Goal: Communication & Community: Answer question/provide support

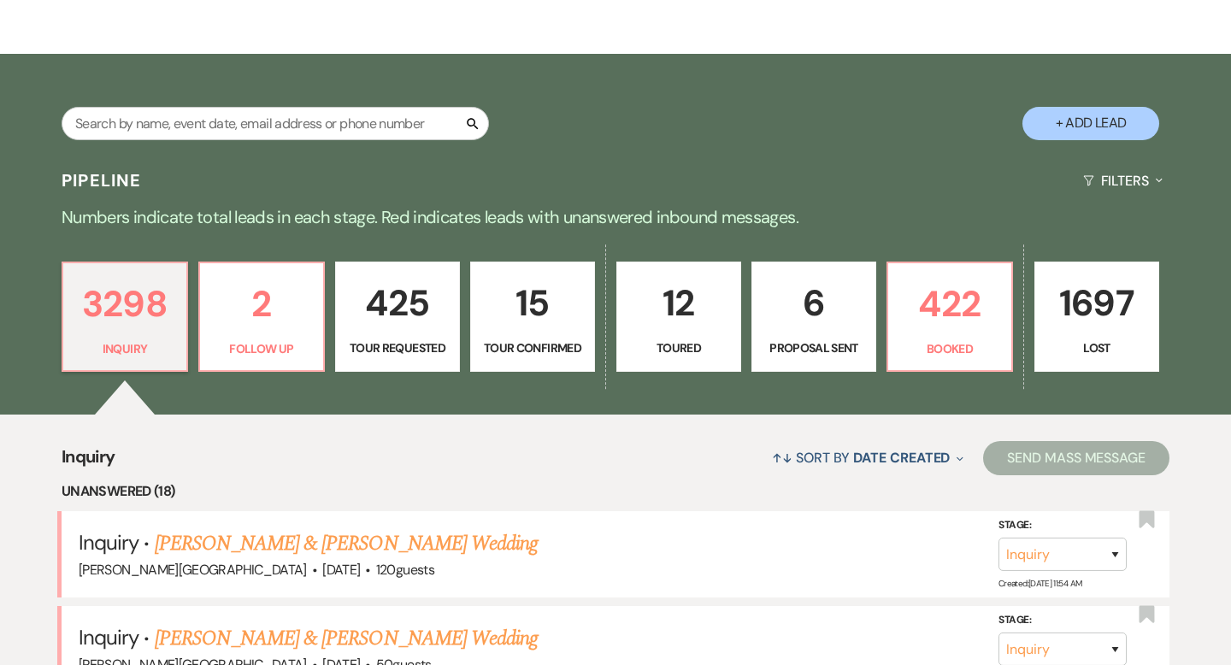
click at [787, 322] on p "6" at bounding box center [813, 302] width 103 height 57
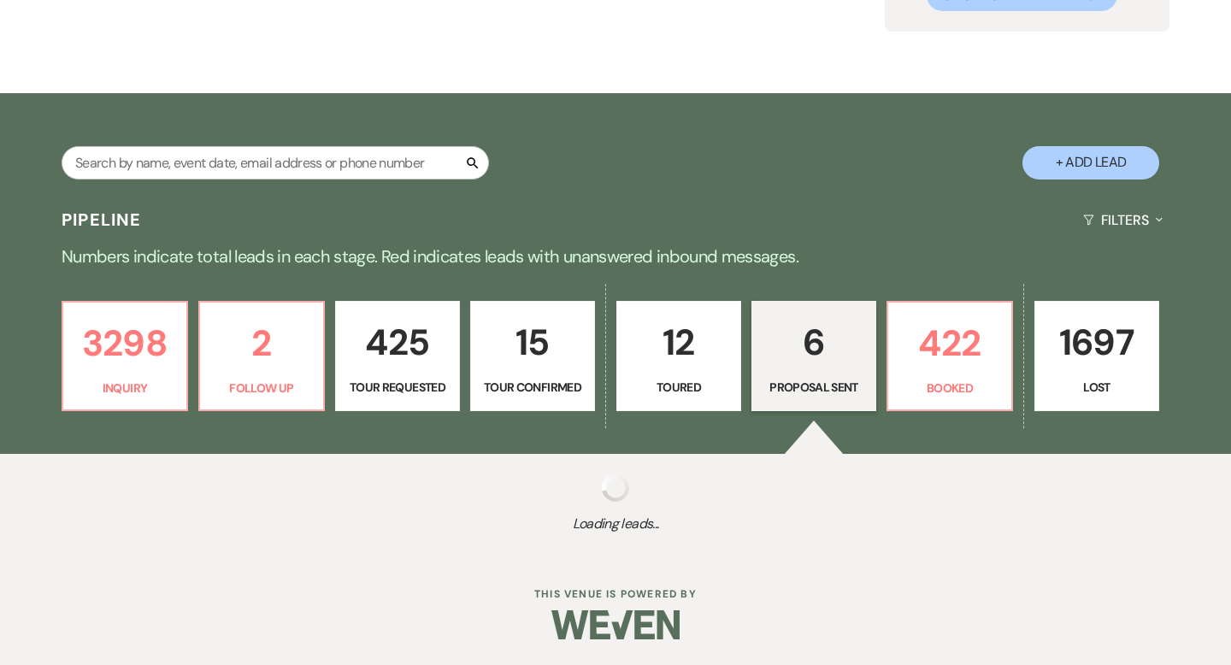
scroll to position [245, 0]
select select "6"
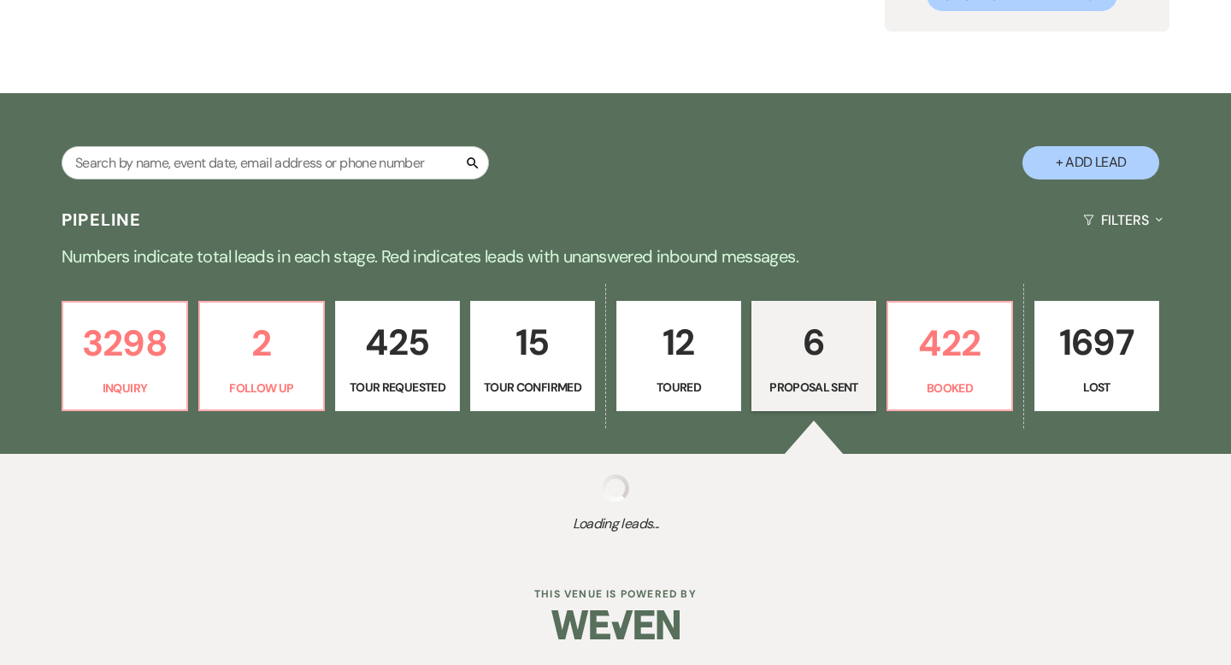
select select "6"
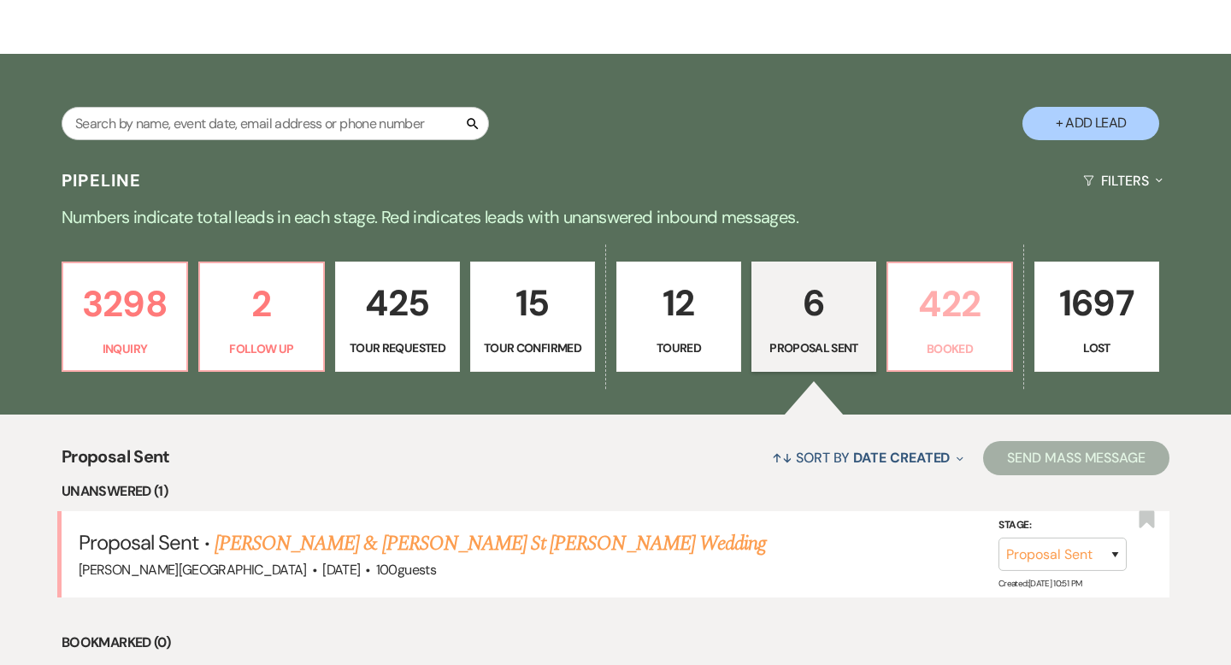
click at [942, 312] on p "422" at bounding box center [949, 303] width 103 height 57
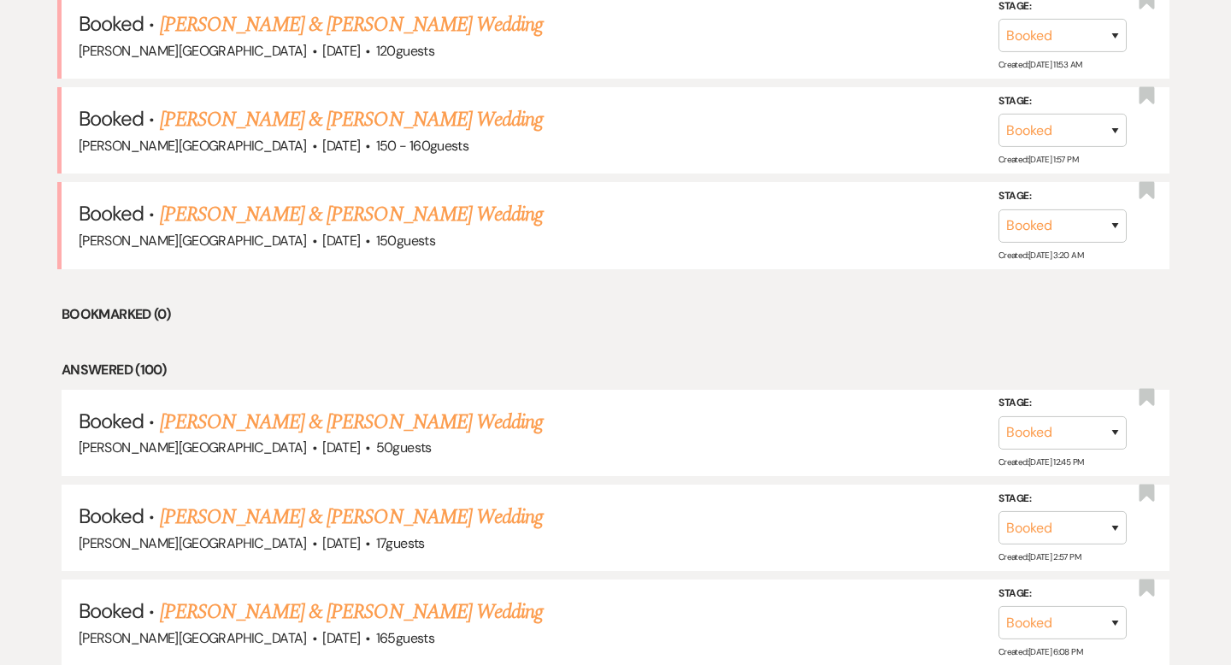
scroll to position [795, 0]
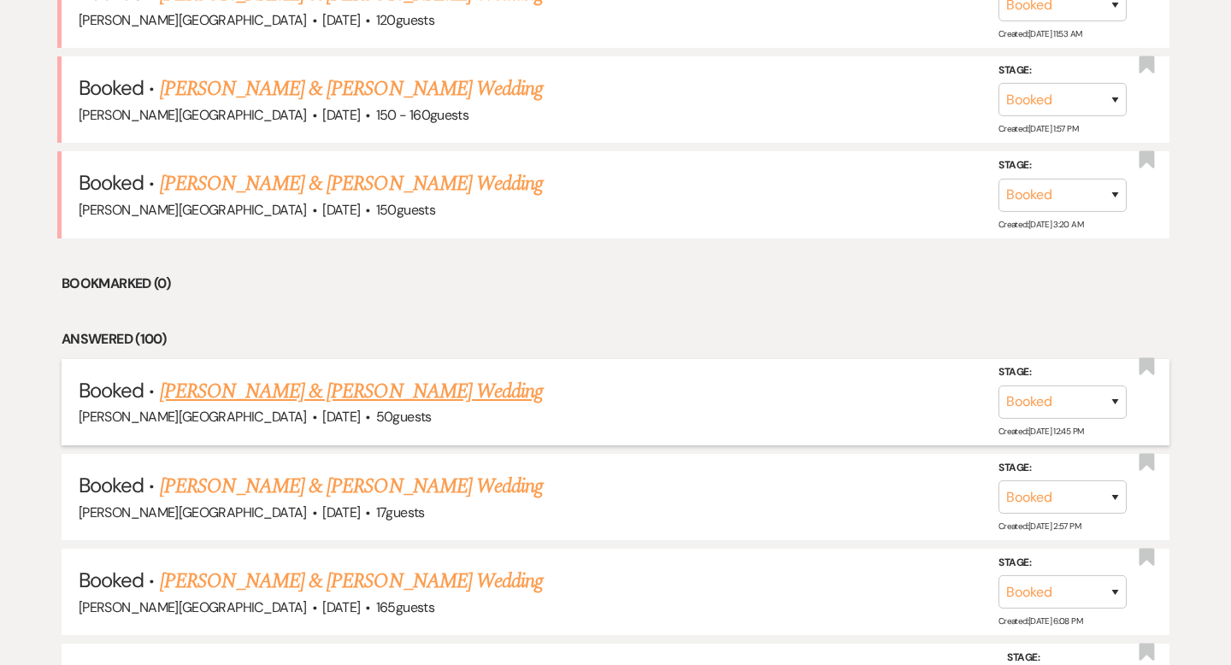
click at [403, 386] on link "[PERSON_NAME] & [PERSON_NAME] Wedding" at bounding box center [351, 391] width 383 height 31
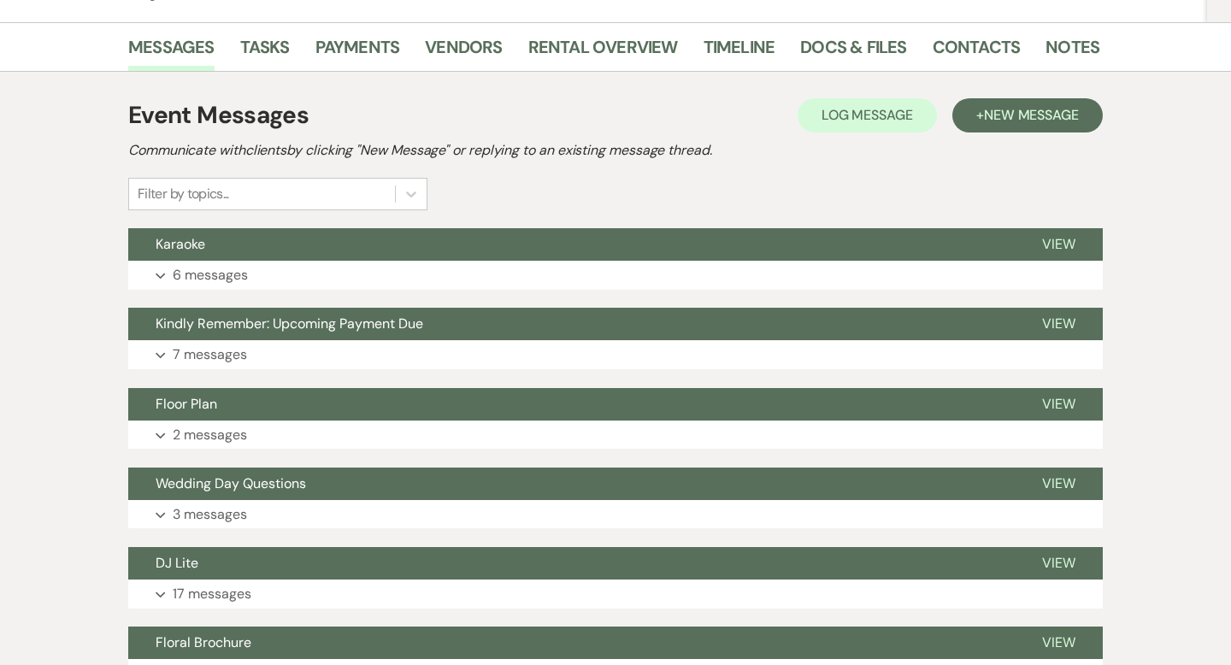
scroll to position [387, 0]
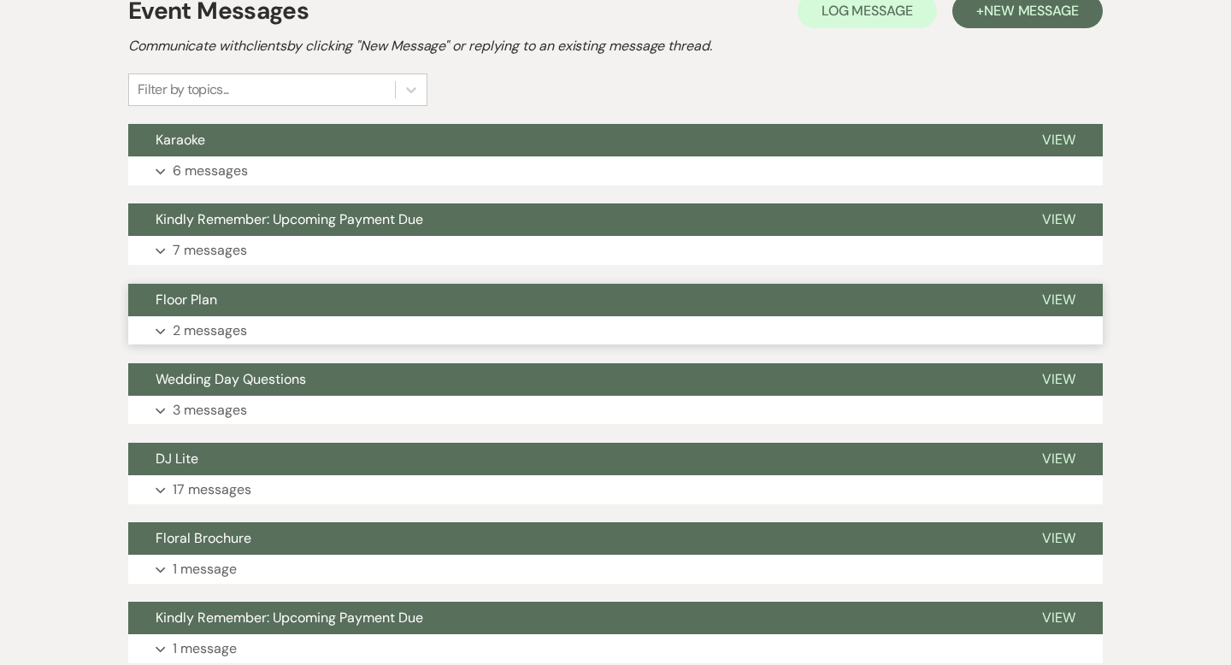
click at [652, 303] on button "Floor Plan" at bounding box center [571, 300] width 886 height 32
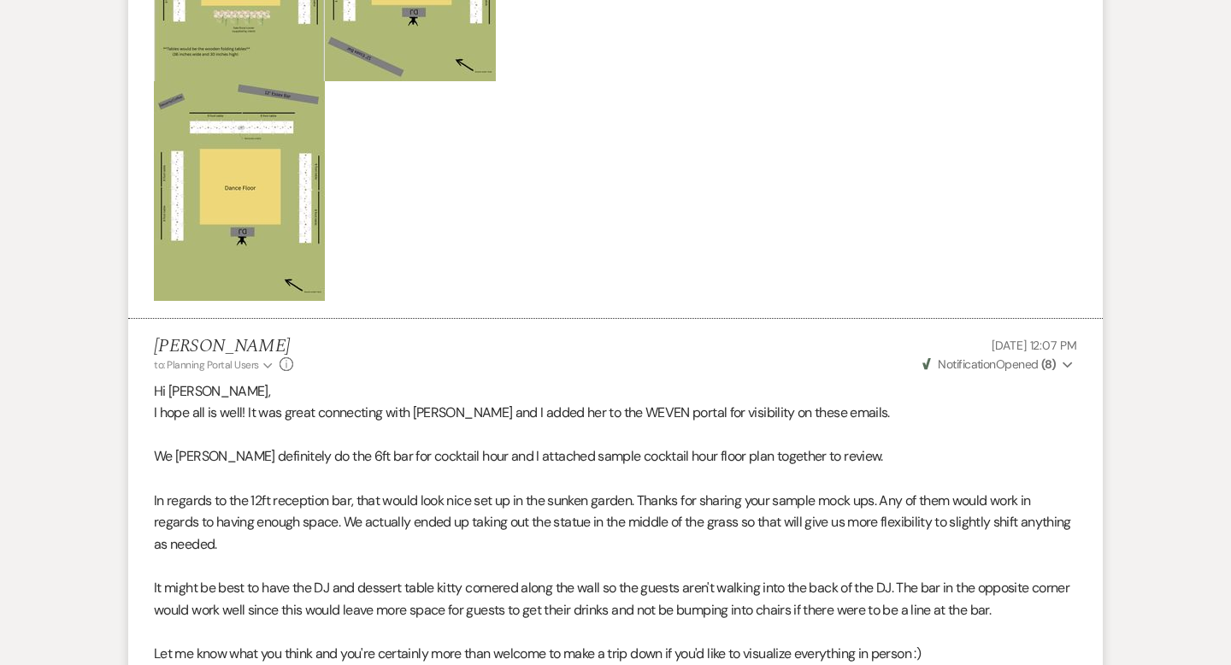
scroll to position [1131, 0]
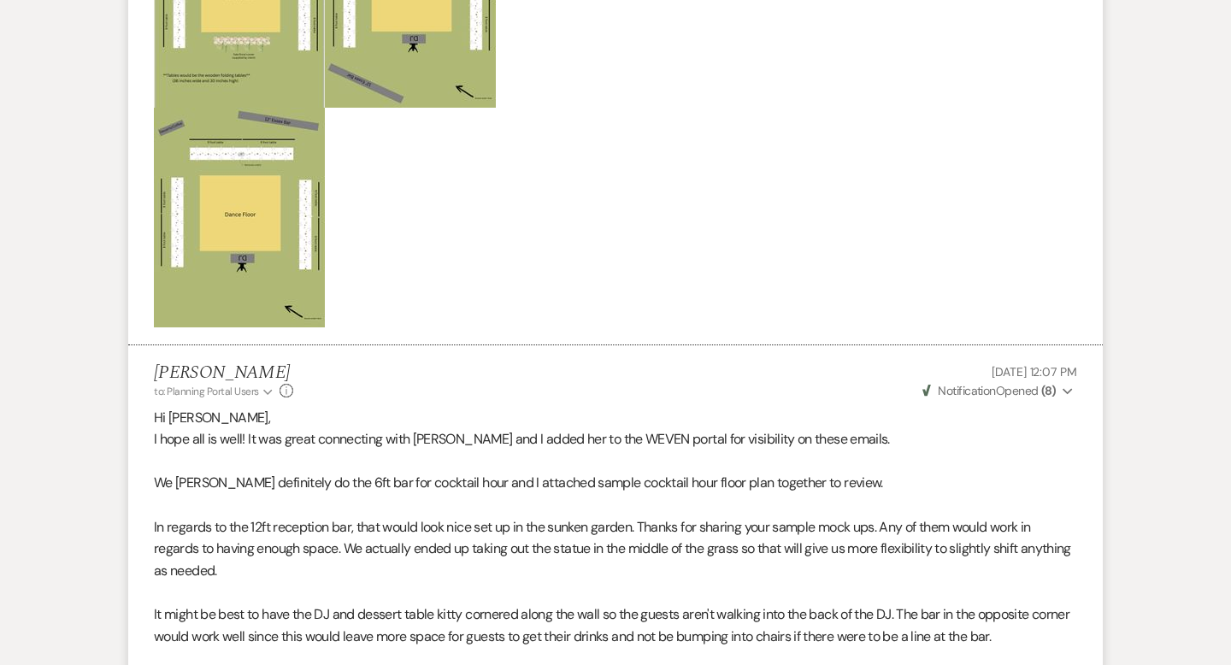
click at [219, 199] on img at bounding box center [239, 218] width 171 height 220
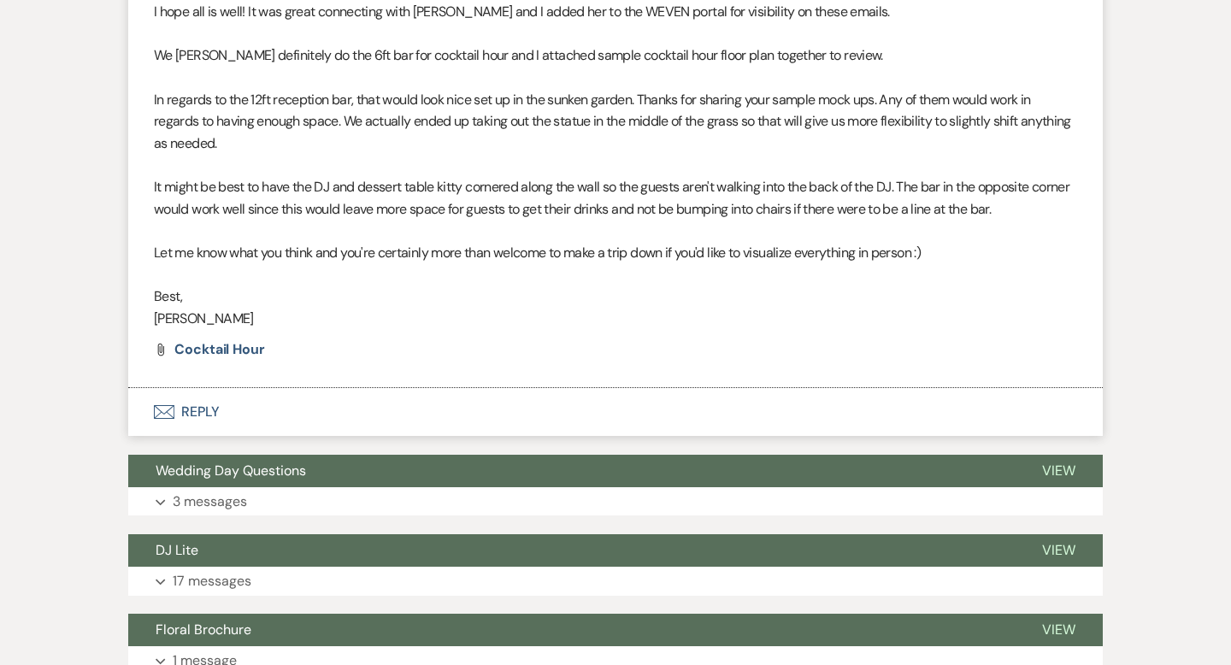
scroll to position [1561, 0]
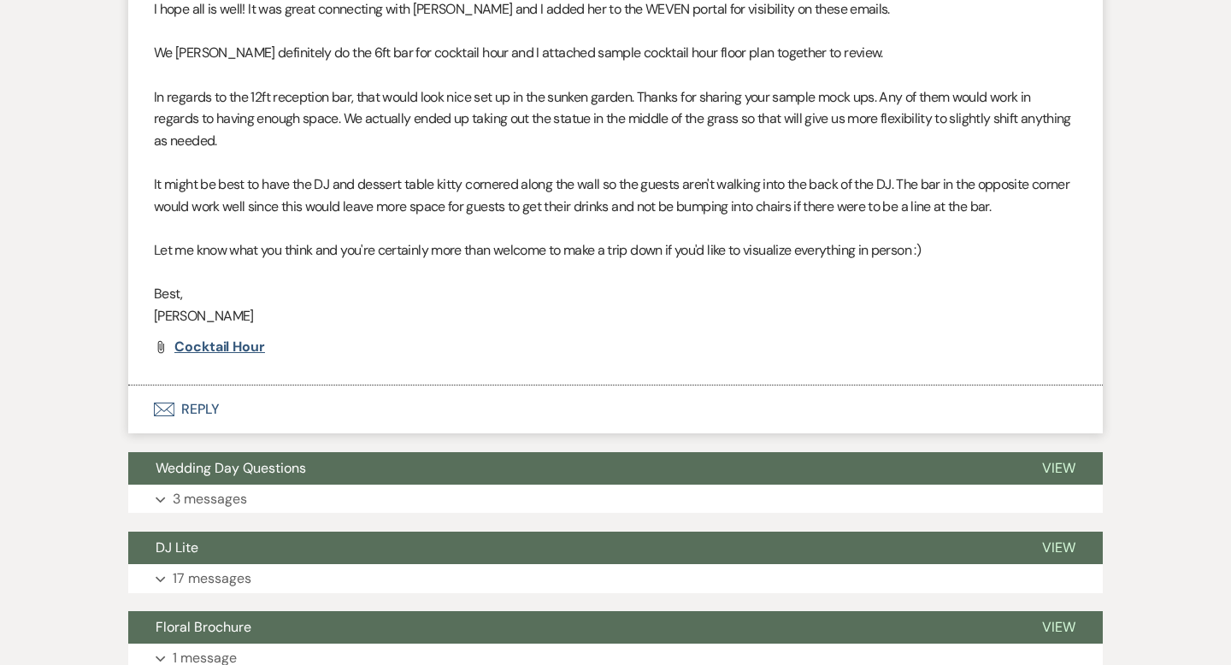
click at [230, 356] on span "Cocktail Hour" at bounding box center [219, 347] width 91 height 18
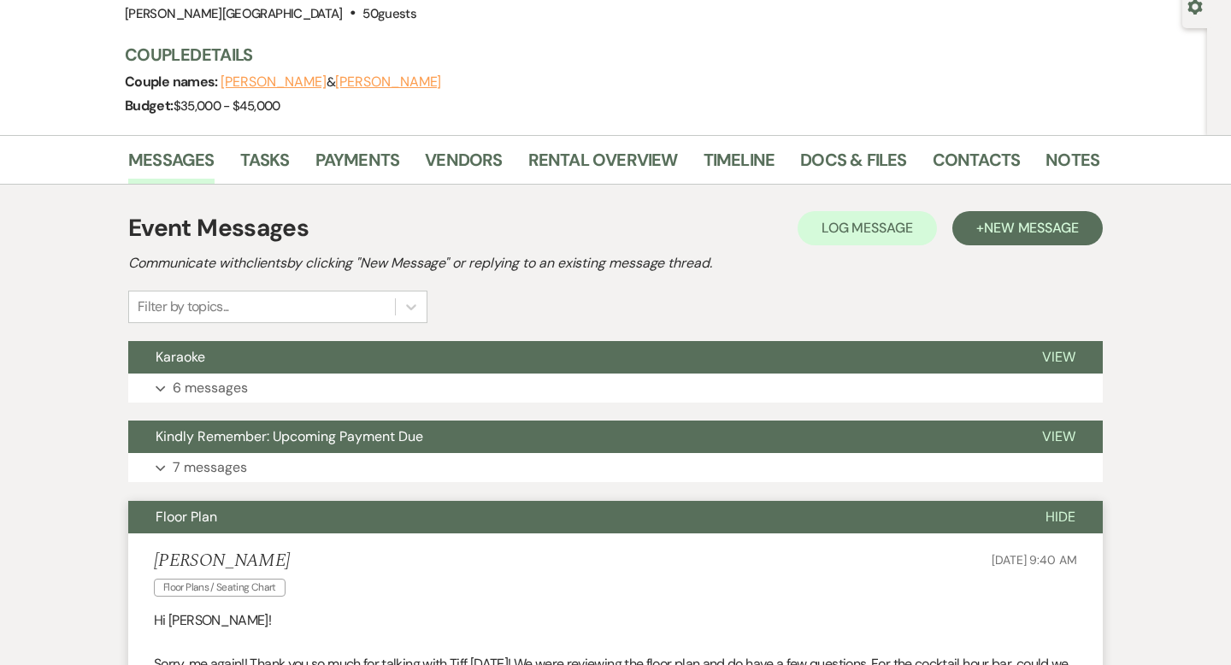
scroll to position [56, 0]
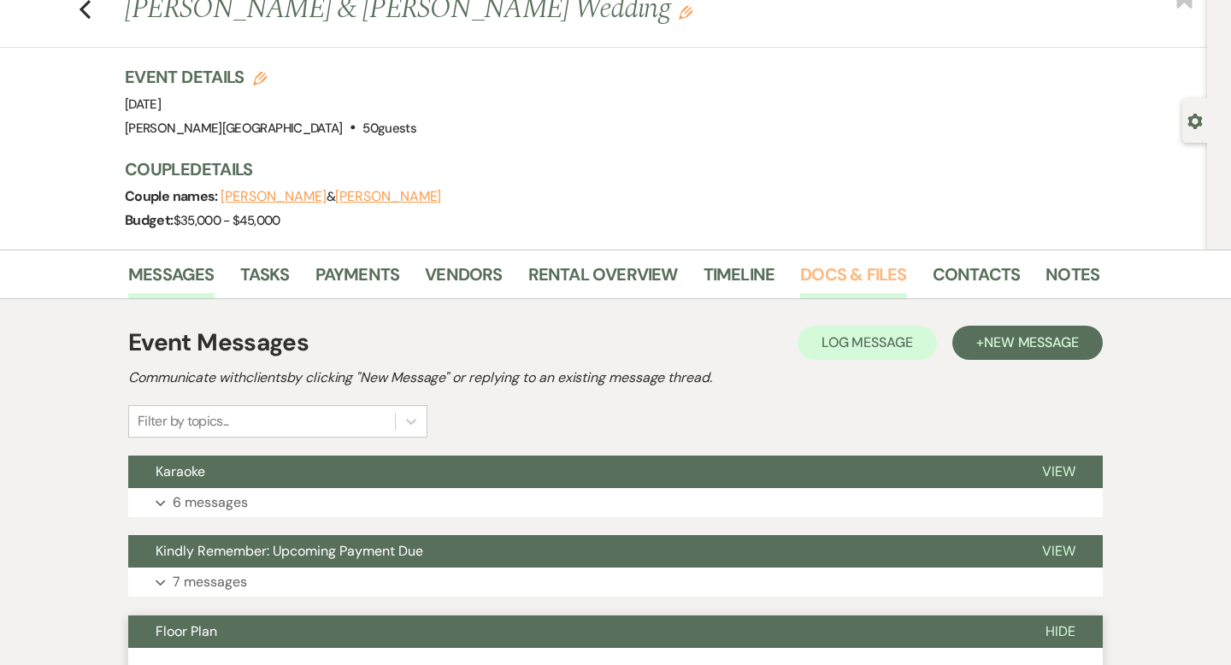
click at [865, 283] on link "Docs & Files" at bounding box center [853, 280] width 106 height 38
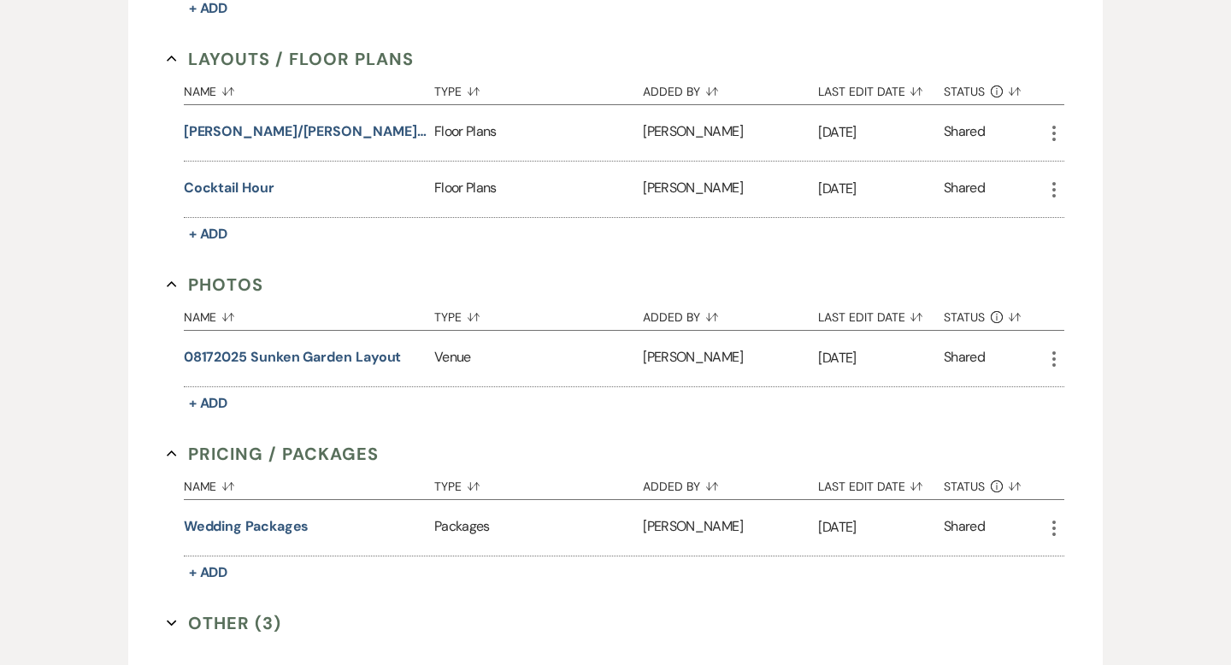
scroll to position [889, 0]
click at [332, 356] on button "08172025 Sunken Garden Layout" at bounding box center [293, 358] width 218 height 21
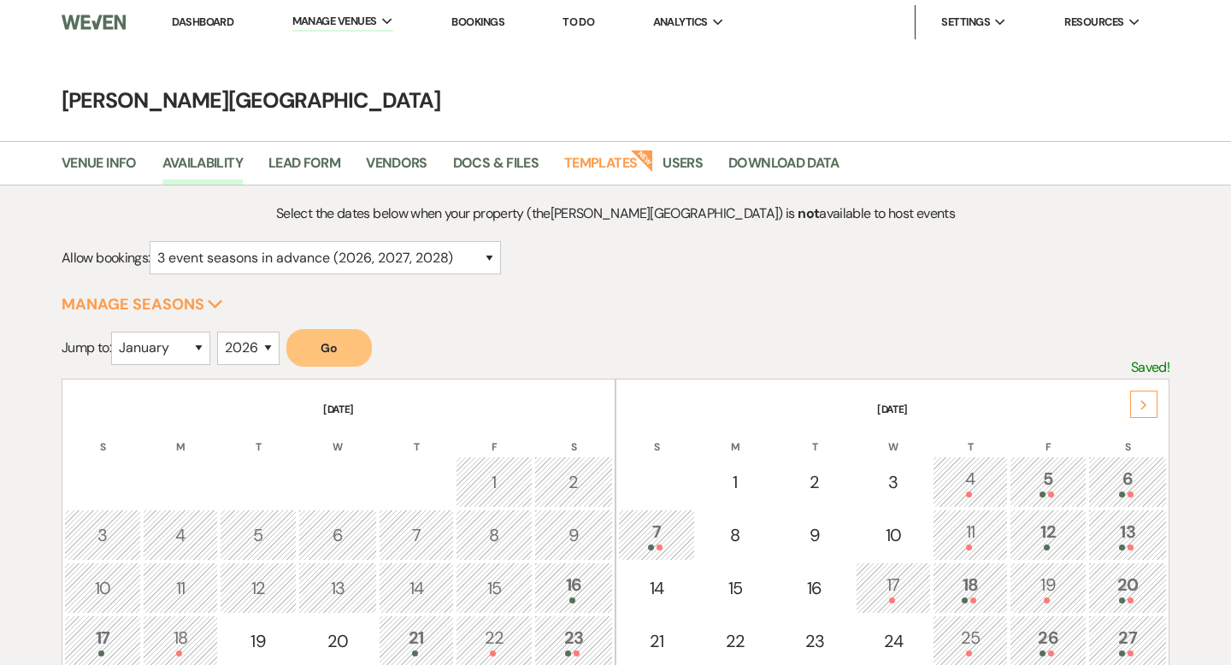
select select "3"
select select "2026"
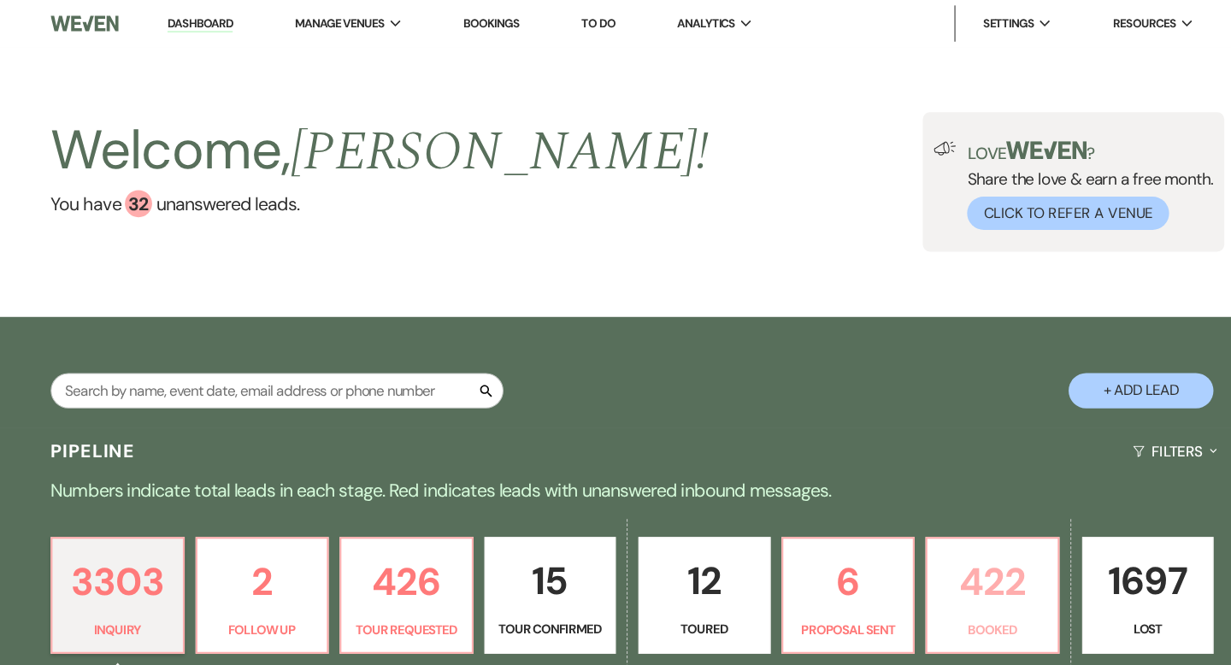
click at [945, 550] on p "422" at bounding box center [950, 548] width 103 height 57
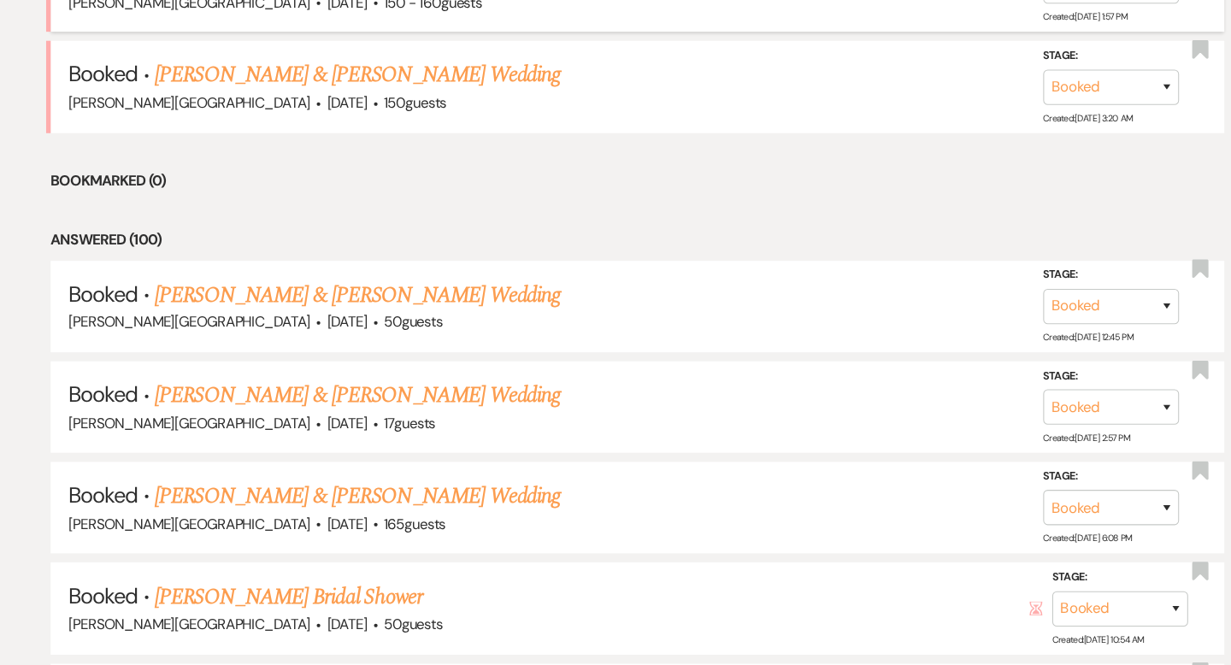
scroll to position [959, 0]
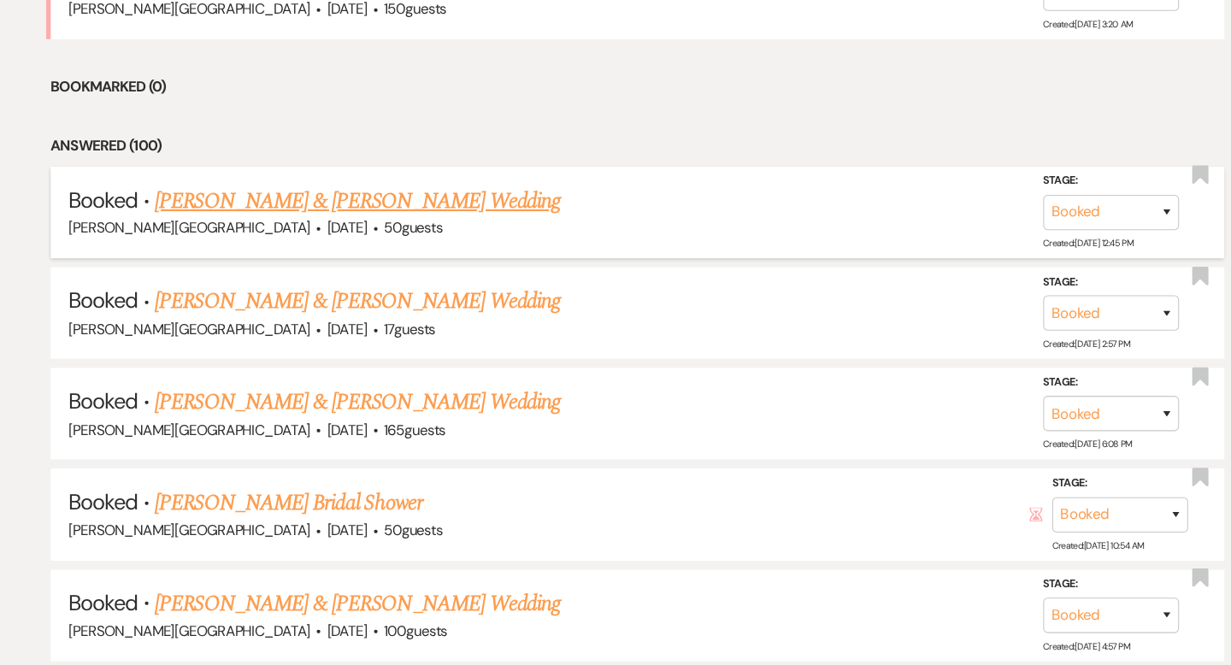
click at [351, 233] on link "[PERSON_NAME] & [PERSON_NAME] Wedding" at bounding box center [351, 227] width 383 height 31
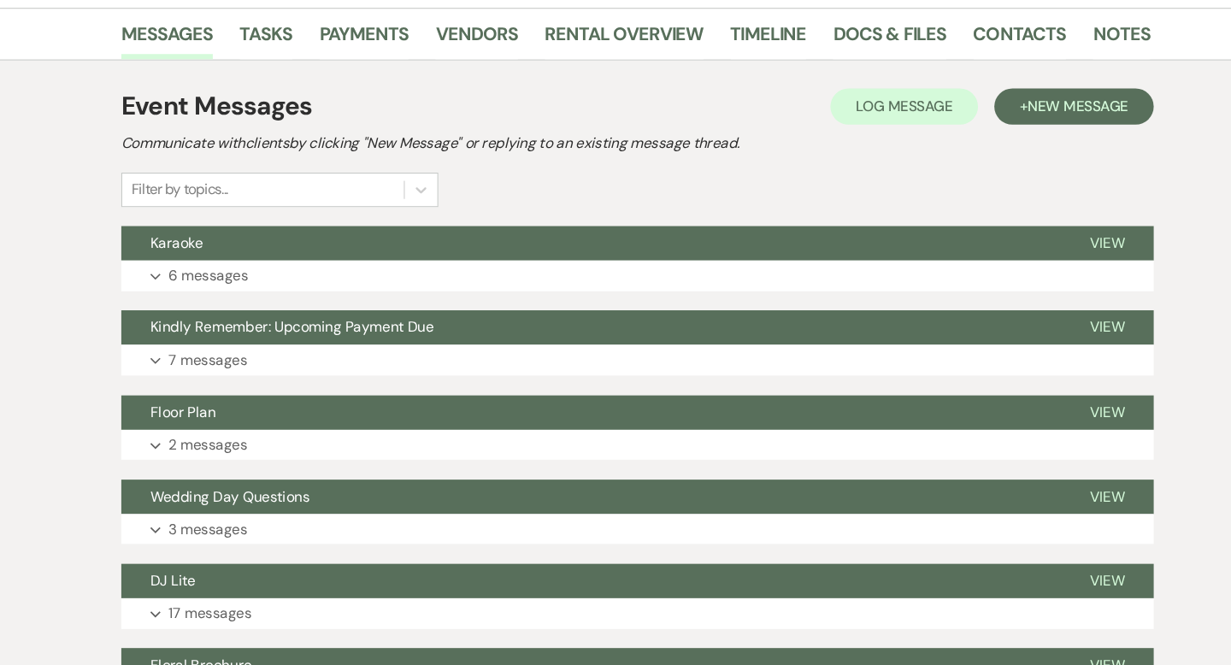
scroll to position [296, 0]
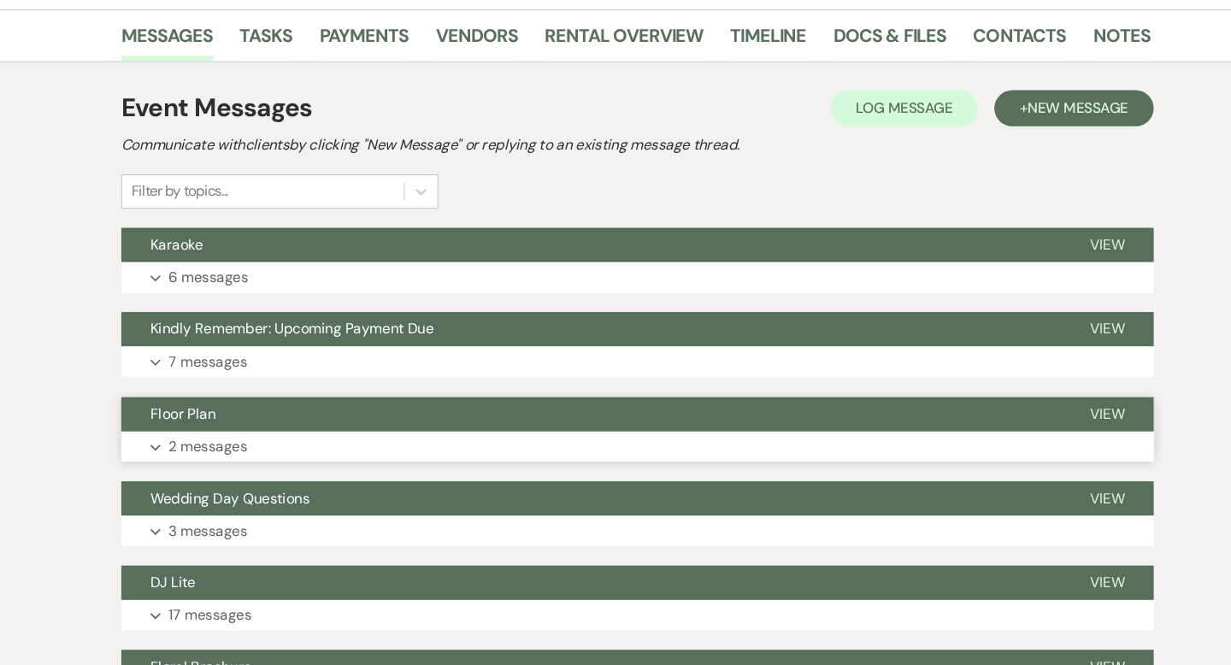
click at [614, 388] on button "Floor Plan" at bounding box center [571, 391] width 886 height 32
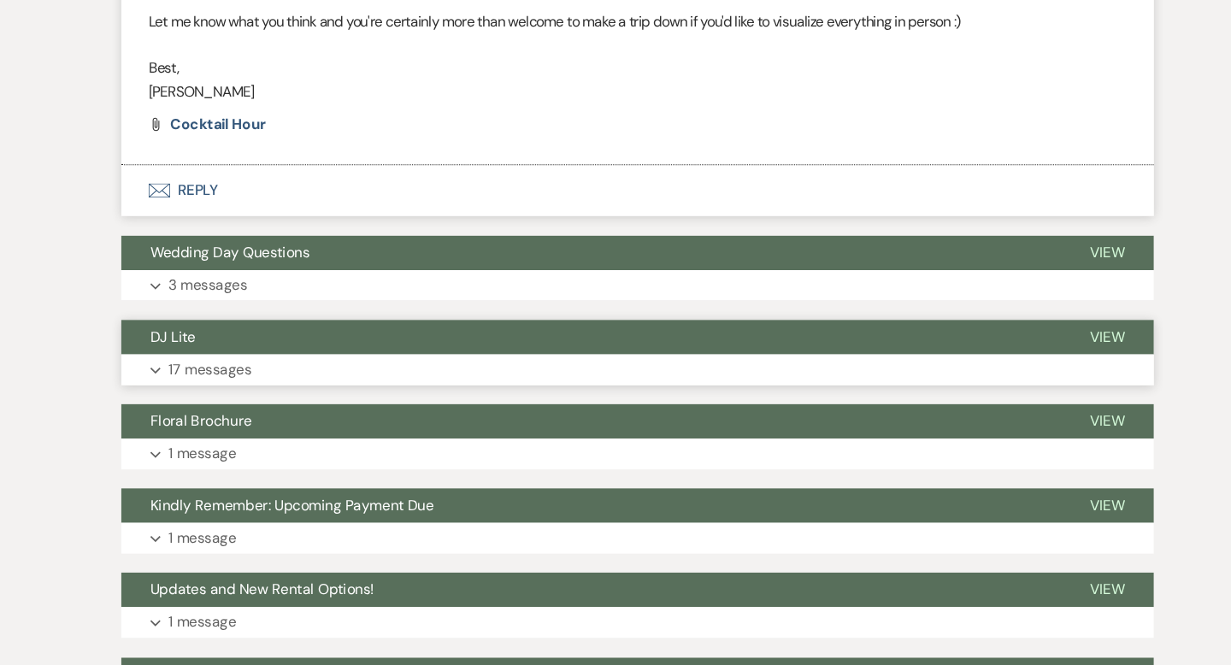
scroll to position [1768, 0]
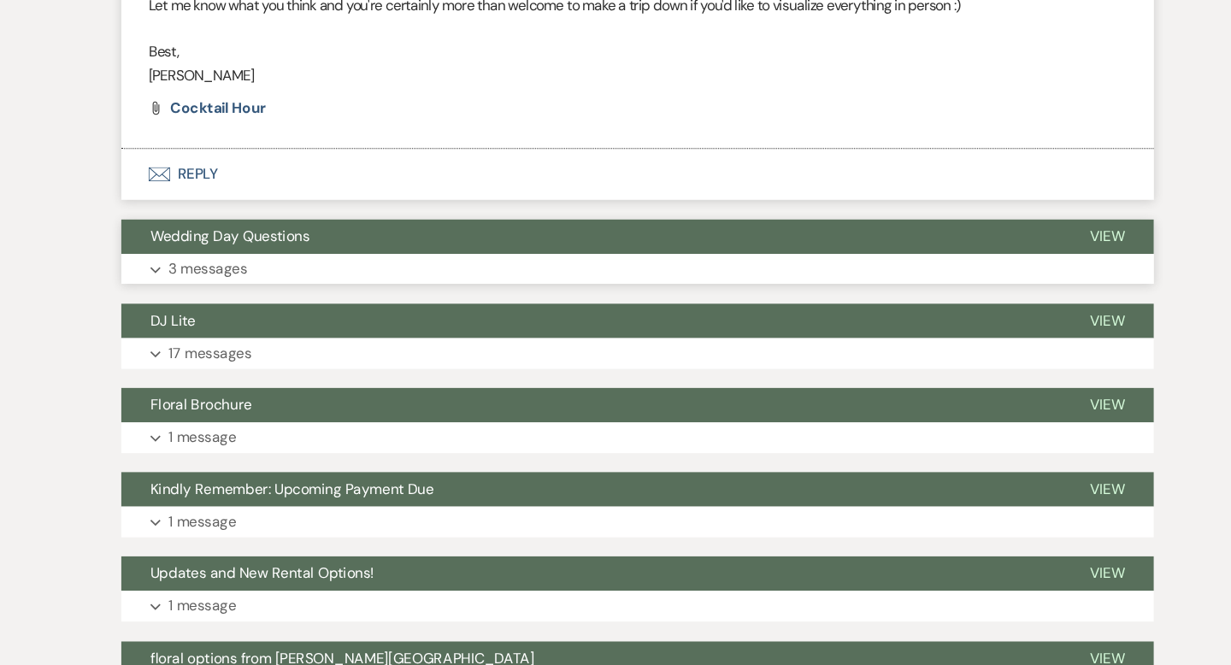
click at [661, 277] on button "Wedding Day Questions" at bounding box center [571, 260] width 886 height 32
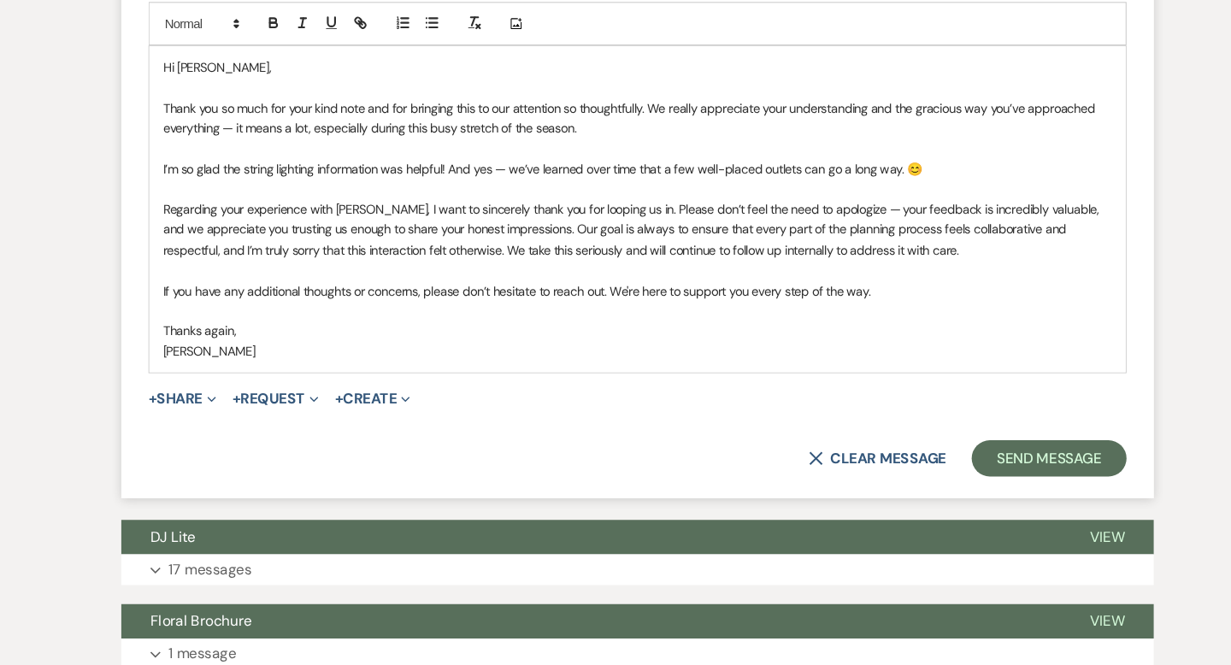
scroll to position [3823, 0]
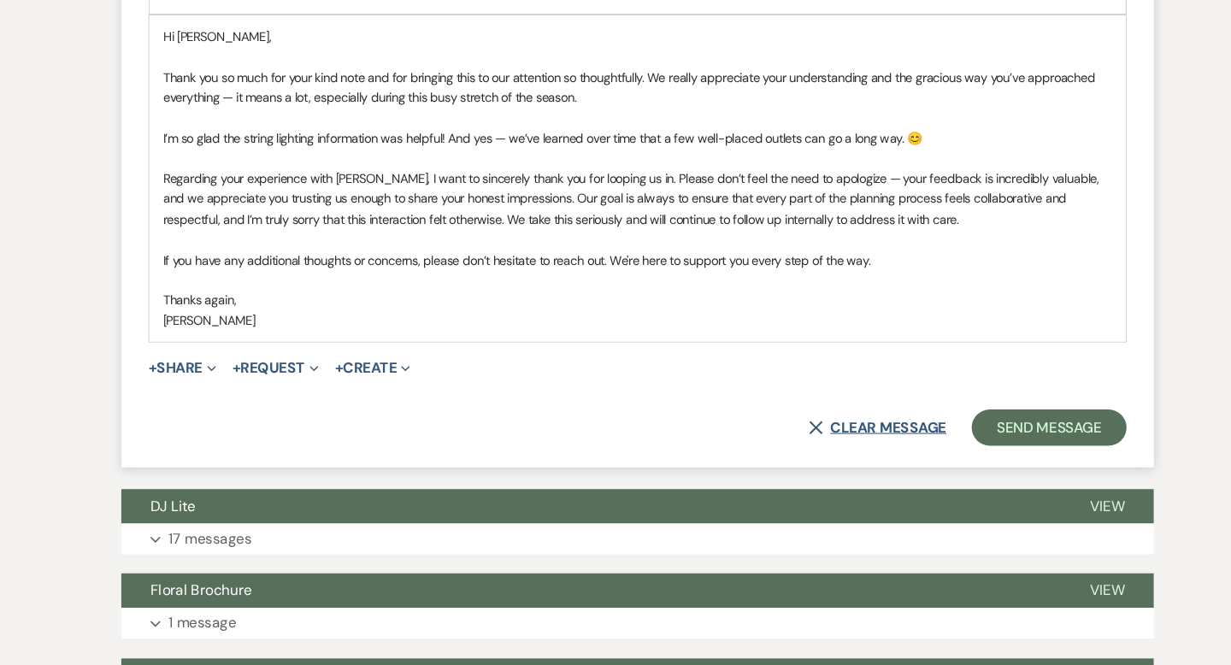
click at [835, 448] on button "X Clear message" at bounding box center [842, 441] width 130 height 14
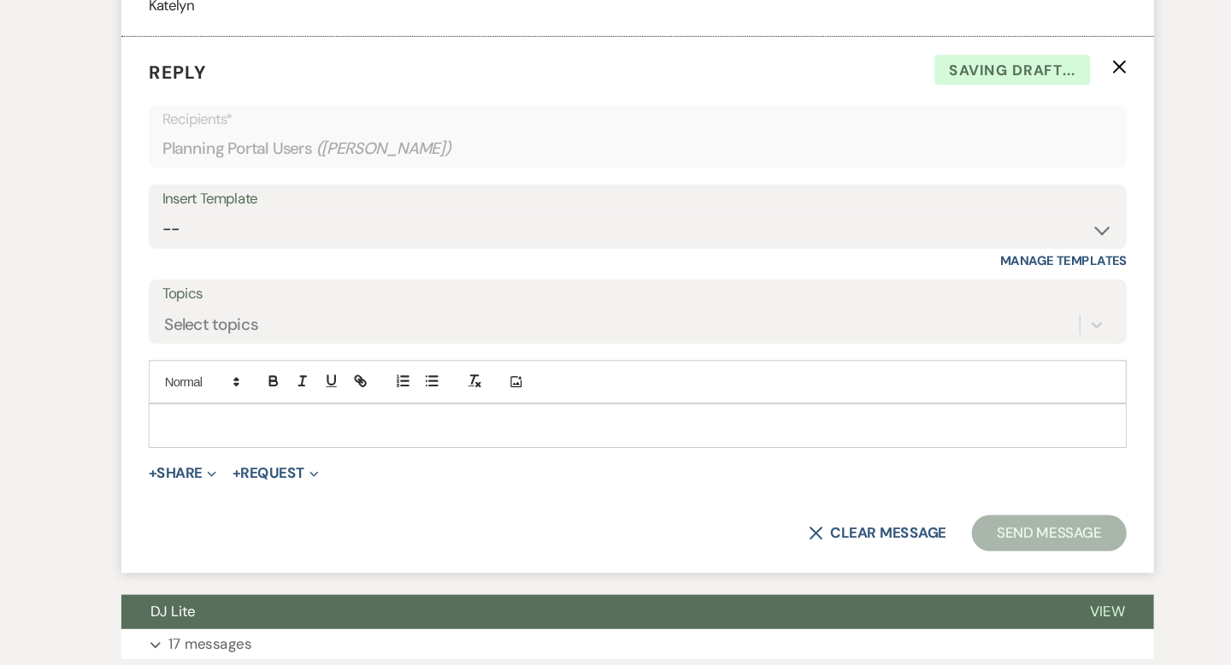
scroll to position [3453, 0]
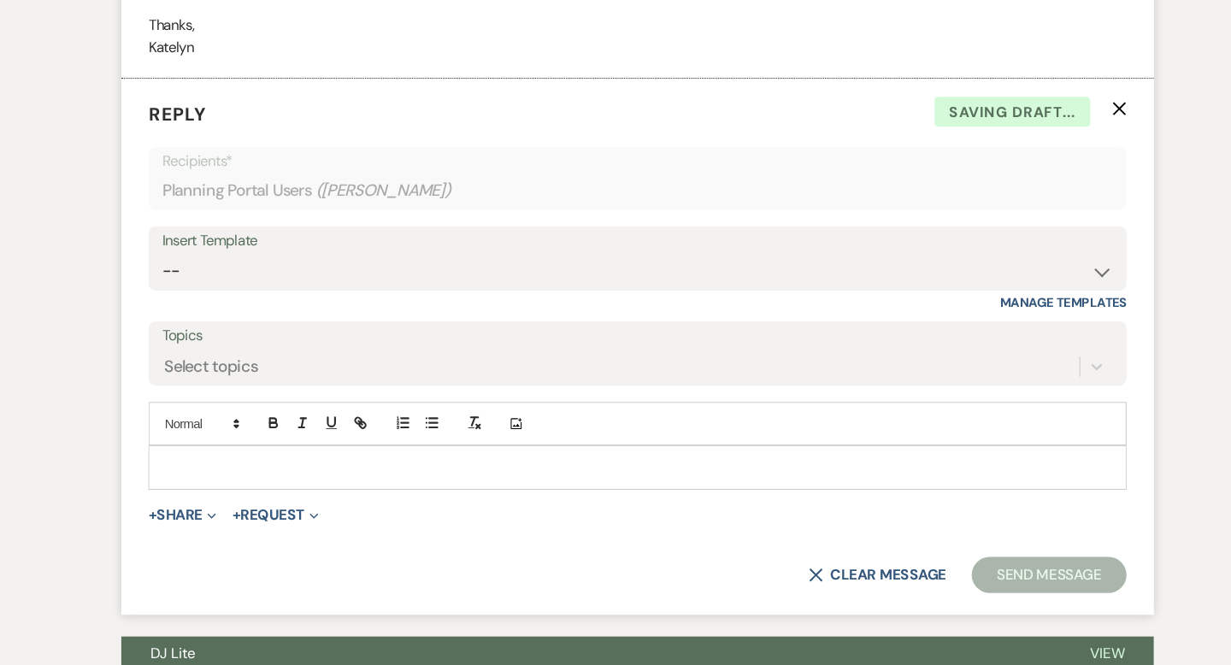
click at [1071, 109] on use "button" at bounding box center [1070, 103] width 13 height 13
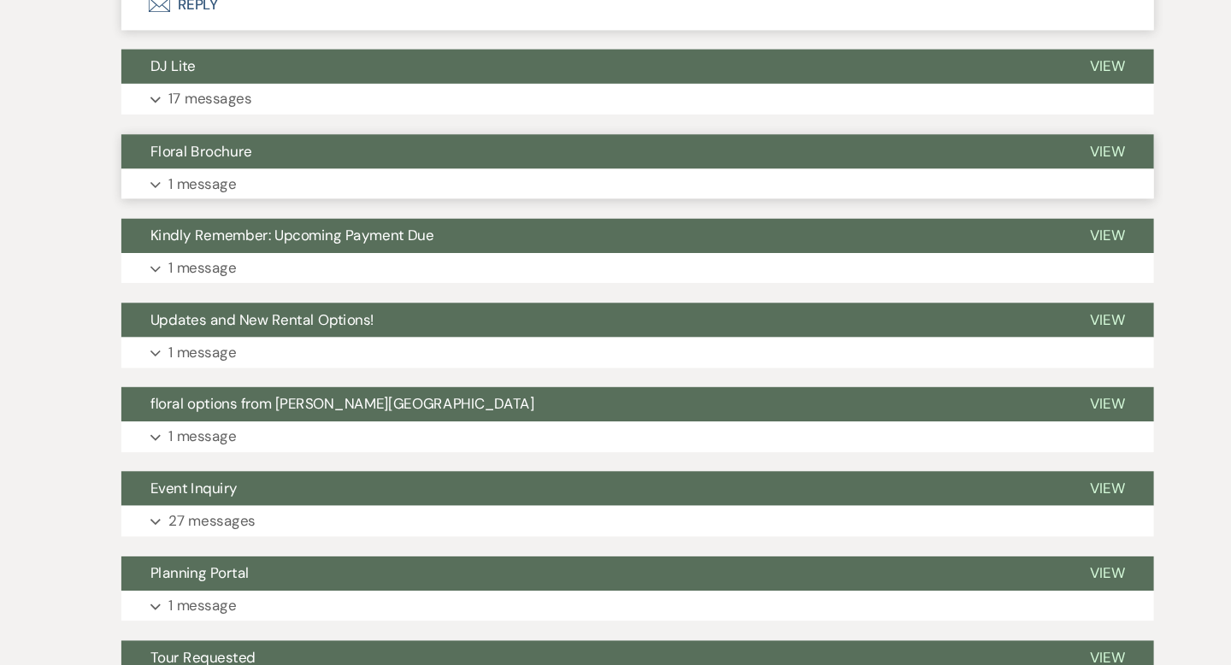
scroll to position [3542, 0]
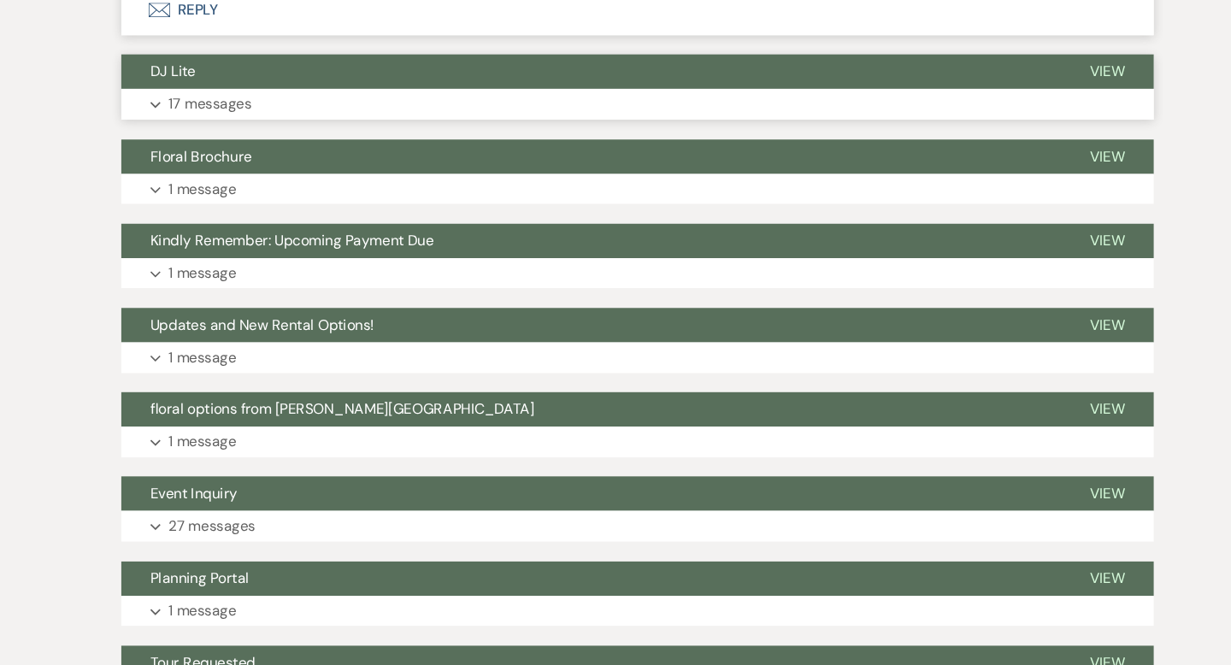
click at [621, 84] on button "DJ Lite" at bounding box center [571, 67] width 886 height 32
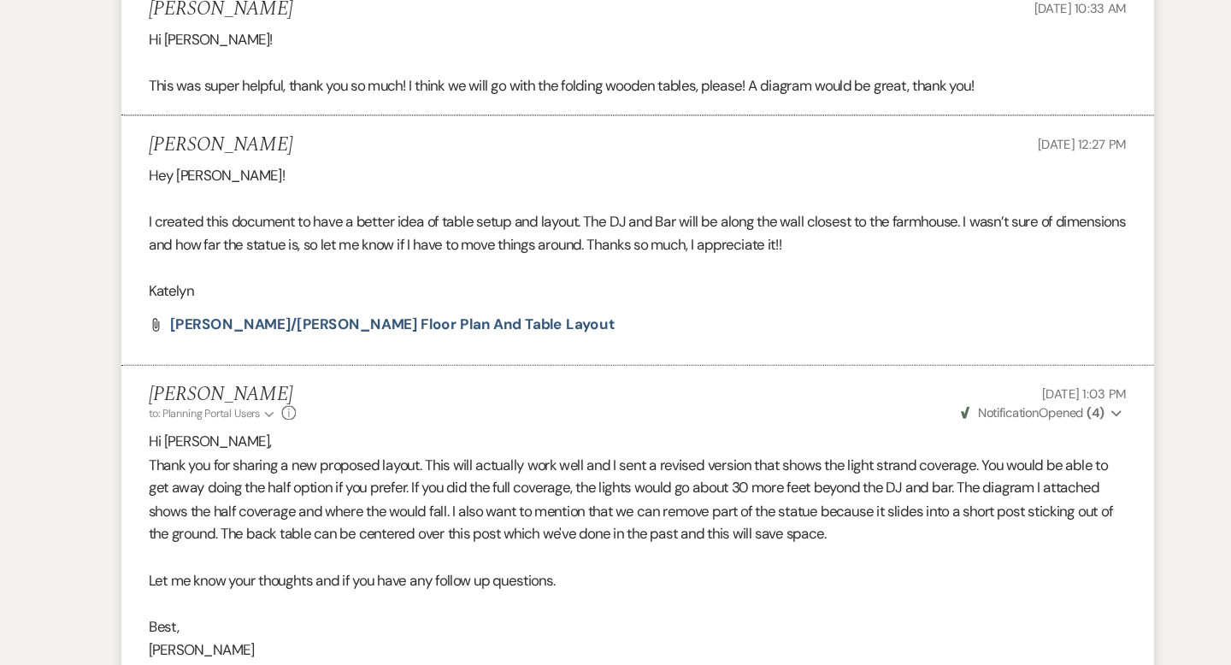
scroll to position [7839, 0]
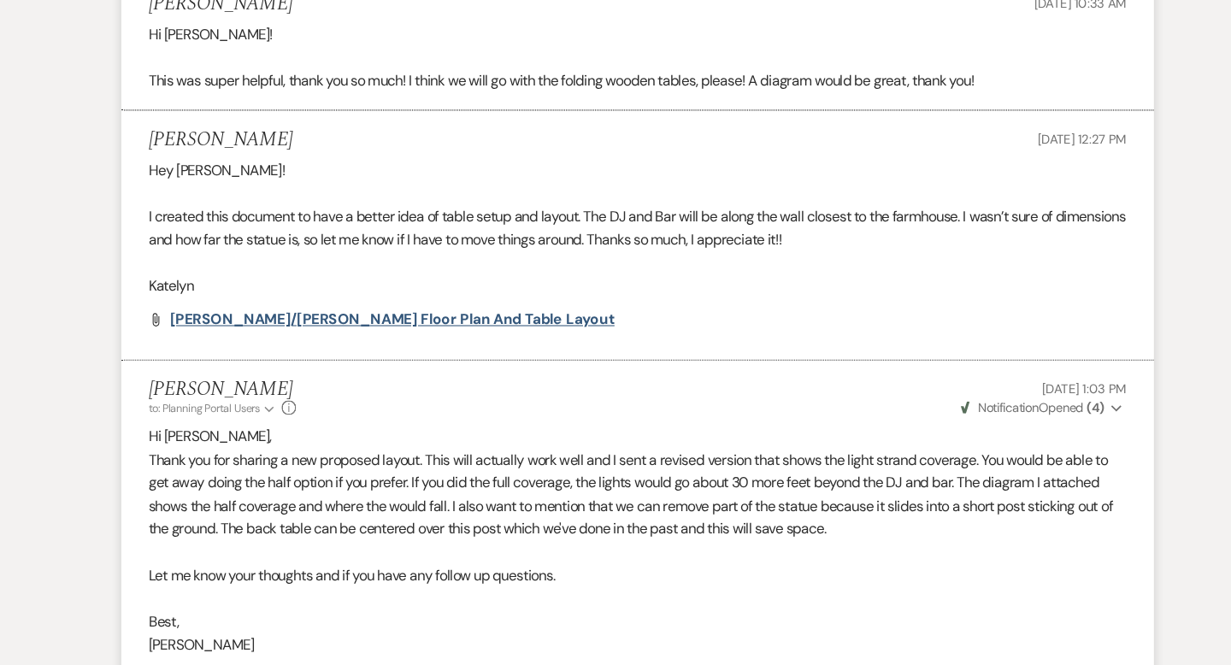
click at [381, 347] on span "[PERSON_NAME]/[PERSON_NAME] Floor Plan and Table Layout" at bounding box center [384, 338] width 420 height 18
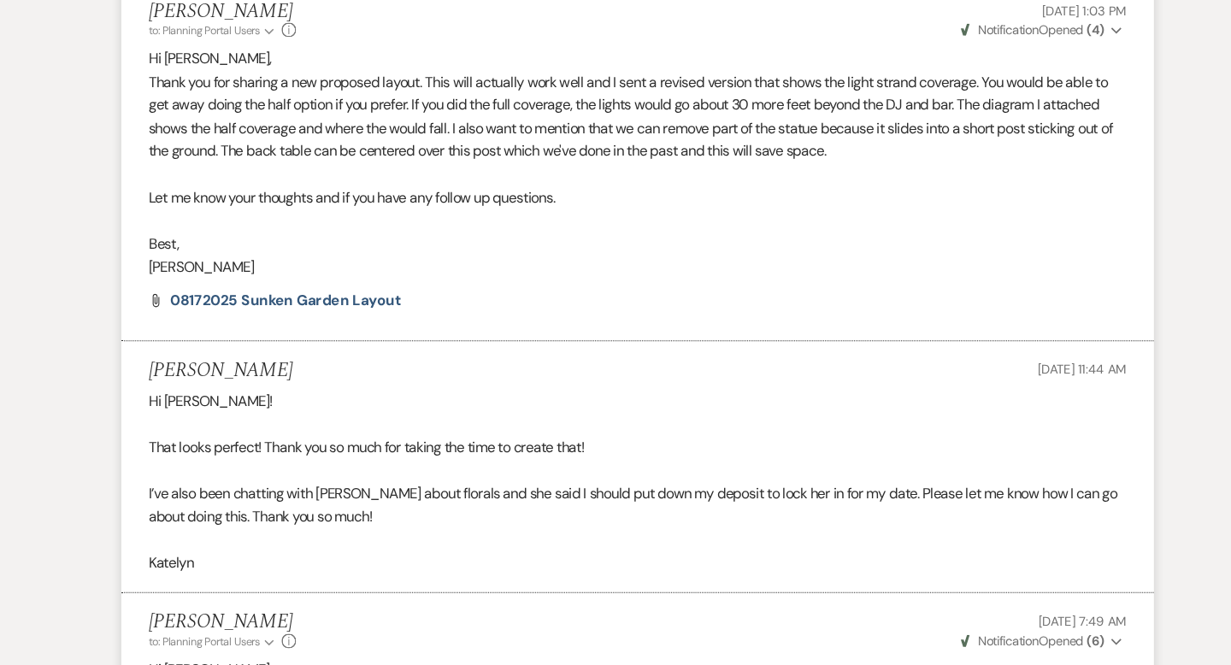
scroll to position [8197, 0]
click at [344, 328] on span "08172025 Sunken Garden Layout" at bounding box center [283, 319] width 218 height 18
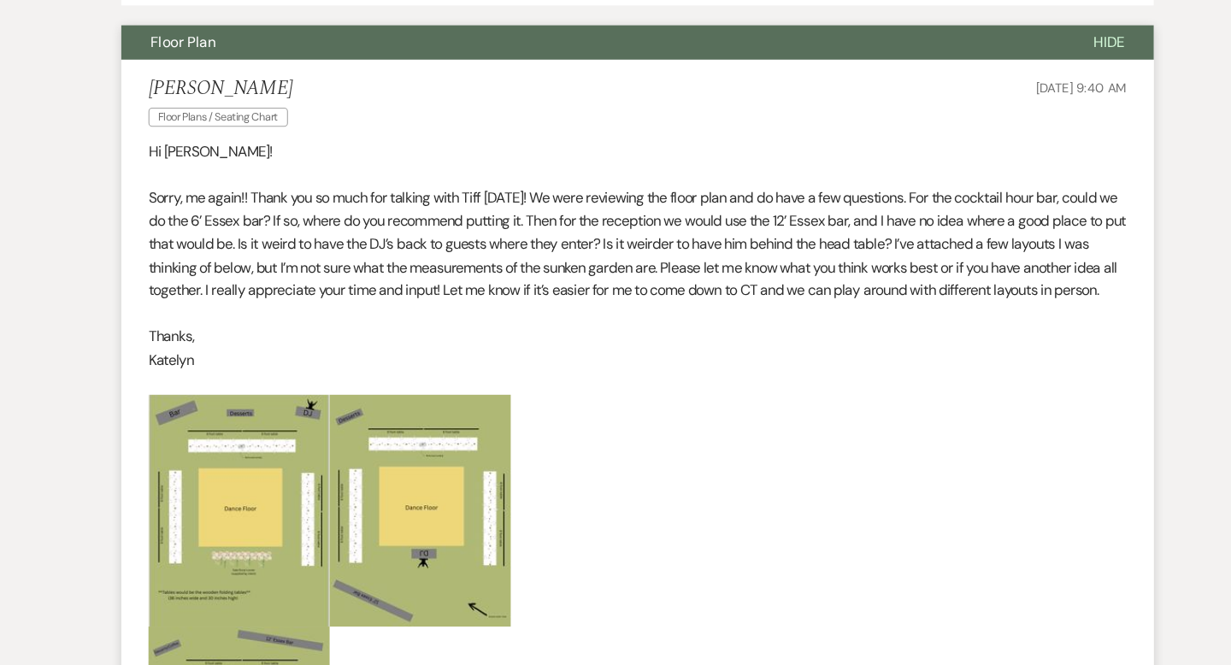
scroll to position [0, 0]
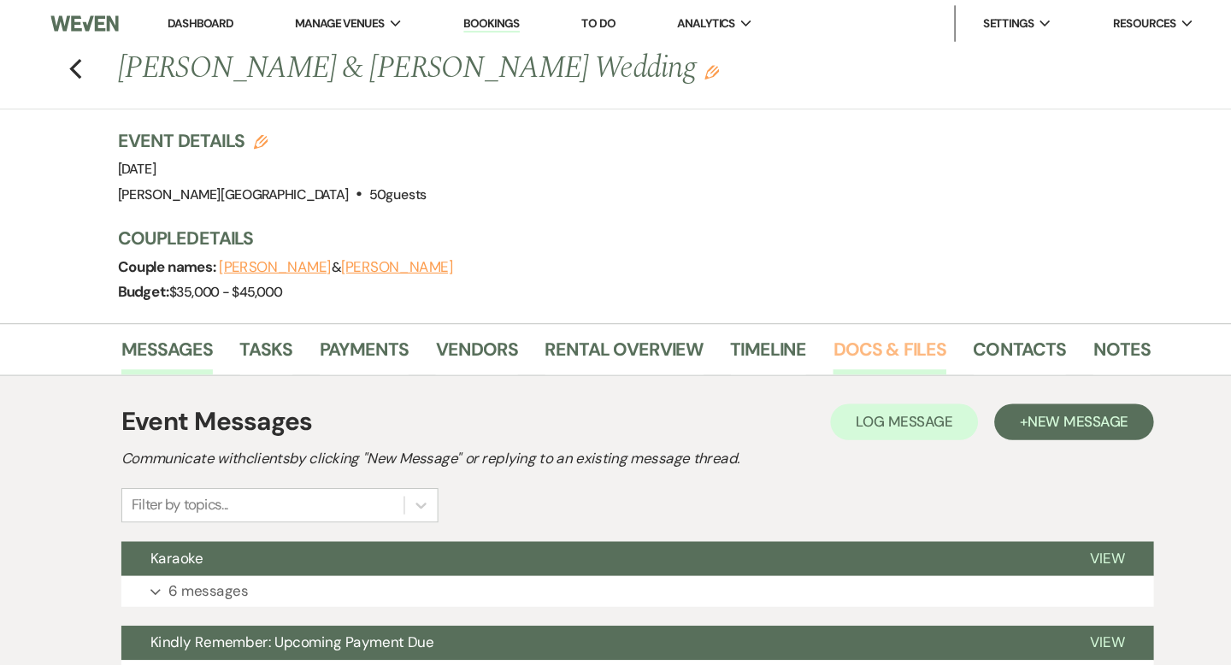
click at [835, 328] on link "Docs & Files" at bounding box center [853, 335] width 106 height 38
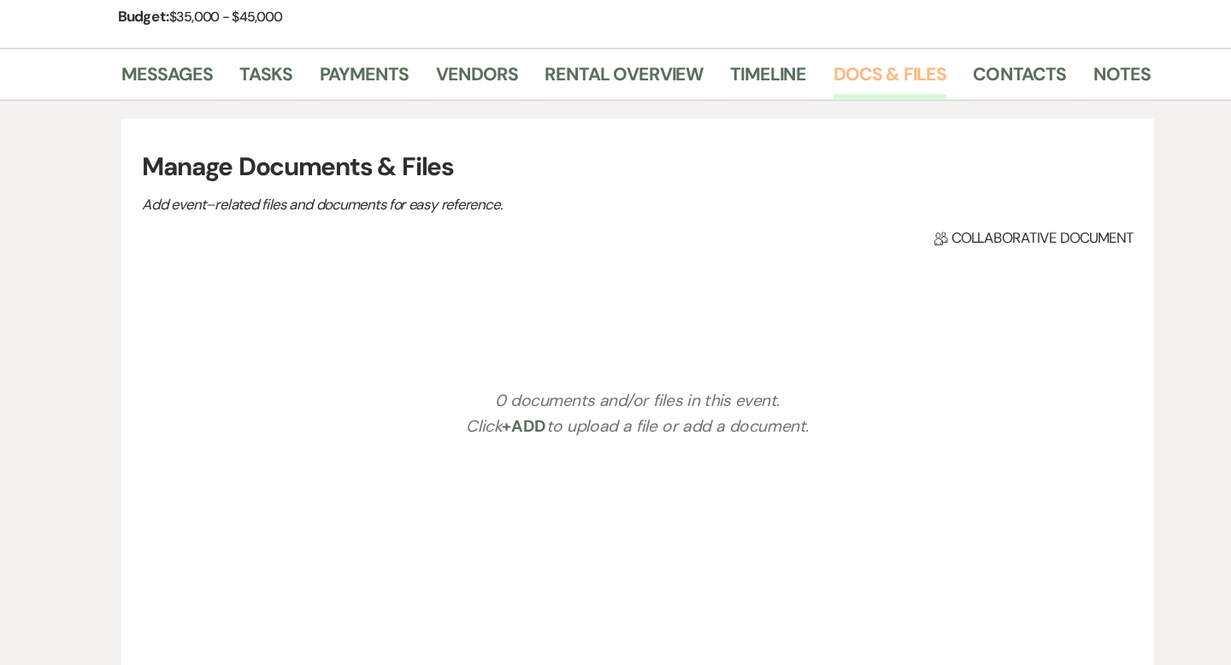
scroll to position [379, 0]
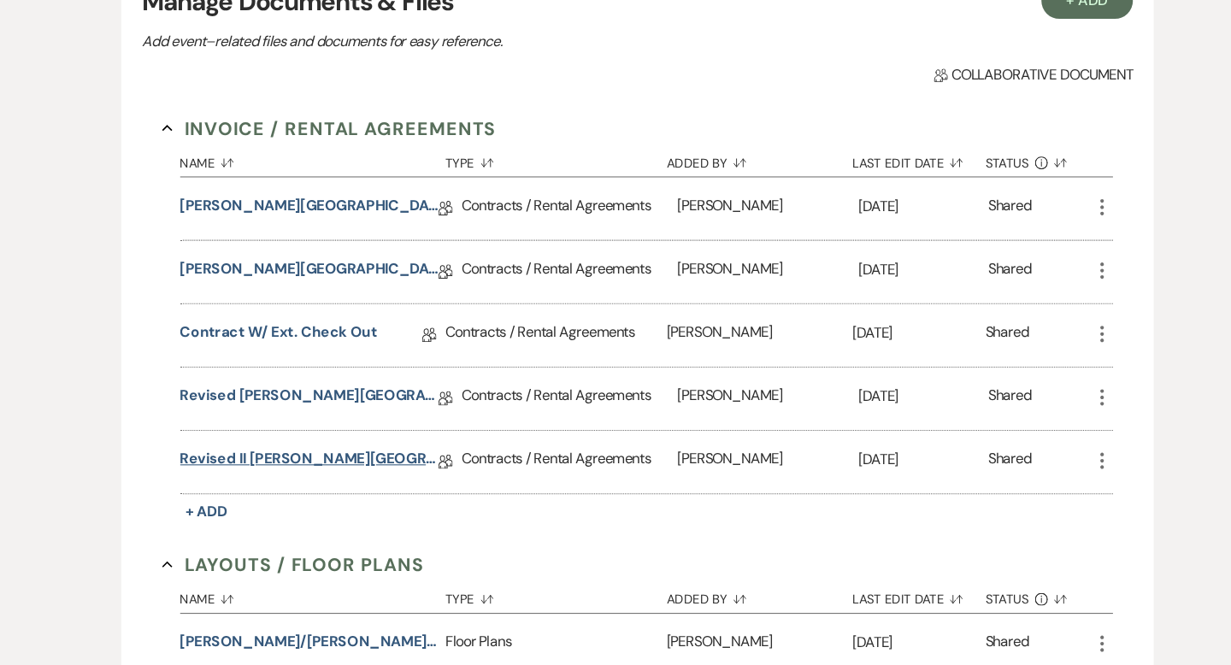
click at [384, 471] on link "Revised II [PERSON_NAME][GEOGRAPHIC_DATA] Contract [Add-On Rentals]" at bounding box center [306, 473] width 244 height 26
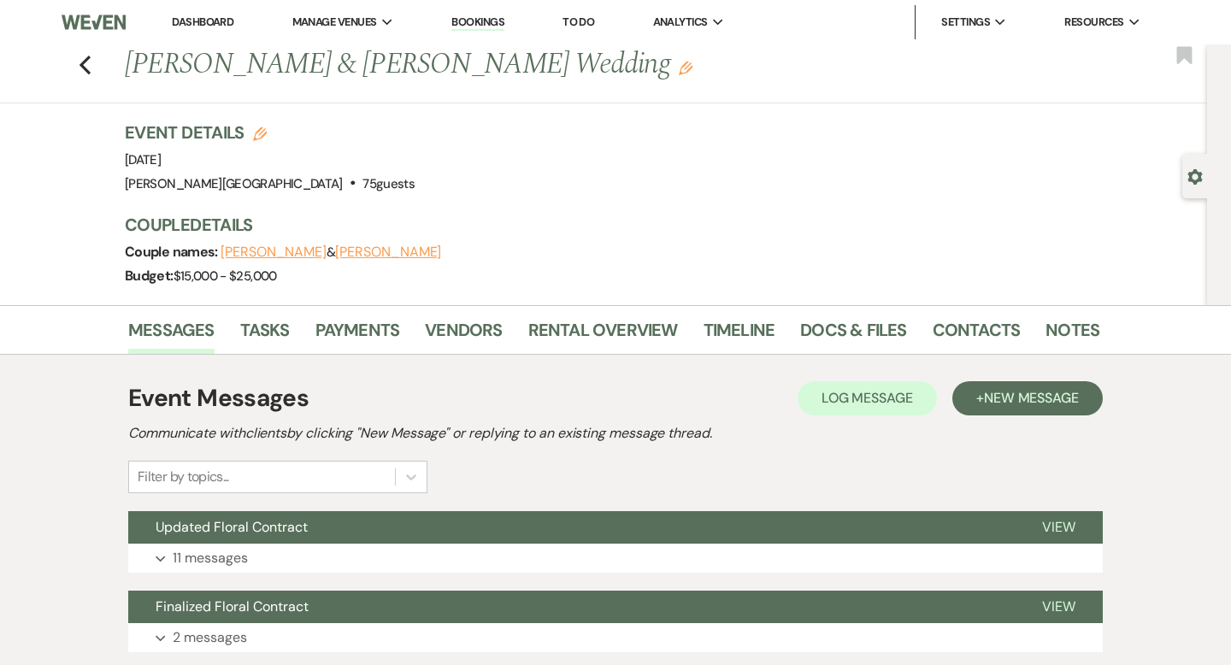
click at [220, 22] on link "Dashboard" at bounding box center [203, 22] width 62 height 15
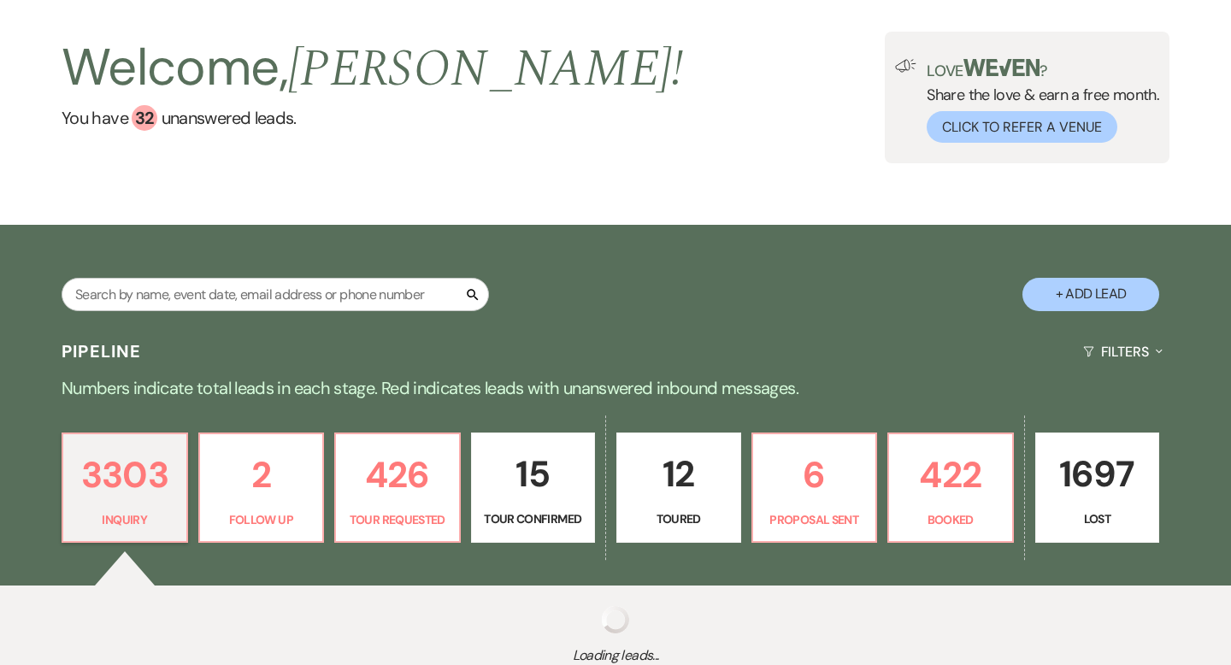
scroll to position [102, 0]
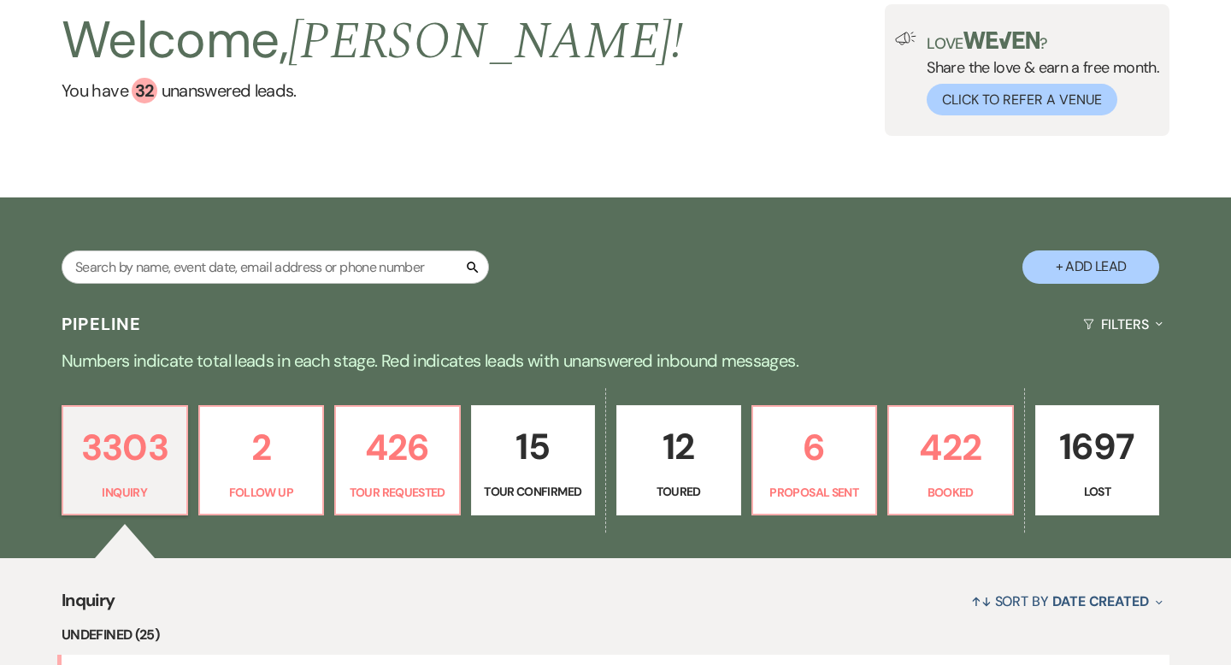
click at [953, 302] on div "Pipeline Filters Expand" at bounding box center [615, 324] width 1231 height 45
click at [951, 302] on div "Pipeline Filters Expand" at bounding box center [615, 324] width 1231 height 45
click at [925, 302] on div "Pipeline Filters Expand" at bounding box center [615, 324] width 1231 height 45
click at [935, 84] on button "Click to Refer a Venue" at bounding box center [1021, 100] width 191 height 32
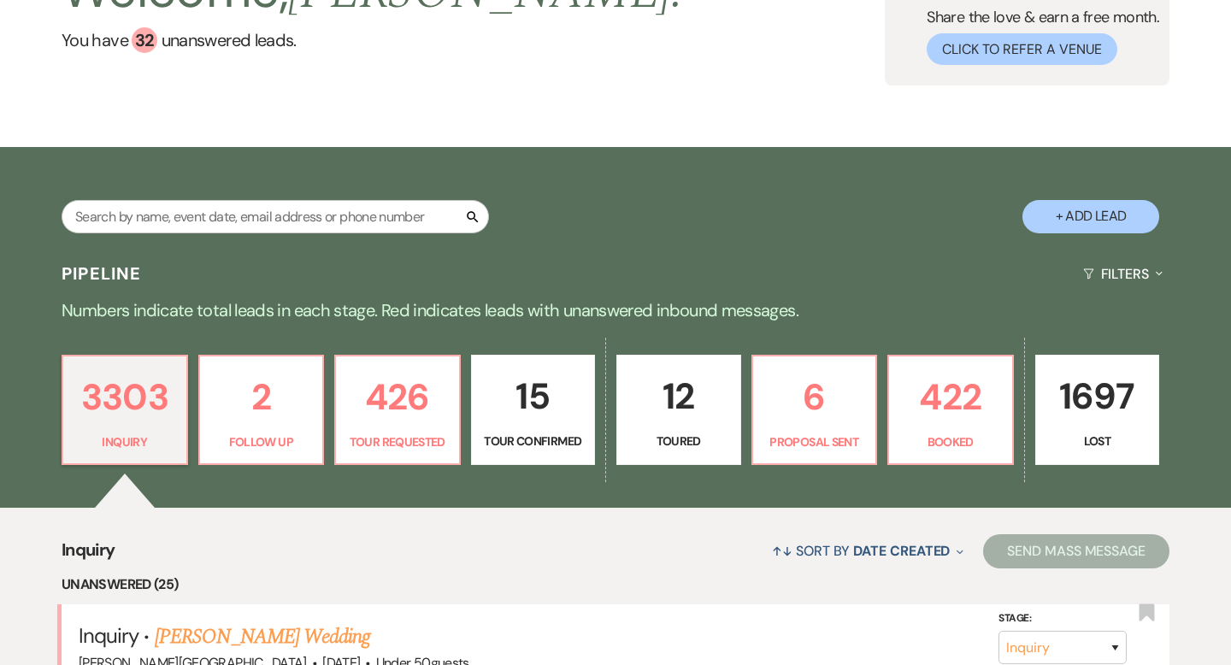
scroll to position [532, 0]
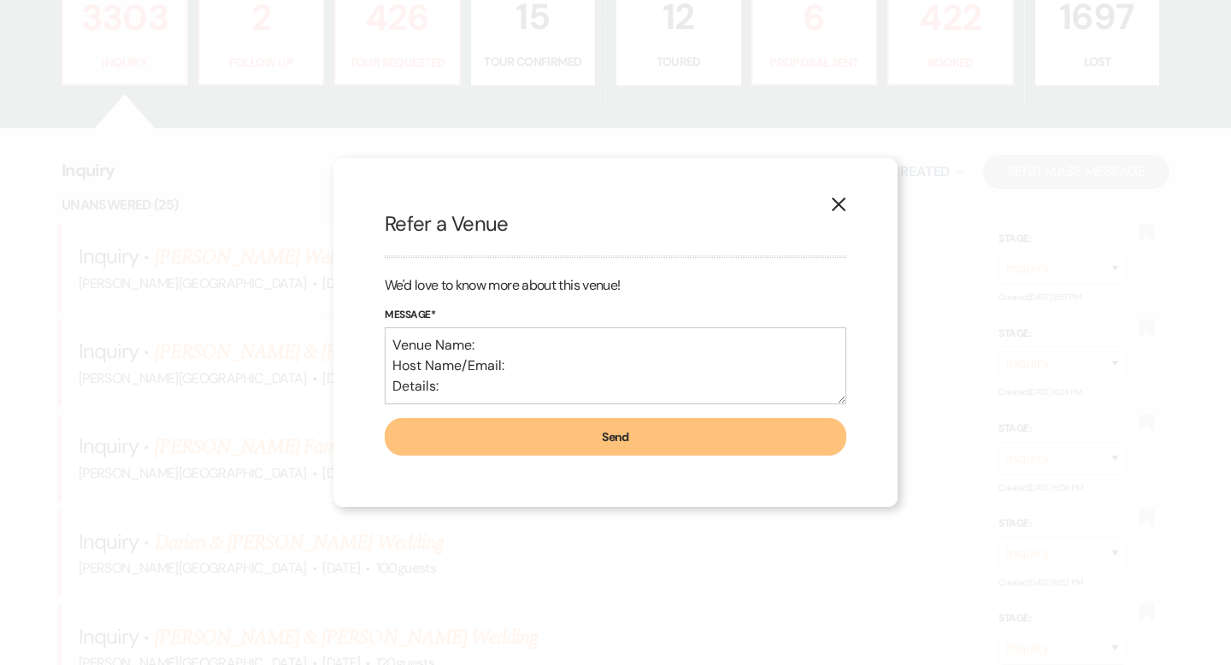
click at [835, 199] on icon "X" at bounding box center [838, 204] width 15 height 15
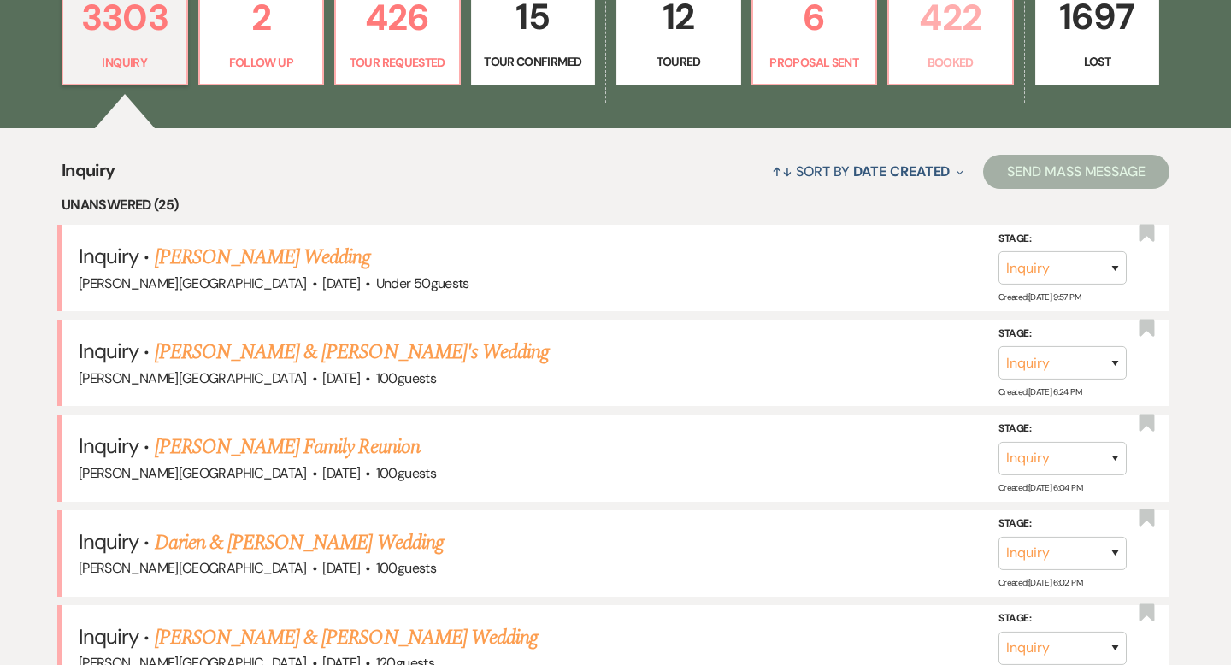
click at [935, 51] on link "422 Booked" at bounding box center [950, 30] width 126 height 111
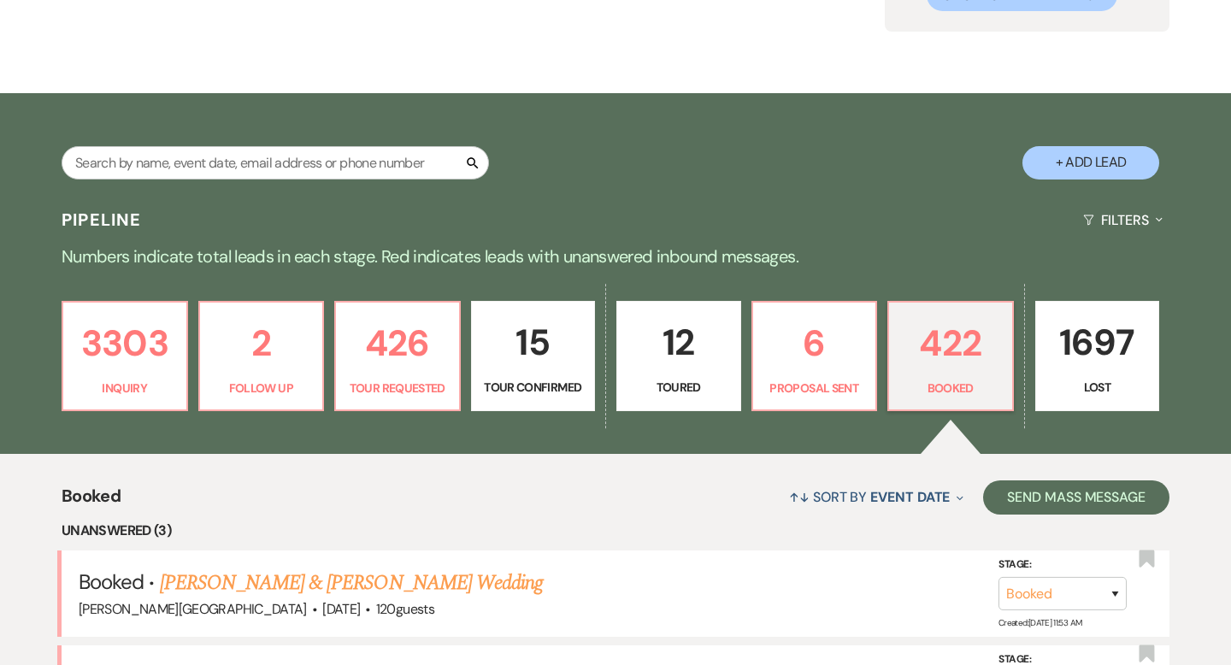
scroll to position [532, 0]
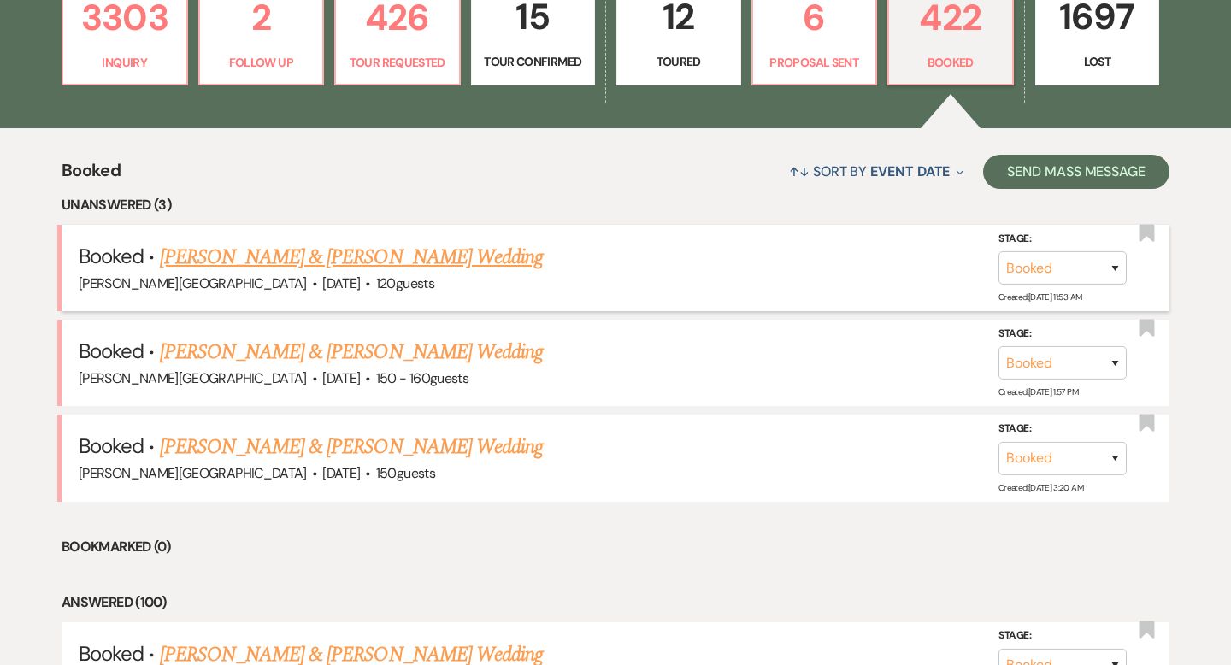
click at [376, 257] on link "[PERSON_NAME] & [PERSON_NAME] Wedding" at bounding box center [351, 257] width 383 height 31
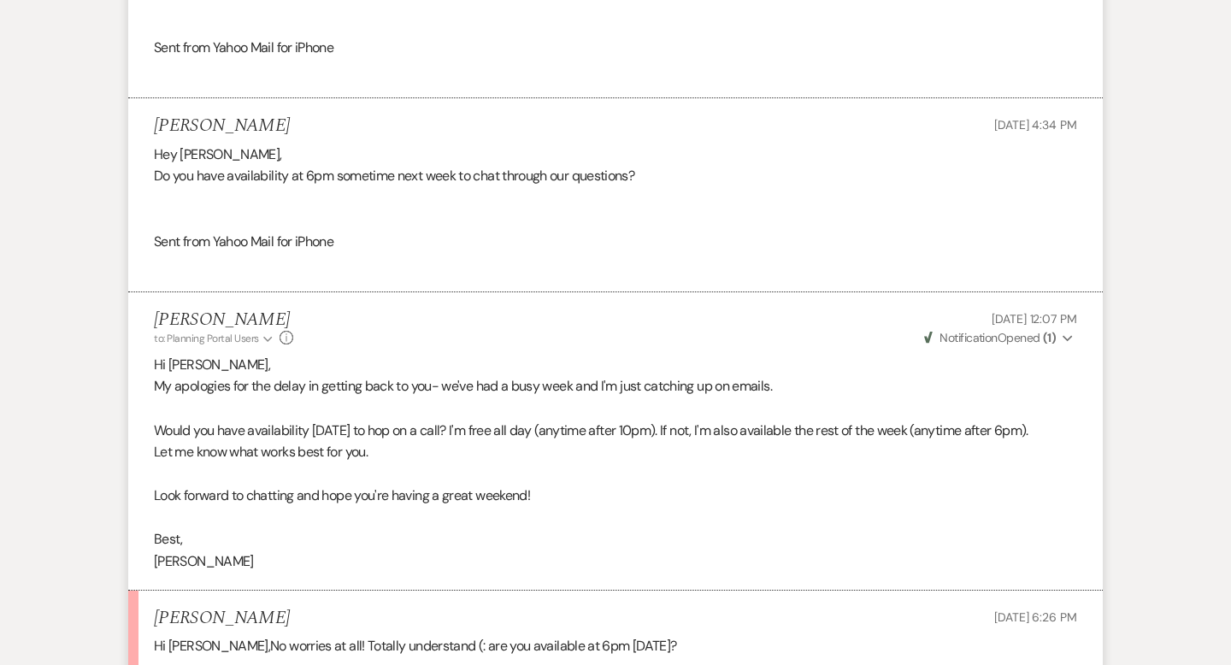
scroll to position [13584, 0]
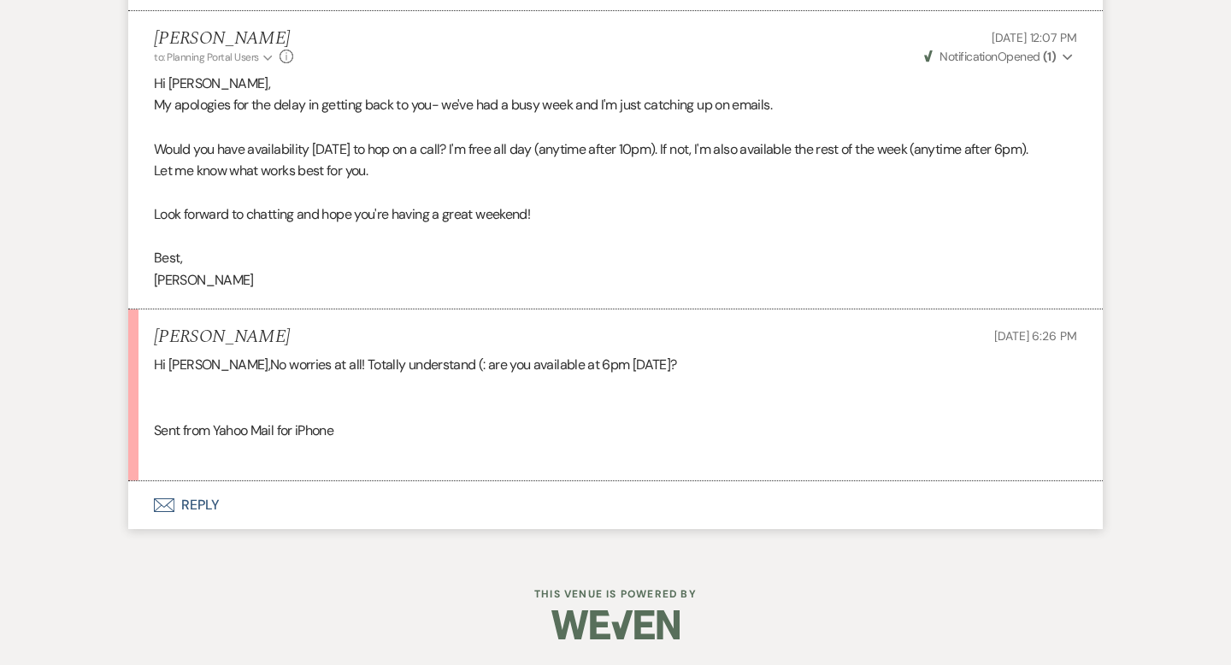
click at [202, 506] on button "Envelope Reply" at bounding box center [615, 505] width 974 height 48
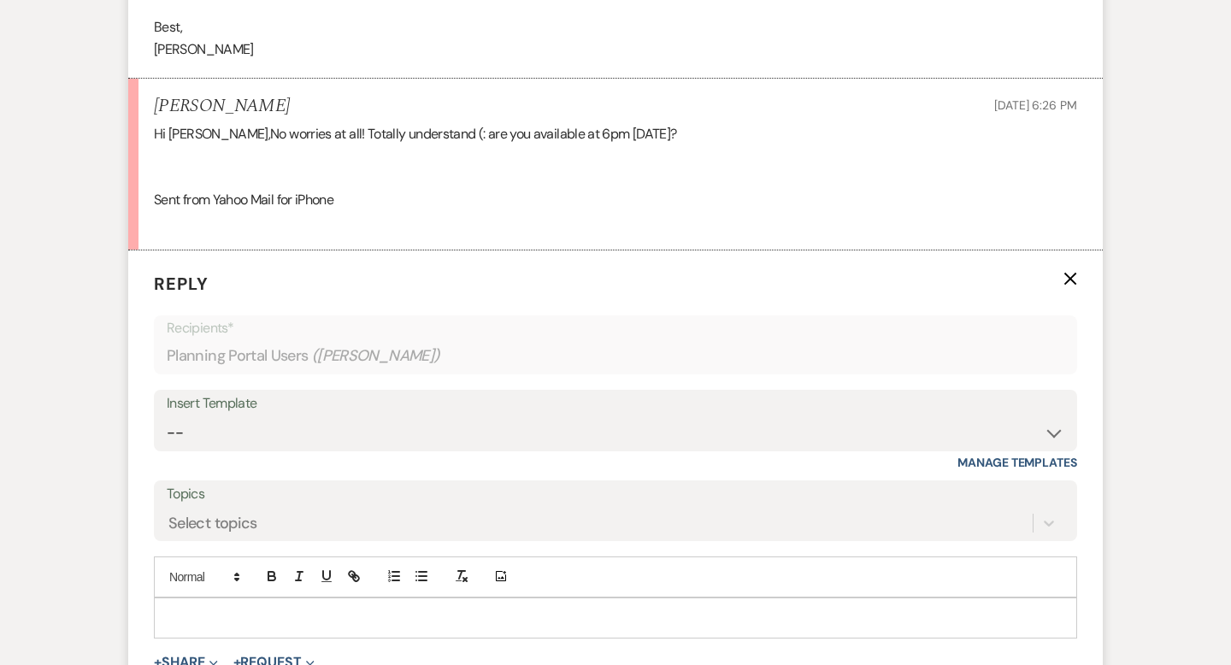
scroll to position [13910, 0]
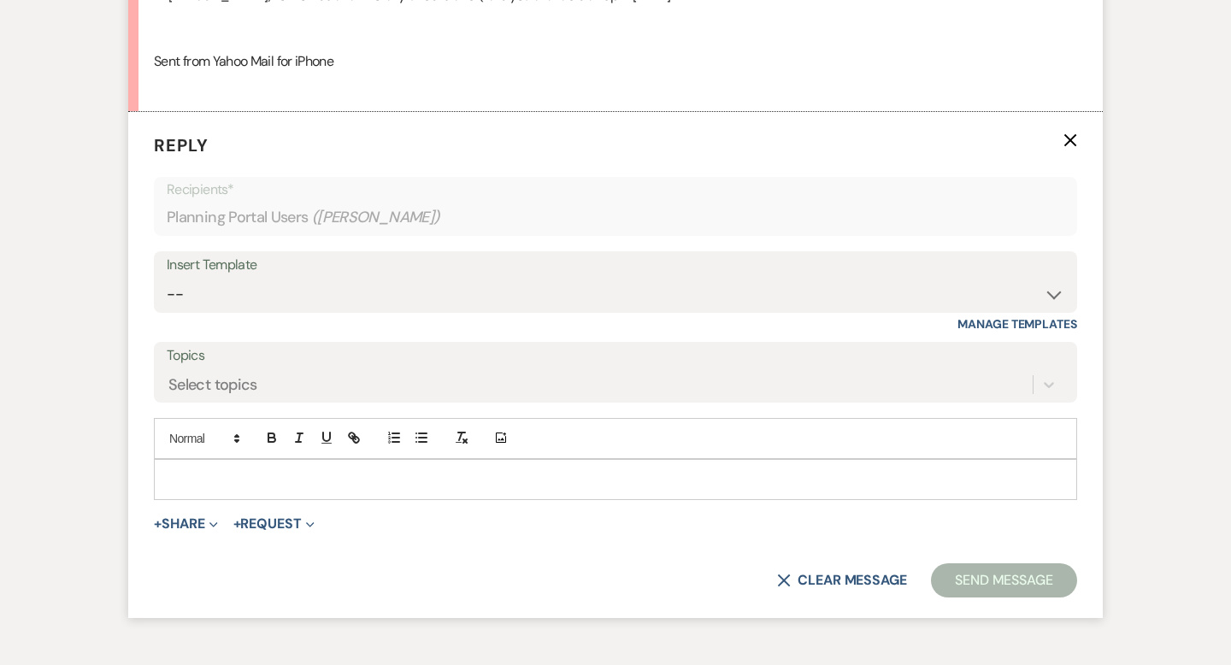
click at [199, 489] on p at bounding box center [616, 479] width 896 height 19
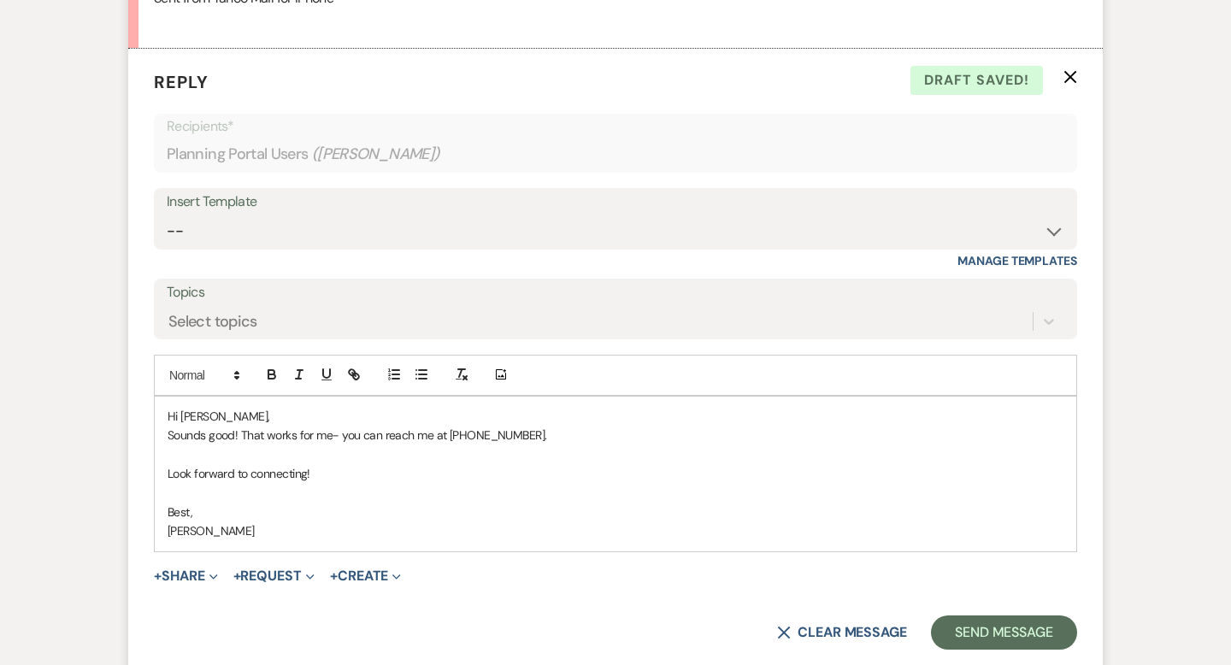
scroll to position [13993, 0]
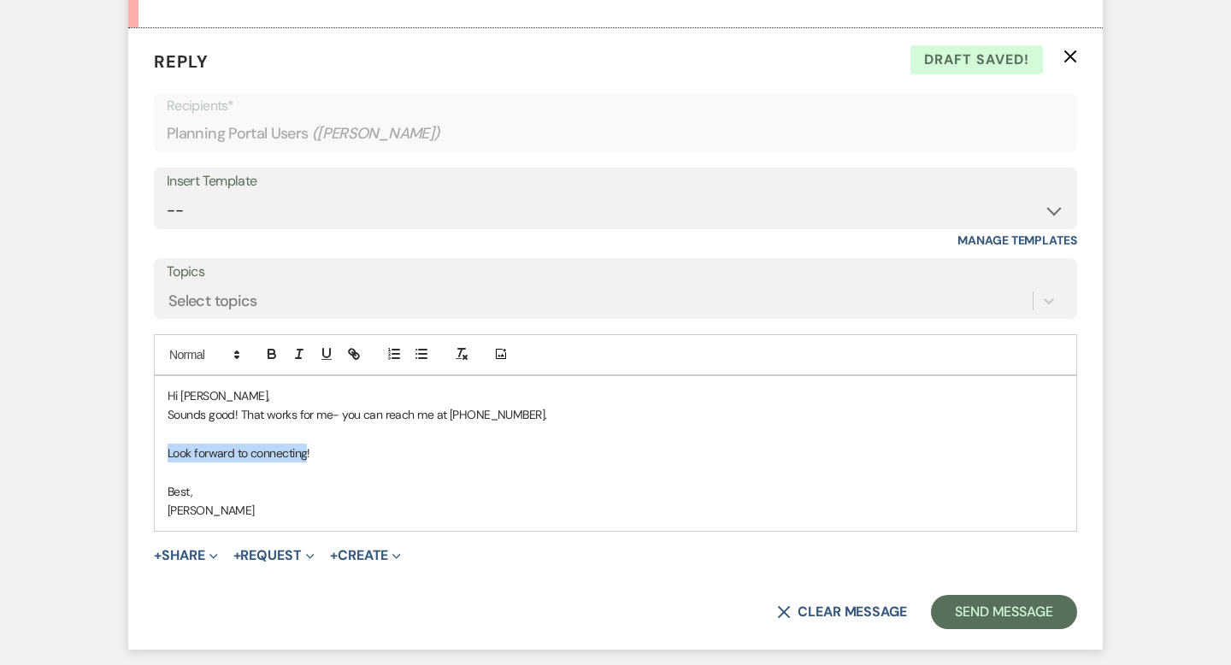
drag, startPoint x: 308, startPoint y: 497, endPoint x: 168, endPoint y: 497, distance: 140.2
click at [168, 462] on p "Look forward to connecting!" at bounding box center [616, 453] width 896 height 19
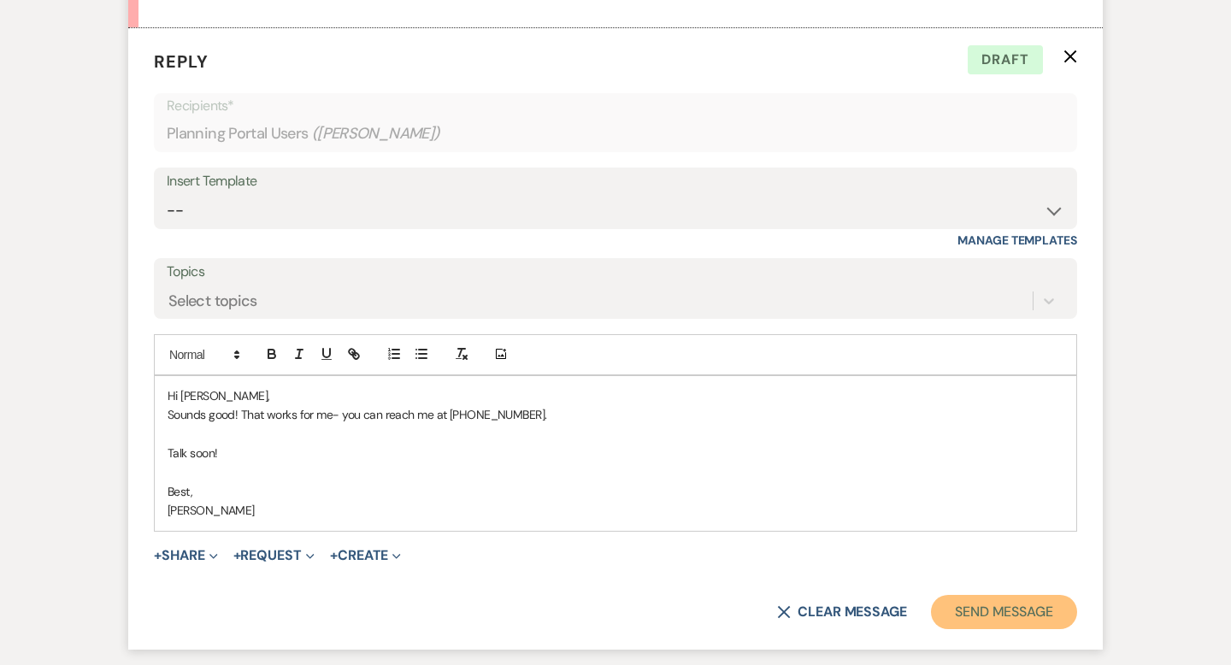
click at [959, 629] on button "Send Message" at bounding box center [1004, 612] width 146 height 34
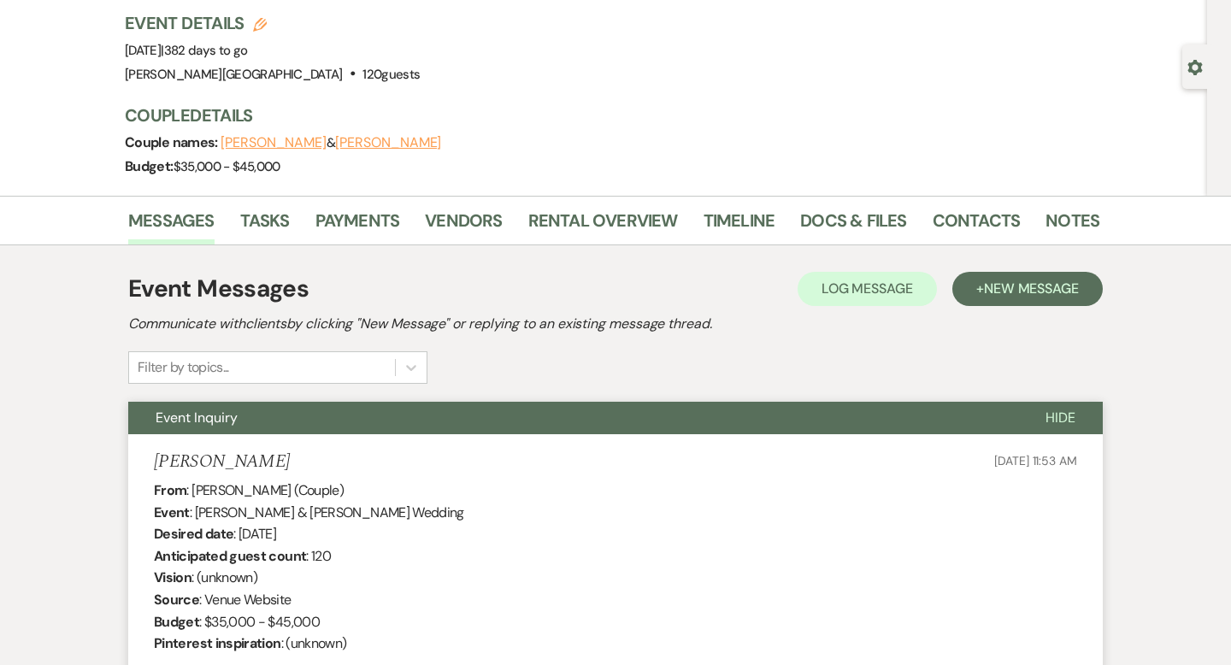
scroll to position [0, 0]
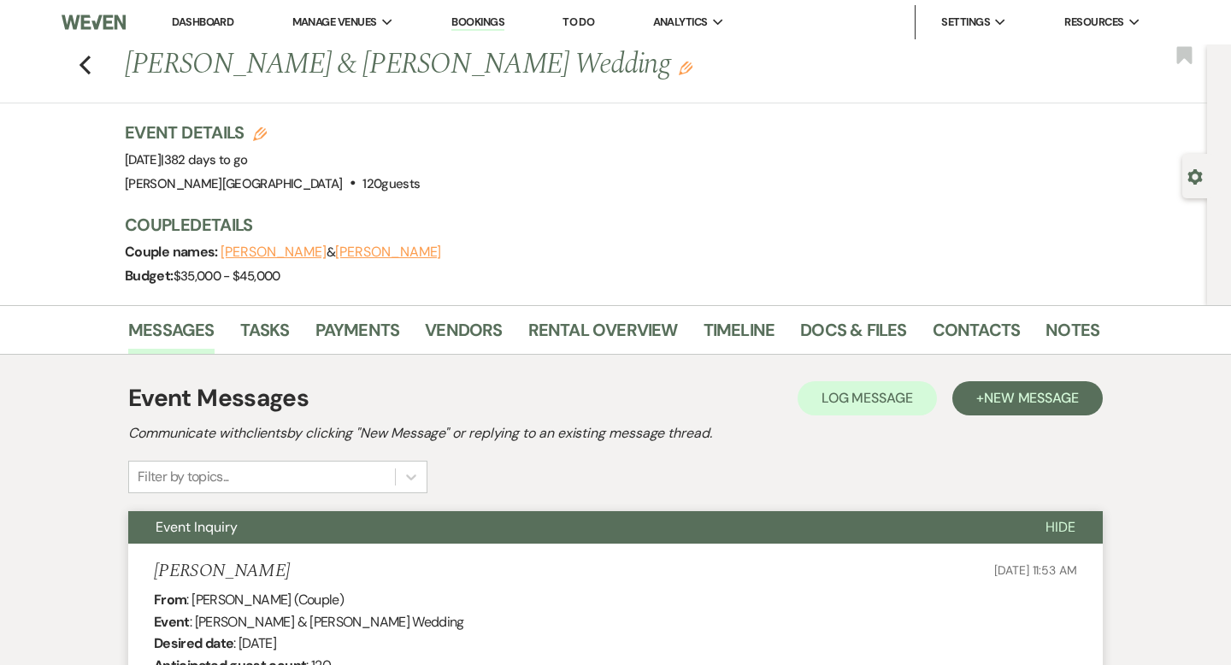
click at [74, 57] on div "Previous Anthony Paterra & Tye Gomez's Wedding Edit Bookmark" at bounding box center [598, 73] width 1215 height 59
click at [88, 60] on icon "Previous" at bounding box center [85, 65] width 13 height 21
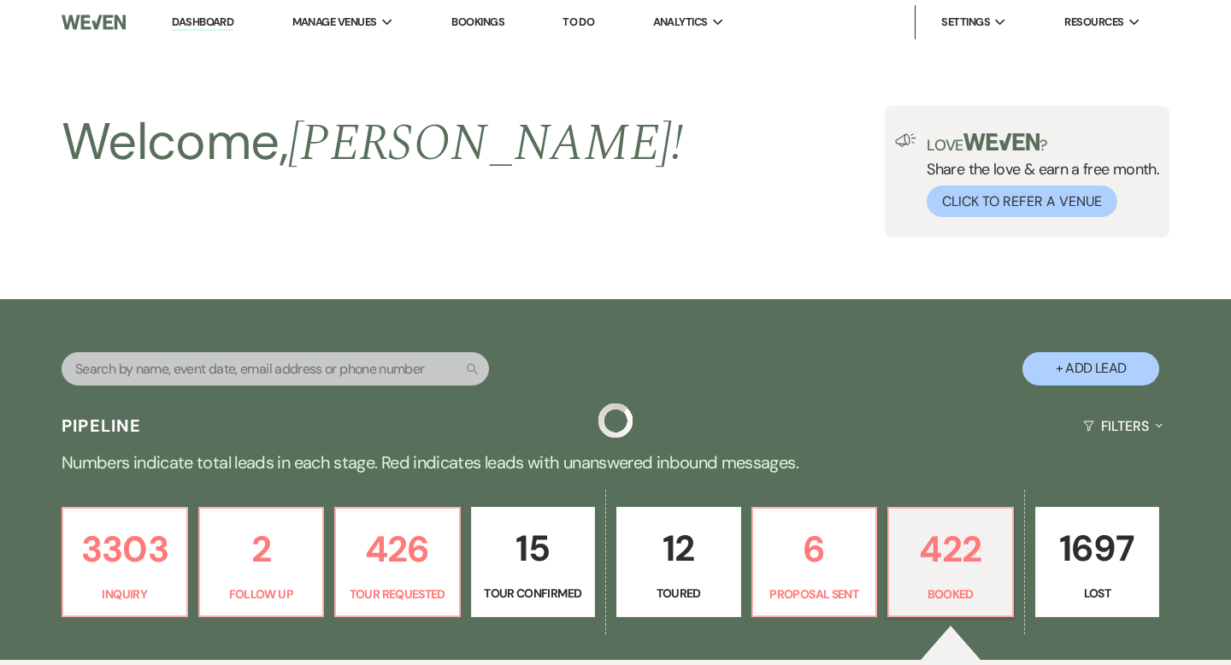
scroll to position [532, 0]
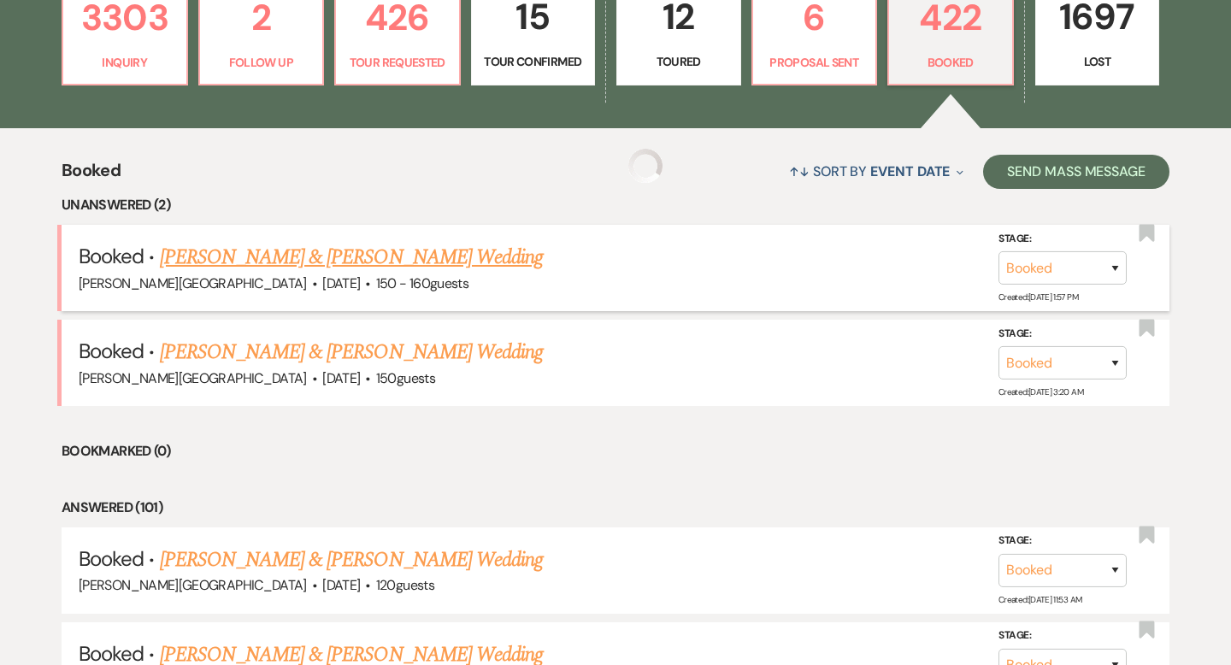
click at [334, 259] on link "[PERSON_NAME] & [PERSON_NAME] Wedding" at bounding box center [351, 257] width 383 height 31
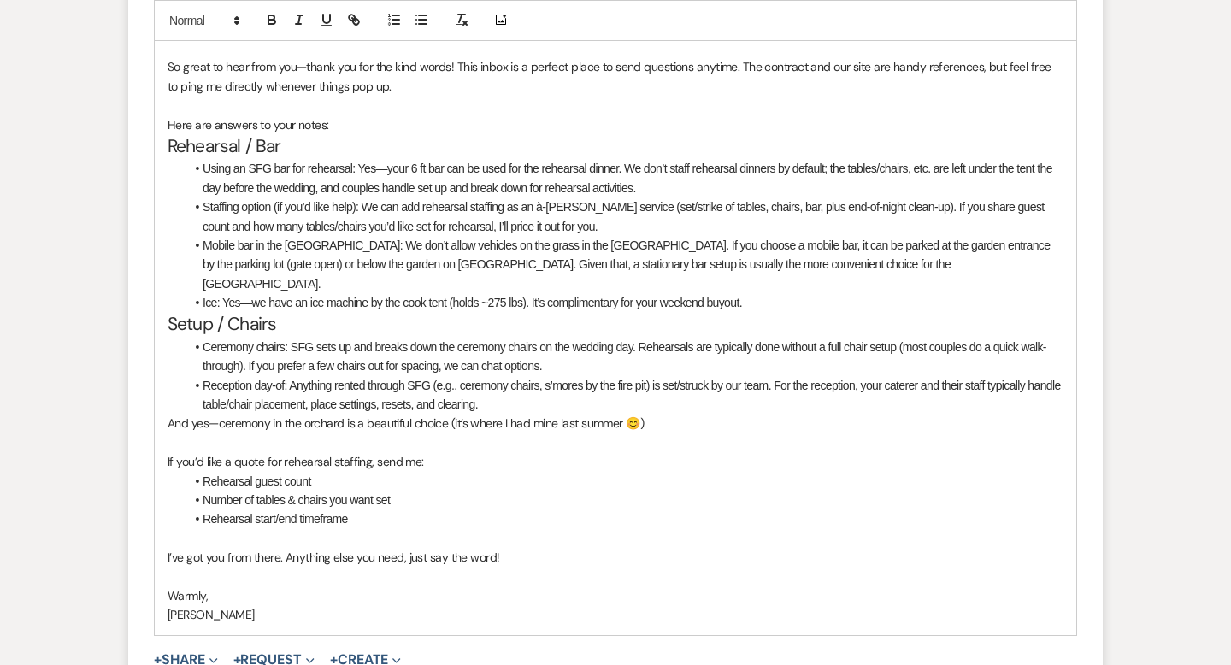
scroll to position [1561, 0]
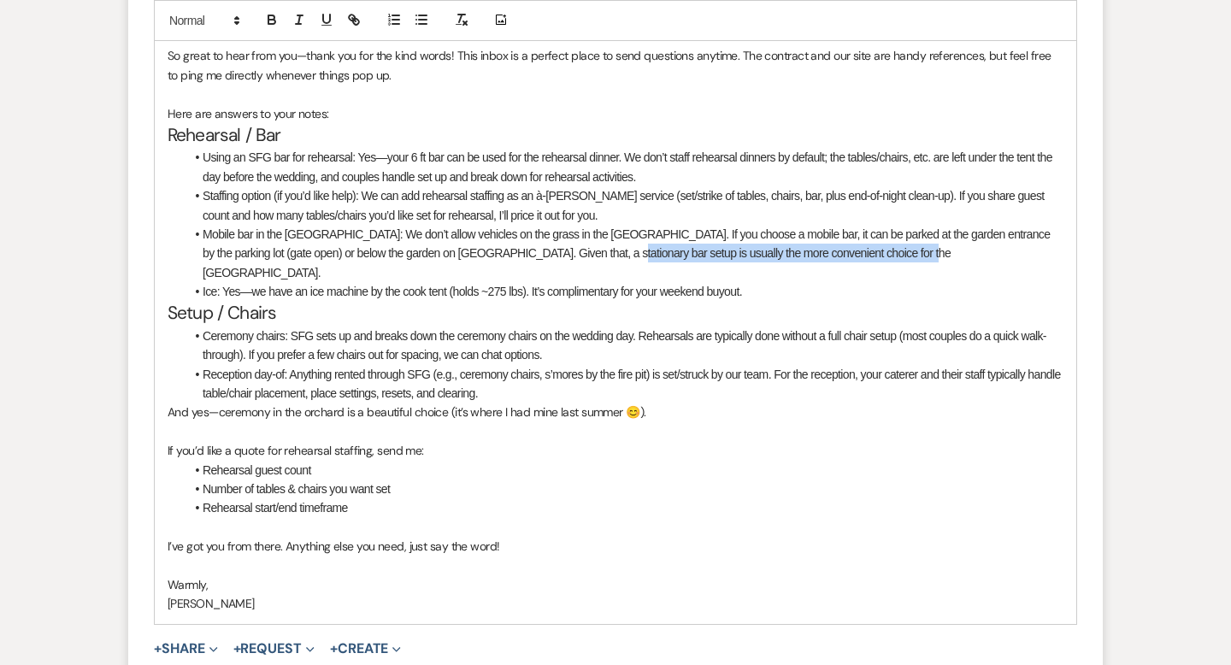
drag, startPoint x: 903, startPoint y: 255, endPoint x: 591, endPoint y: 256, distance: 311.9
click at [591, 256] on li "Mobile bar in the Sunken Garden: We don’t allow vehicles on the grass in the Su…" at bounding box center [624, 253] width 879 height 57
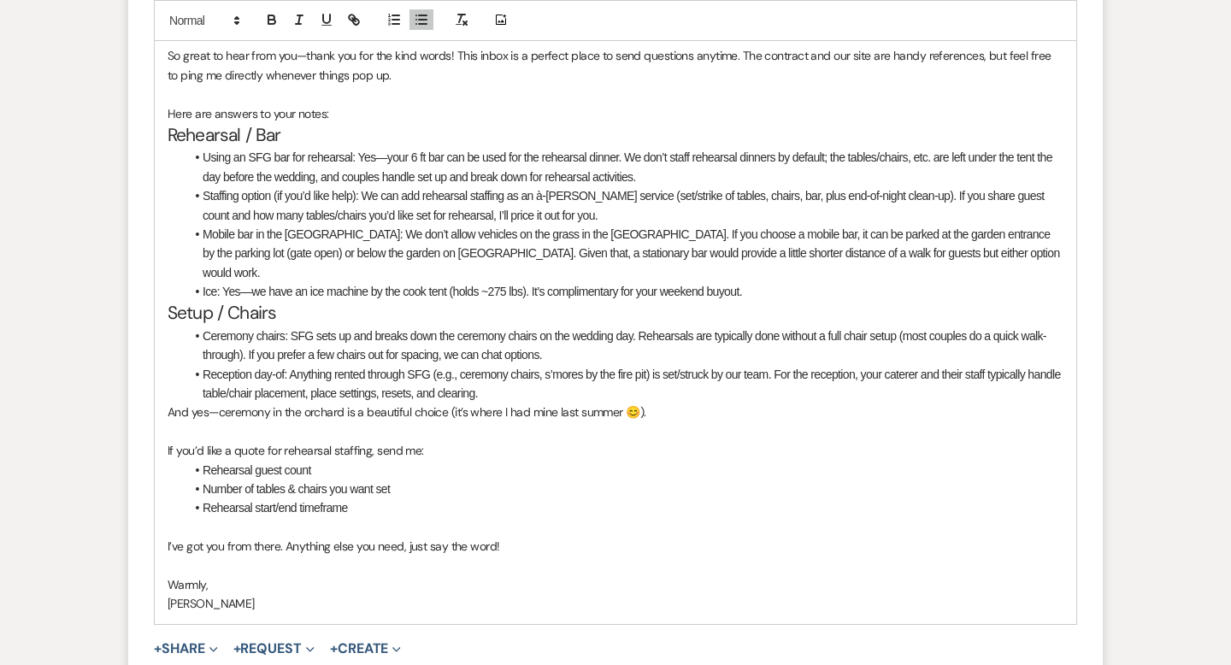
click at [858, 256] on li "Mobile bar in the Sunken Garden: We don’t allow vehicles on the grass in the Su…" at bounding box center [624, 253] width 879 height 57
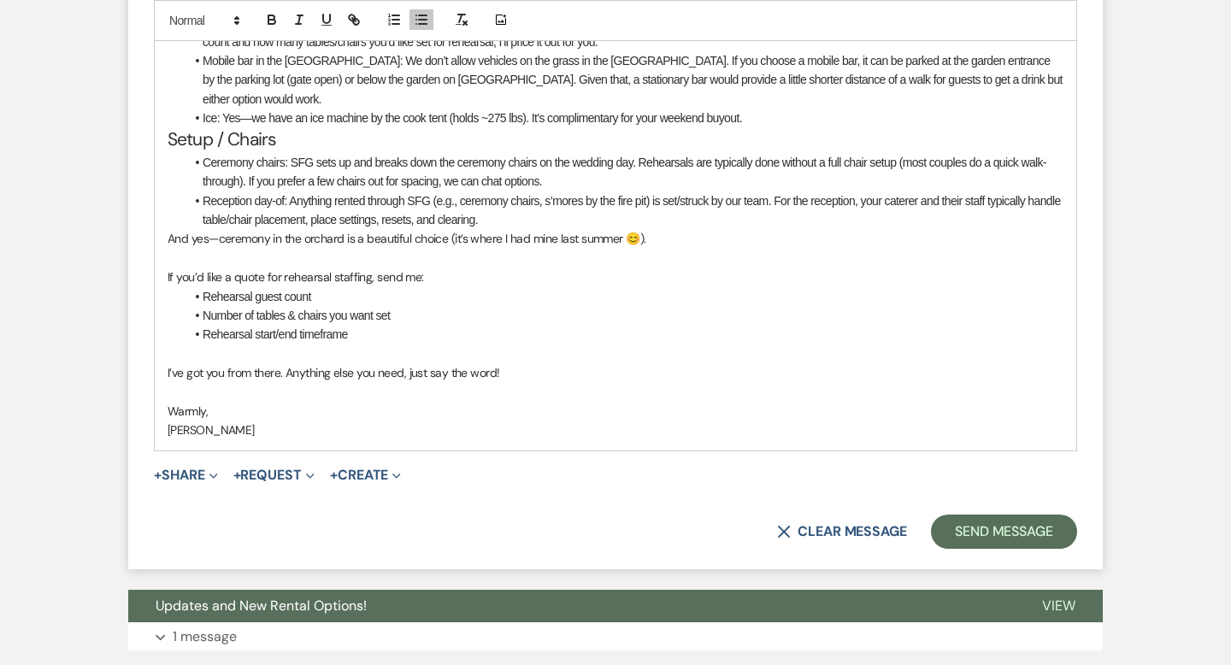
scroll to position [1731, 0]
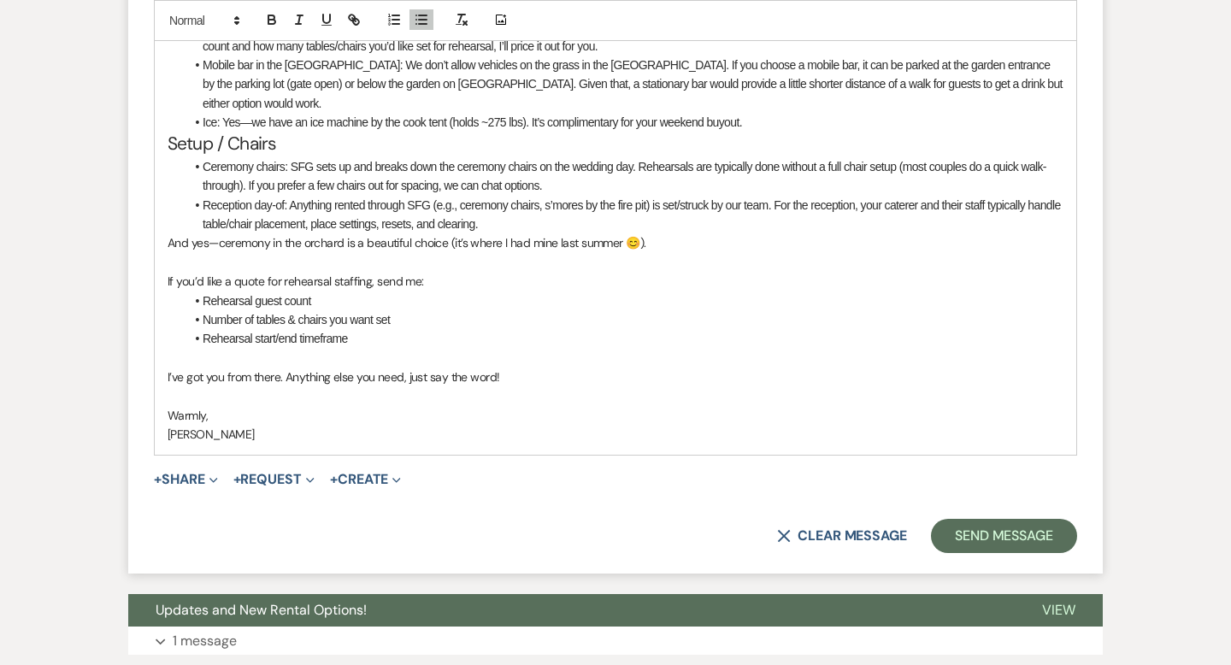
click at [241, 160] on li "Ceremony chairs: SFG sets up and breaks down the ceremony chairs on the wedding…" at bounding box center [624, 176] width 879 height 38
click at [237, 168] on li "Ceremony chairs: SFG sets up and breaks down the ceremony chairs on the wedding…" at bounding box center [624, 176] width 879 height 38
drag, startPoint x: 256, startPoint y: 169, endPoint x: 808, endPoint y: 155, distance: 551.4
click at [808, 157] on li "Ceremony chairs: SFG sets up and breaks down the ceremony chairs on the wedding…" at bounding box center [624, 176] width 879 height 38
click at [843, 157] on li "Ceremony chairs: SFG sets up and breaks down the ceremony chairs on the wedding…" at bounding box center [624, 176] width 879 height 38
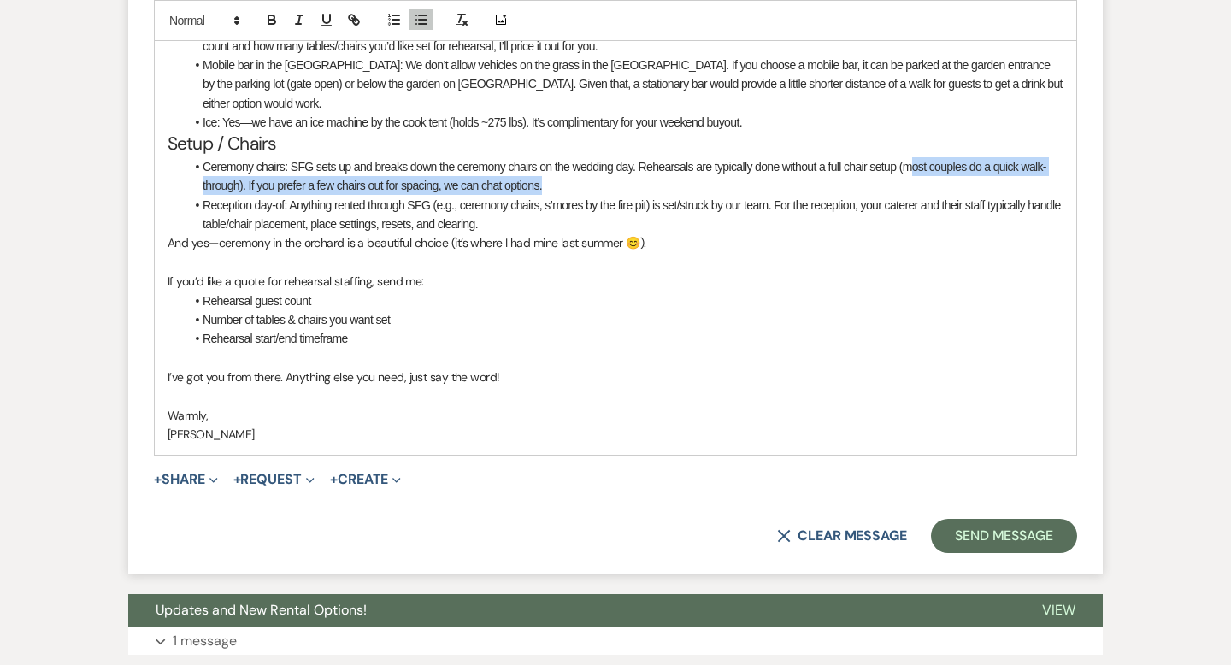
drag, startPoint x: 861, startPoint y: 162, endPoint x: 914, endPoint y: 144, distance: 55.9
click at [914, 157] on li "Ceremony chairs: SFG sets up and breaks down the ceremony chairs on the wedding…" at bounding box center [624, 176] width 879 height 38
click at [912, 158] on li "Ceremony chairs: SFG sets up and breaks down the ceremony chairs on the wedding…" at bounding box center [624, 176] width 879 height 38
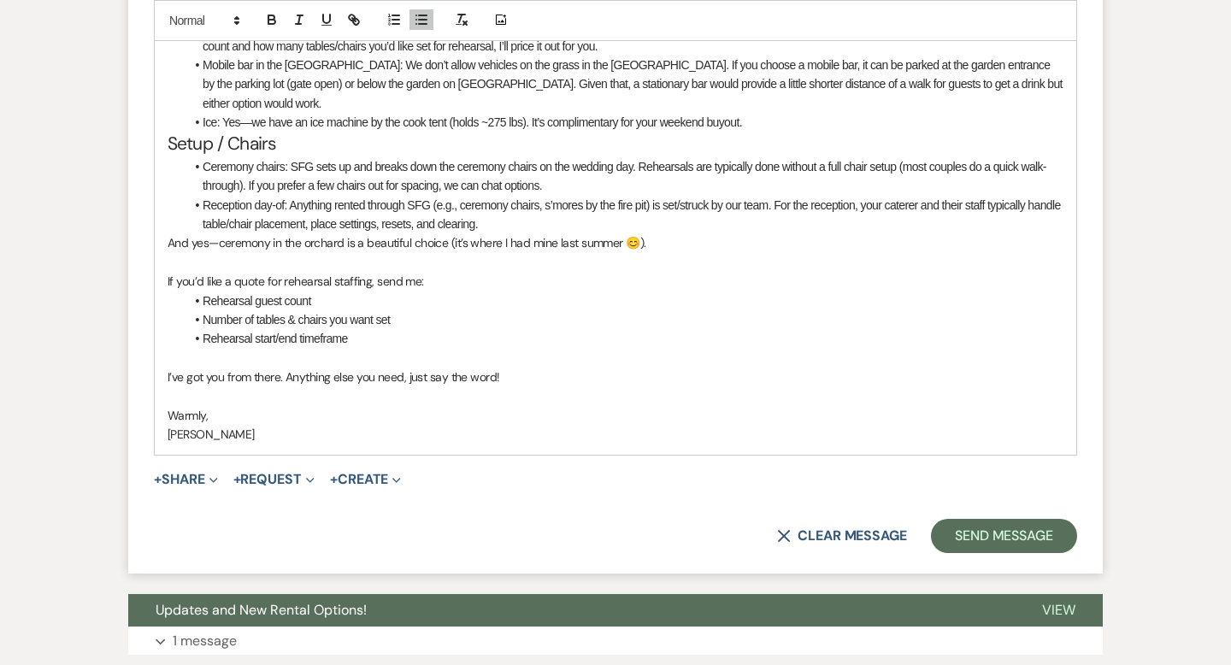
click at [914, 157] on li "Ceremony chairs: SFG sets up and breaks down the ceremony chairs on the wedding…" at bounding box center [624, 176] width 879 height 38
drag, startPoint x: 547, startPoint y: 163, endPoint x: 309, endPoint y: 163, distance: 237.6
click at [309, 163] on li "Ceremony chairs: SFG sets up and breaks down the ceremony chairs on the wedding…" at bounding box center [624, 176] width 879 height 38
click at [1030, 157] on li "Ceremony chairs: SFG sets up and breaks down the ceremony chairs on the wedding…" at bounding box center [624, 176] width 879 height 38
click at [372, 169] on li "Ceremony chairs: SFG sets up and breaks down the ceremony chairs on the wedding…" at bounding box center [624, 176] width 879 height 38
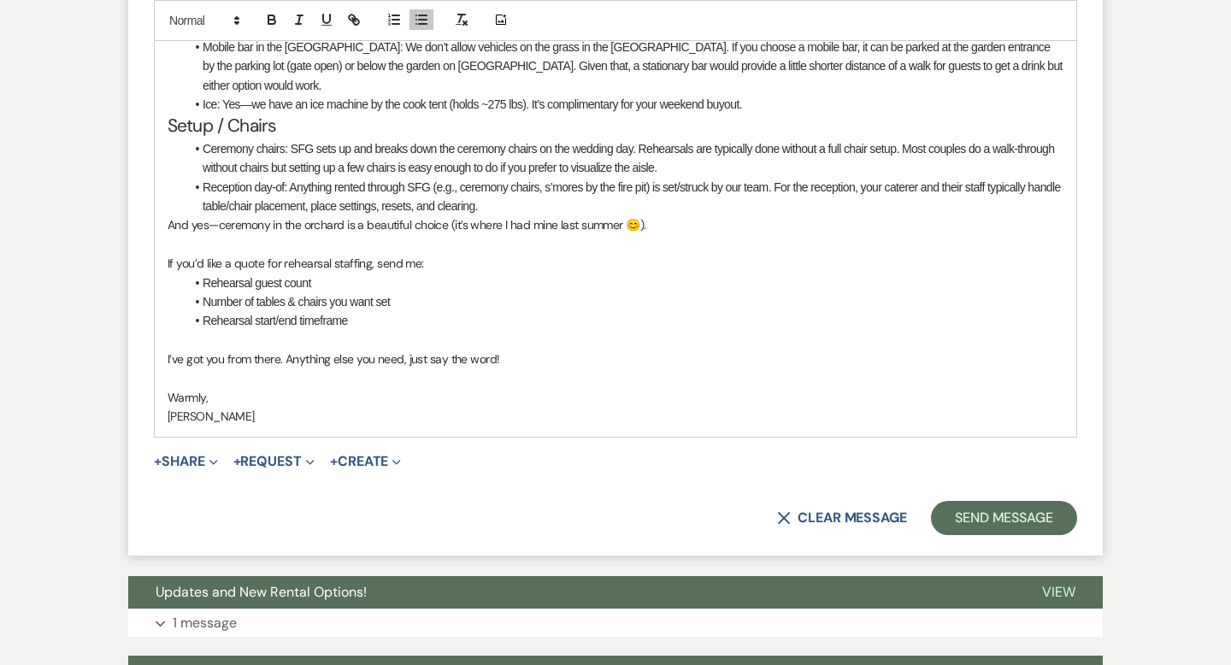
scroll to position [1751, 0]
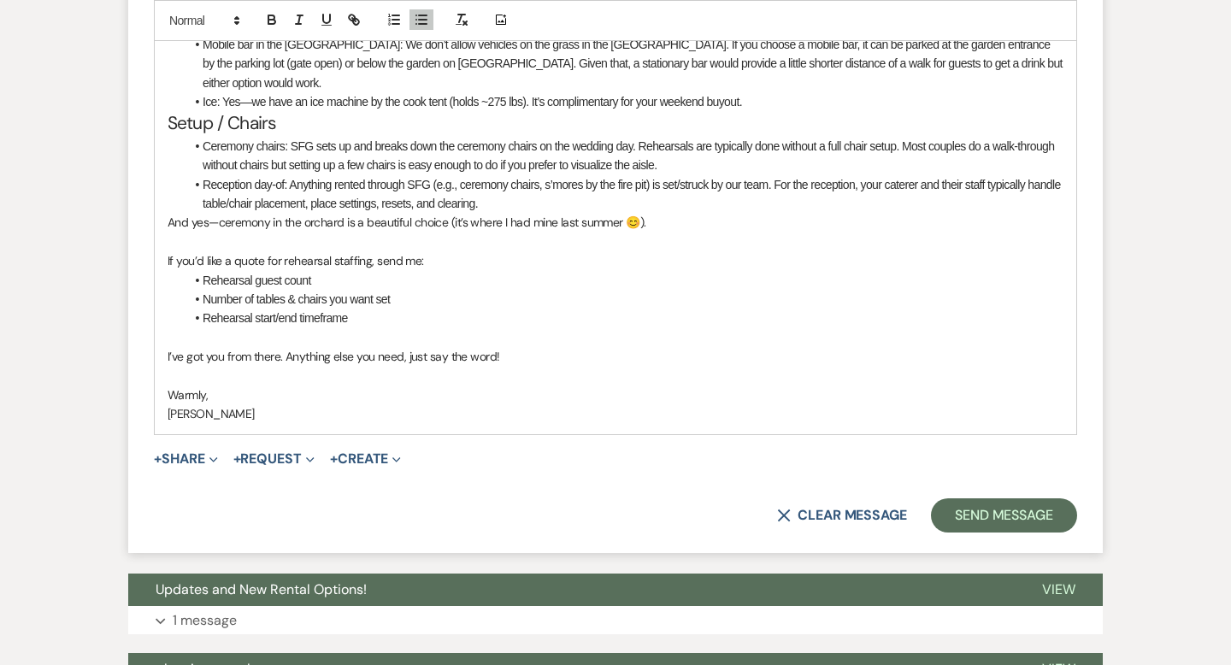
click at [549, 175] on li "Reception day-of: Anything rented through SFG (e.g., ceremony chairs, s’mores b…" at bounding box center [624, 194] width 879 height 38
drag, startPoint x: 714, startPoint y: 167, endPoint x: 654, endPoint y: 164, distance: 59.9
click at [654, 175] on li "Reception day-of: Anything rented through SFG (e.g., ceremony chairs, lawn game…" at bounding box center [624, 194] width 879 height 38
click at [385, 178] on li "Reception day-of: Anything rented through SFG (e.g., ceremony chairs, lawn game…" at bounding box center [624, 194] width 879 height 38
drag, startPoint x: 924, startPoint y: 168, endPoint x: 902, endPoint y: 168, distance: 21.4
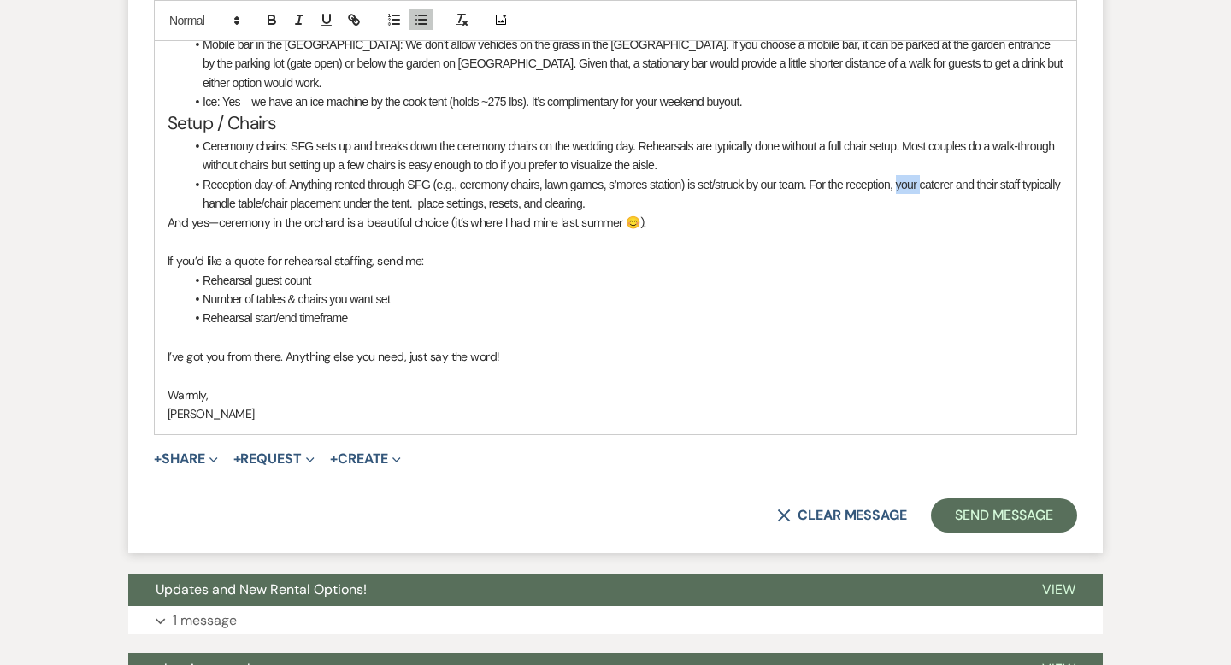
click at [902, 175] on li "Reception day-of: Anything rented through SFG (e.g., ceremony chairs, lawn game…" at bounding box center [624, 194] width 879 height 38
drag, startPoint x: 602, startPoint y: 182, endPoint x: 420, endPoint y: 191, distance: 183.1
click at [420, 191] on li "Reception day-of: Anything rented through SFG (e.g., ceremony chairs, lawn game…" at bounding box center [624, 194] width 879 height 38
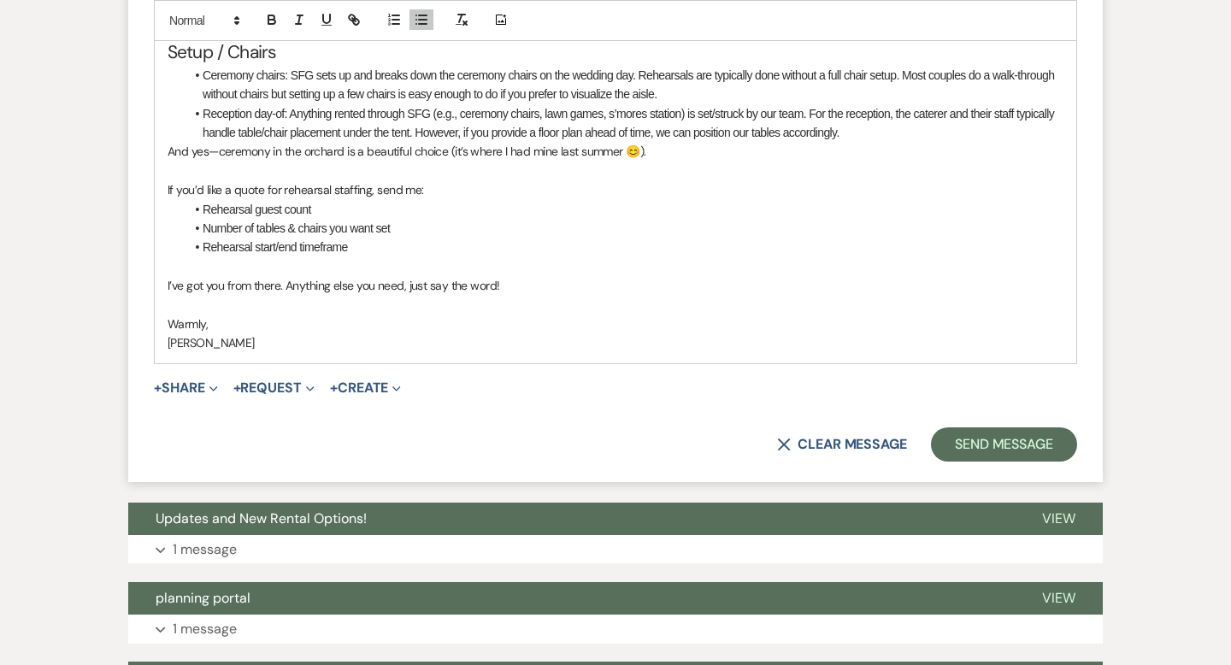
scroll to position [1806, 0]
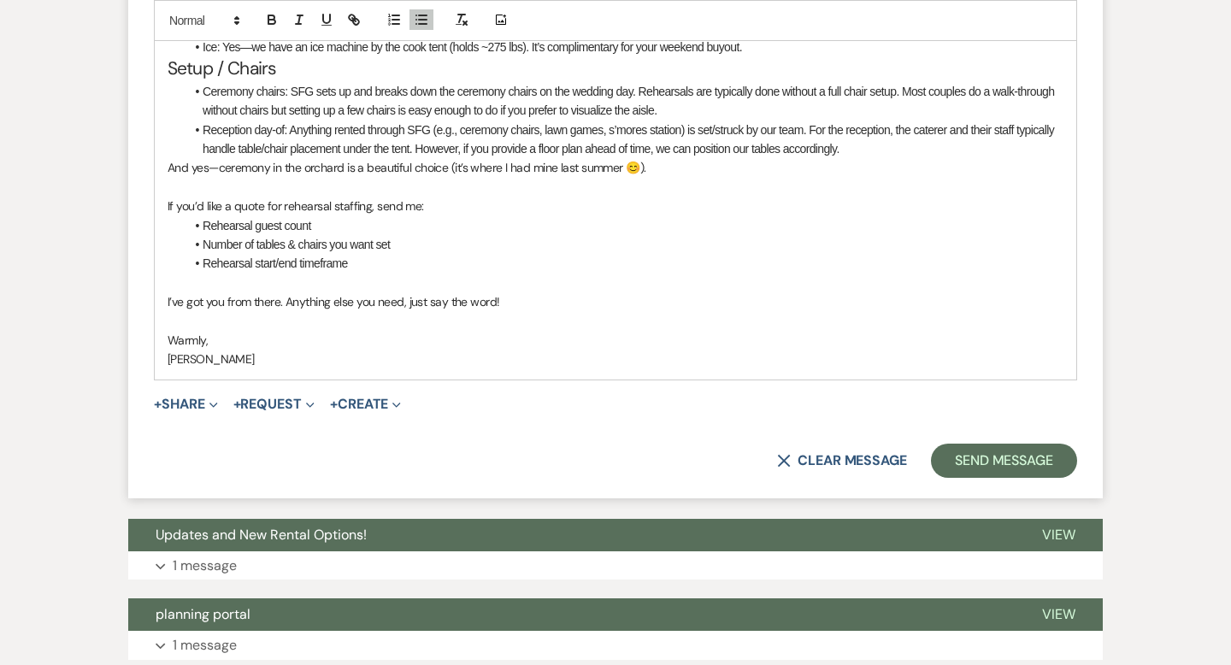
click at [326, 216] on li "Rehearsal guest count" at bounding box center [624, 225] width 879 height 19
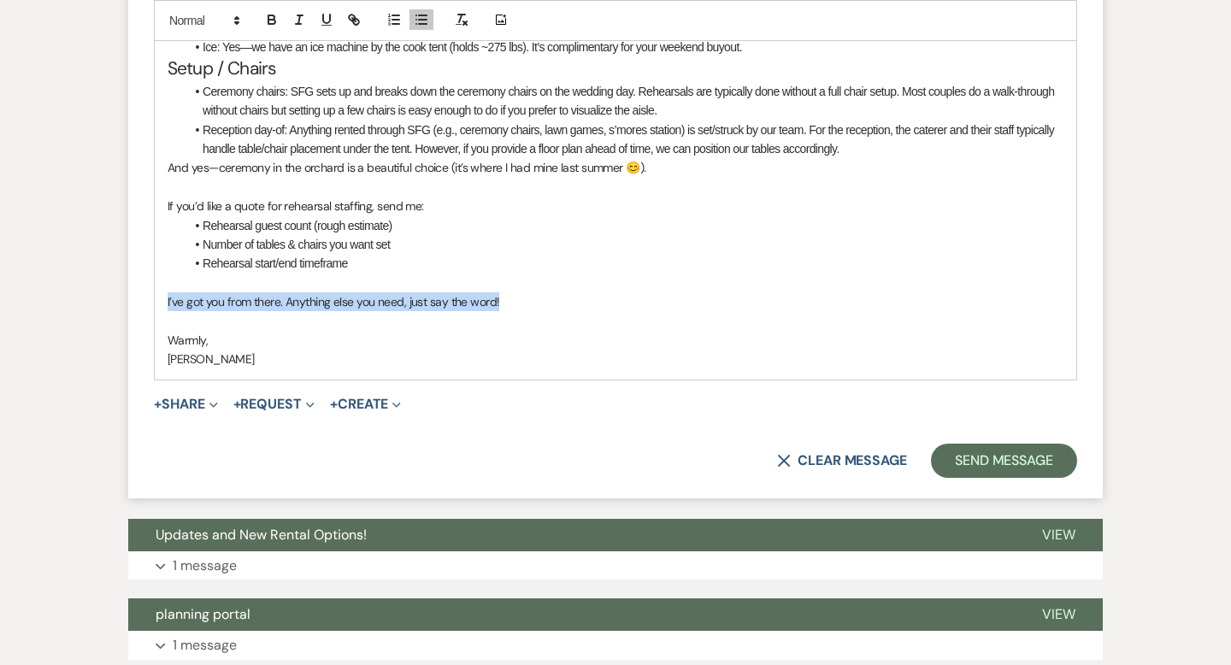
drag, startPoint x: 505, startPoint y: 280, endPoint x: 167, endPoint y: 276, distance: 338.5
click at [167, 276] on div "Hi Liz & Cam, So great to hear from you—thank you for the kind words! This inbo…" at bounding box center [615, 67] width 921 height 626
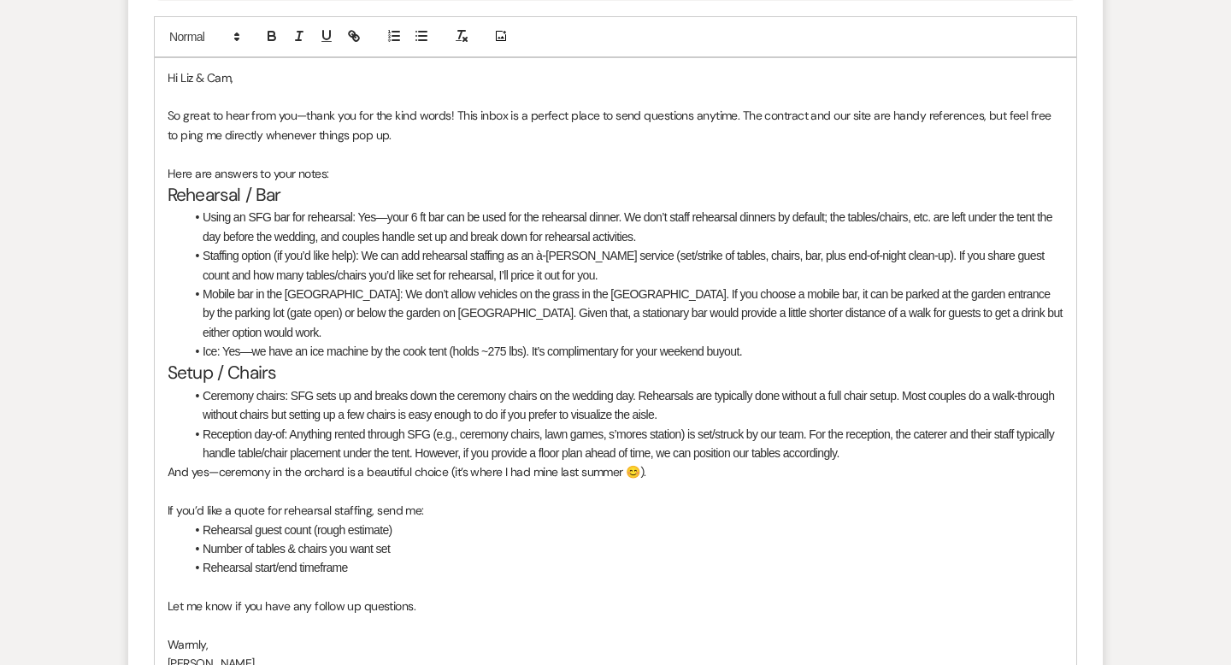
scroll to position [1503, 0]
click at [935, 213] on li "Using an SFG bar for rehearsal: Yes—your 6 ft bar can be used for the rehearsal…" at bounding box center [624, 225] width 879 height 38
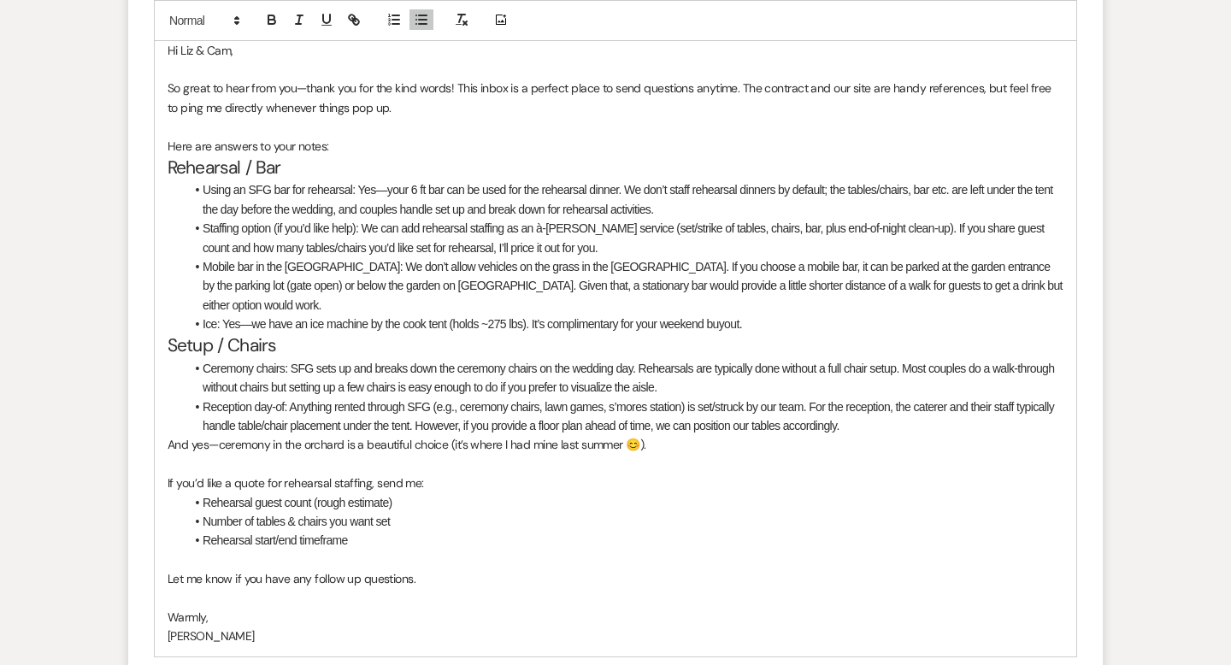
scroll to position [1537, 0]
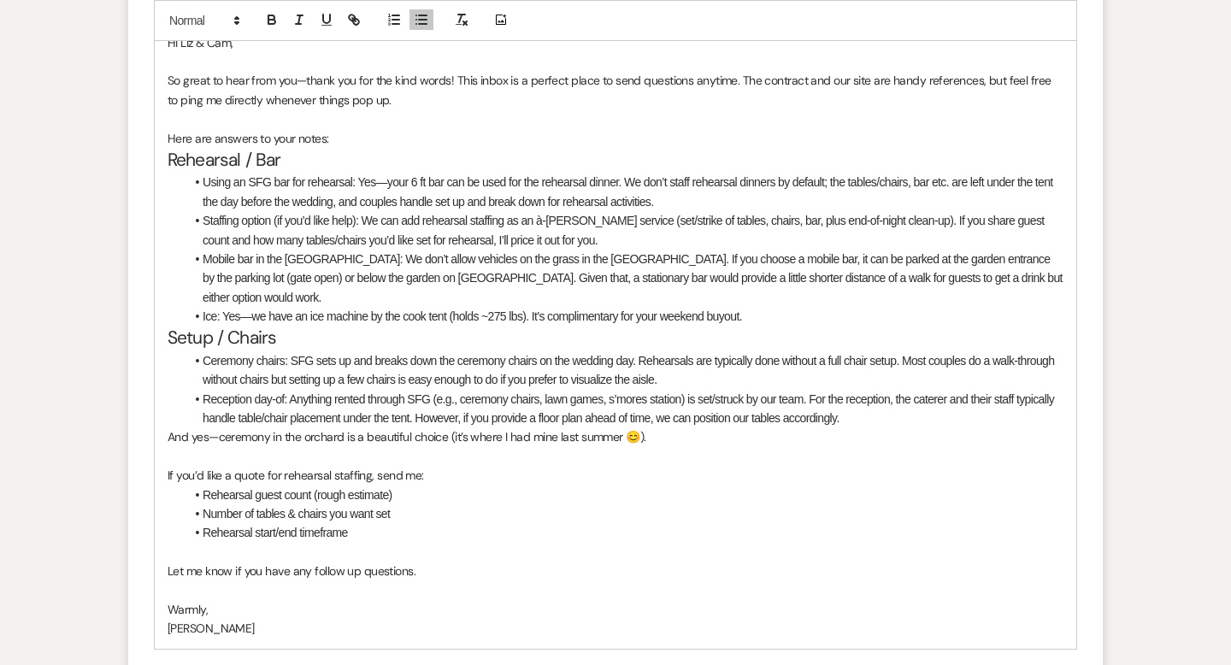
click at [644, 225] on li "Staffing option (if you’d like help): We can add rehearsal staffing as an à-la-…" at bounding box center [624, 230] width 879 height 38
click at [513, 235] on li "Staffing option (if you’d like help): We can add rehearsal staffing as an à-la-…" at bounding box center [624, 230] width 879 height 38
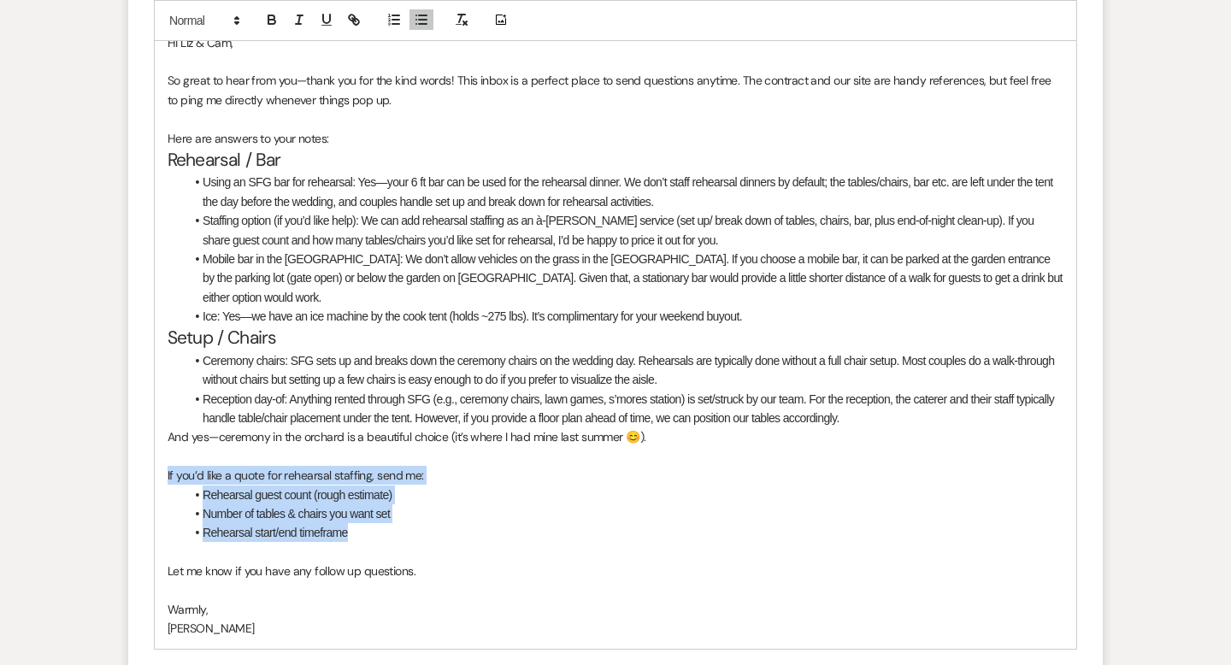
drag, startPoint x: 377, startPoint y: 513, endPoint x: 132, endPoint y: 461, distance: 249.9
click at [132, 461] on form "Reply X Draft saved! Recipients* Planning Portal Users ( Elizabeth Panico, Came…" at bounding box center [615, 221] width 974 height 1092
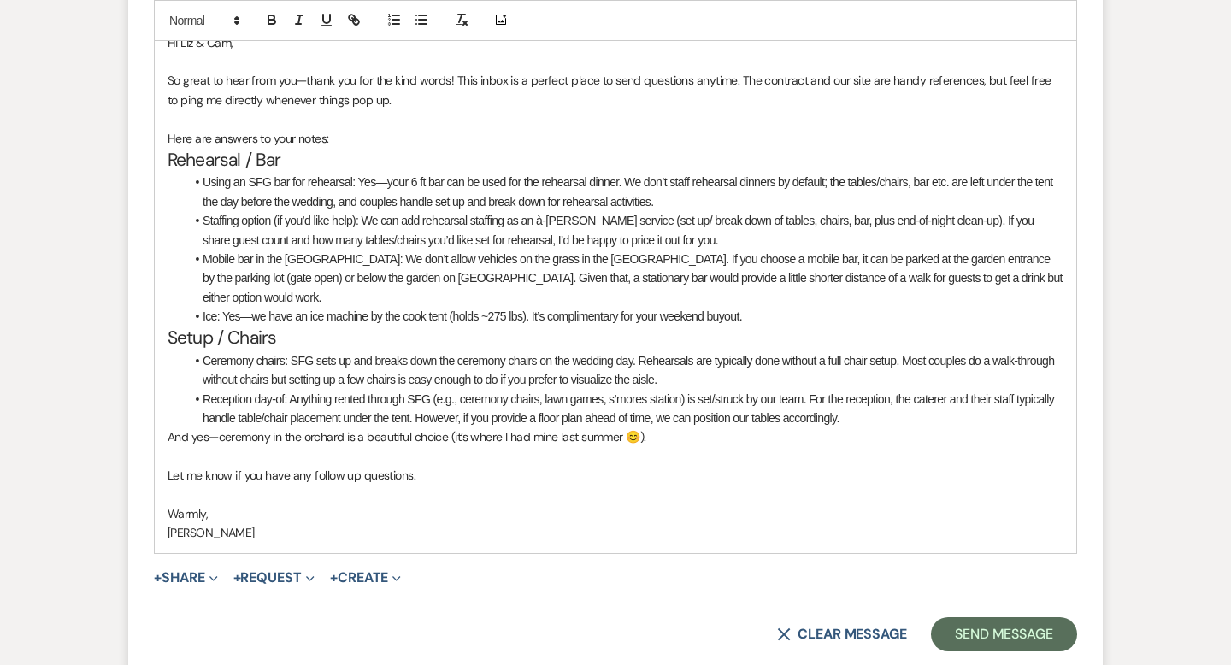
click at [440, 251] on li "Mobile bar in the Sunken Garden: We don’t allow vehicles on the grass in the Su…" at bounding box center [624, 278] width 879 height 57
click at [390, 256] on li "Mobile bar in the Sunken Garden: We don’t allow any vehicles on the grass in th…" at bounding box center [624, 278] width 879 height 57
click at [386, 256] on li "Mobile bar in the Sunken Garden: We don’t allow any vehicles on the grass in th…" at bounding box center [624, 278] width 879 height 57
click at [734, 258] on li "Mobile bar in the Sunken Garden: We unfortunately don’t allow any vehicles on t…" at bounding box center [624, 278] width 879 height 57
click at [338, 279] on li "Mobile bar in the Sunken Garden: We unfortunately don’t allow any vehicles on t…" at bounding box center [624, 278] width 879 height 57
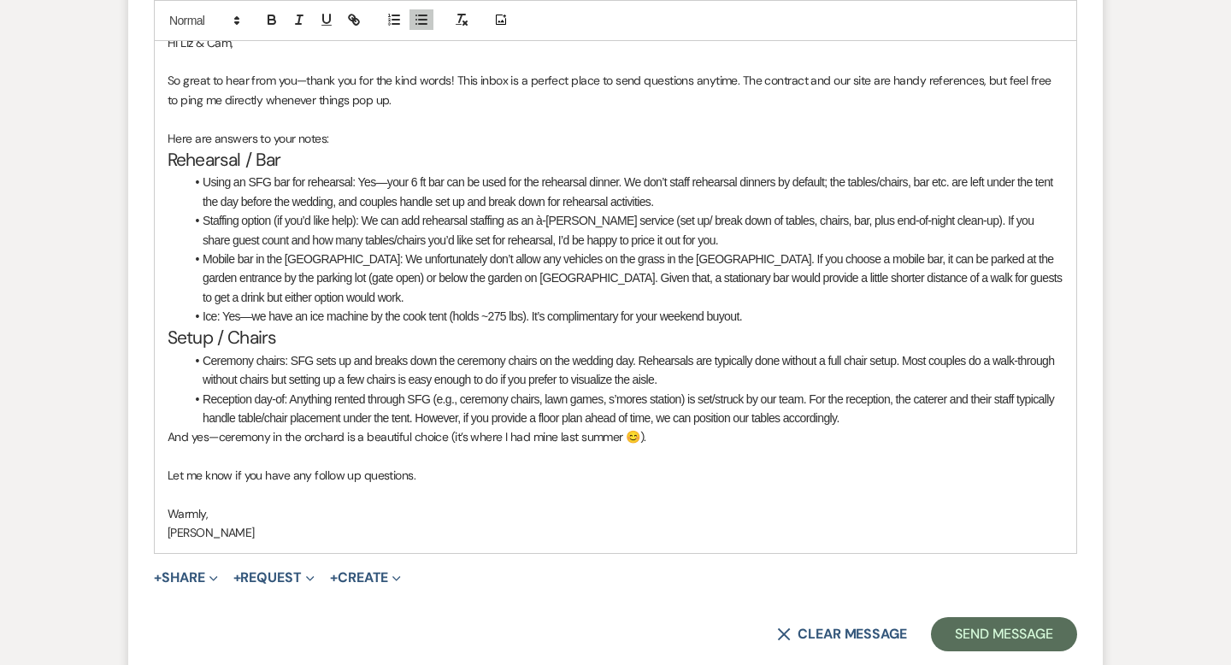
click at [385, 276] on li "Mobile bar in the Sunken Garden: We unfortunately don’t allow any vehicles on t…" at bounding box center [624, 278] width 879 height 57
click at [339, 278] on li "Mobile bar in the Sunken Garden: We unfortunately don’t allow any vehicles on t…" at bounding box center [624, 278] width 879 height 57
click at [485, 277] on li "Mobile bar in the Sunken Garden: We unfortunately don’t allow any vehicles on t…" at bounding box center [624, 278] width 879 height 57
click at [609, 271] on li "Mobile bar in the Sunken Garden: We unfortunately don’t allow any vehicles on t…" at bounding box center [624, 278] width 879 height 57
drag, startPoint x: 572, startPoint y: 273, endPoint x: 522, endPoint y: 273, distance: 49.6
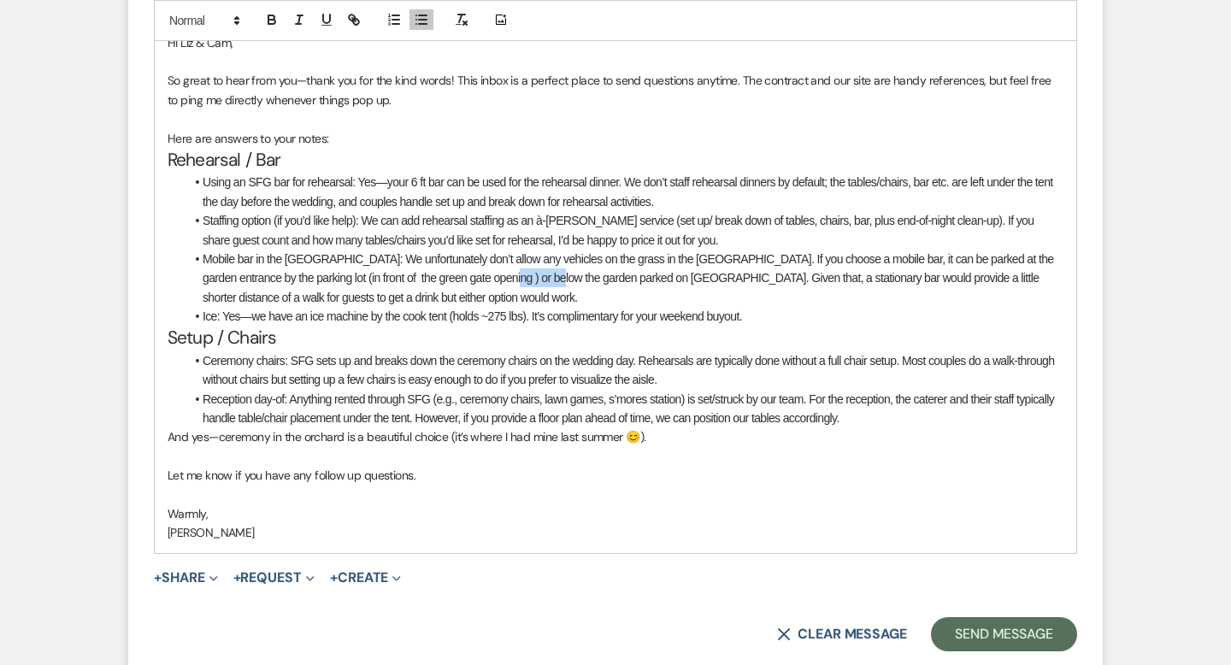
click at [522, 273] on li "Mobile bar in the Sunken Garden: We unfortunately don’t allow any vehicles on t…" at bounding box center [624, 278] width 879 height 57
drag, startPoint x: 870, startPoint y: 282, endPoint x: 819, endPoint y: 282, distance: 51.3
click at [819, 282] on li "Mobile bar in the Sunken Garden: We unfortunately don’t allow any vehicles on t…" at bounding box center [624, 278] width 879 height 57
click at [982, 275] on li "Mobile bar in the Sunken Garden: We unfortunately don’t allow any vehicles on t…" at bounding box center [624, 278] width 879 height 57
click at [571, 290] on li "Mobile bar in the Sunken Garden: We unfortunately don’t allow any vehicles on t…" at bounding box center [624, 278] width 879 height 57
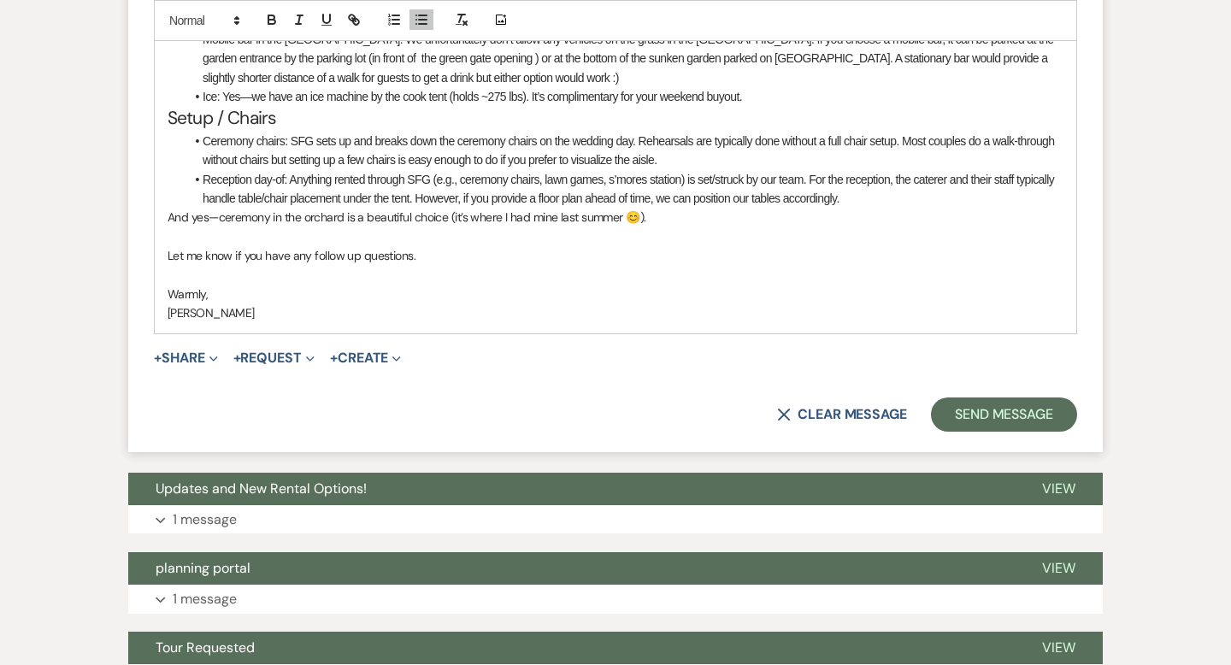
scroll to position [1758, 0]
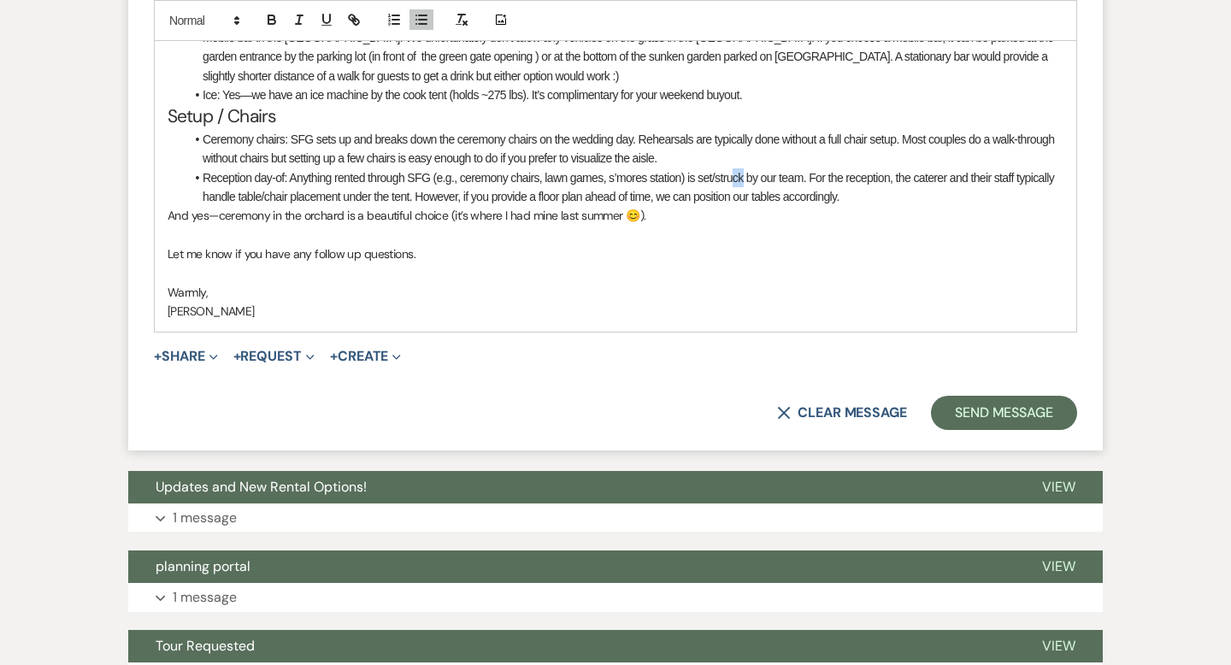
drag, startPoint x: 745, startPoint y: 177, endPoint x: 736, endPoint y: 177, distance: 9.4
click at [736, 177] on li "Reception day-of: Anything rented through SFG (e.g., ceremony chairs, lawn game…" at bounding box center [624, 187] width 879 height 38
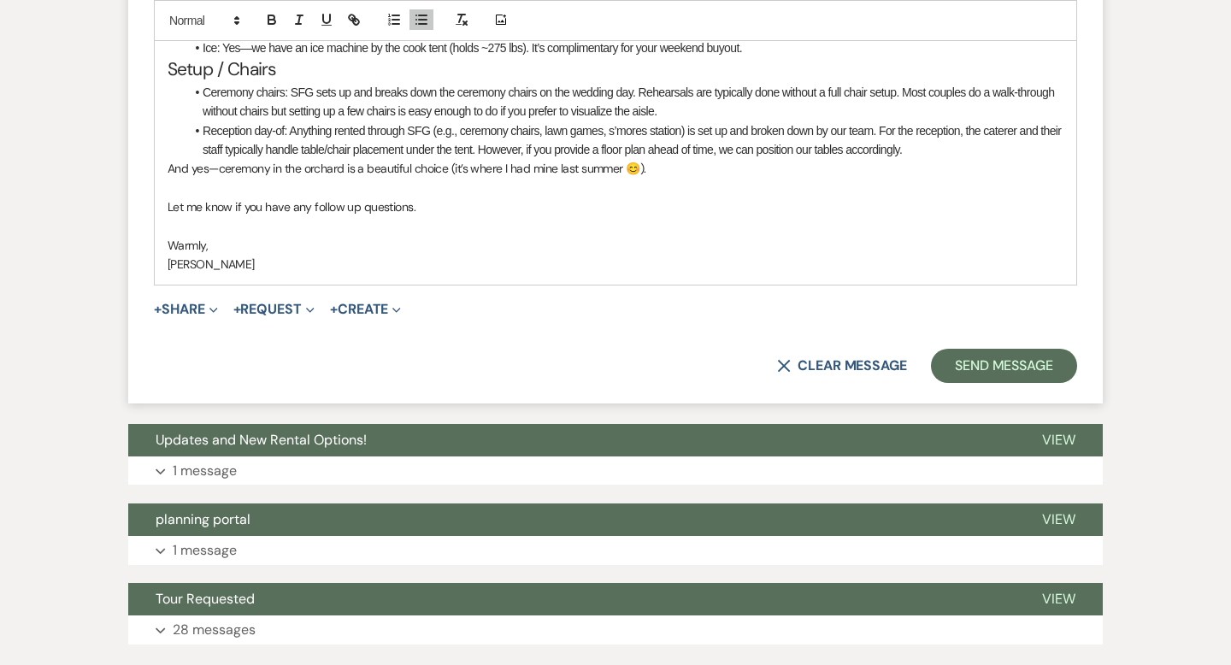
scroll to position [1806, 0]
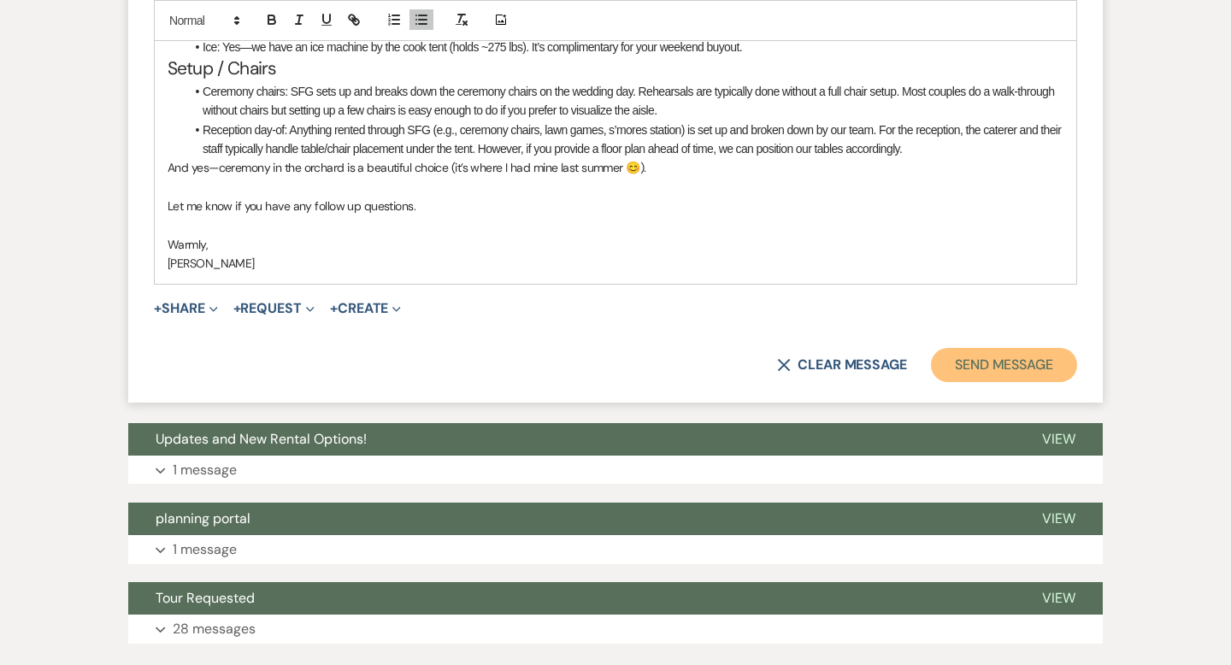
click at [975, 371] on button "Send Message" at bounding box center [1004, 365] width 146 height 34
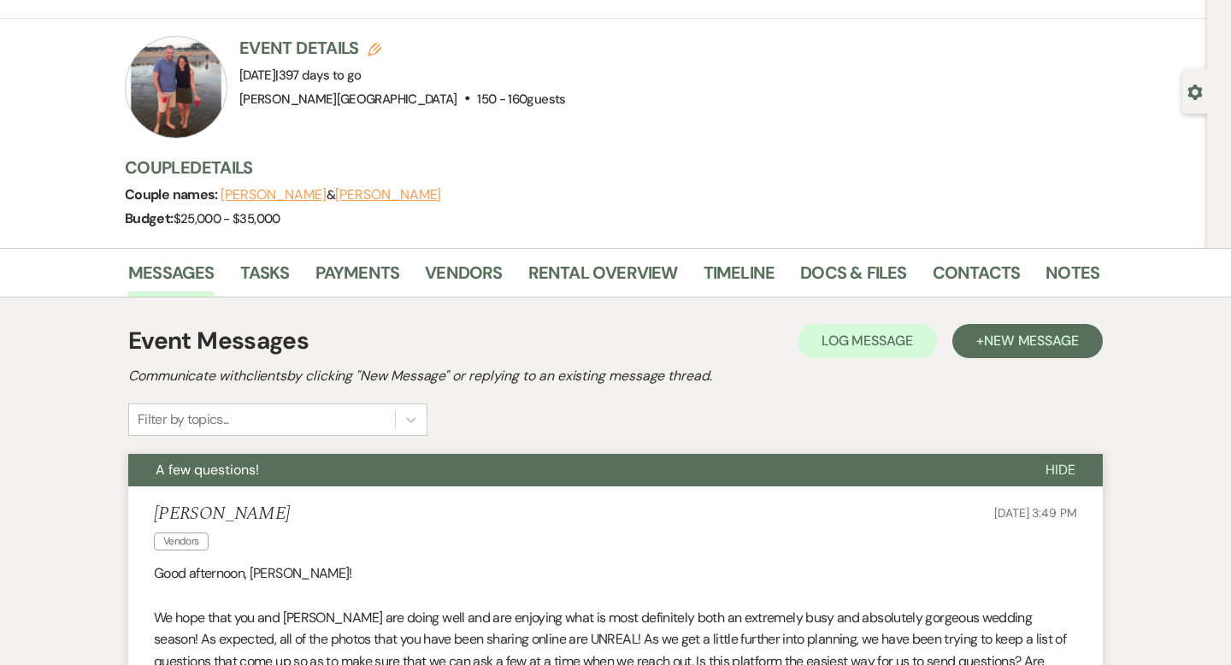
scroll to position [0, 0]
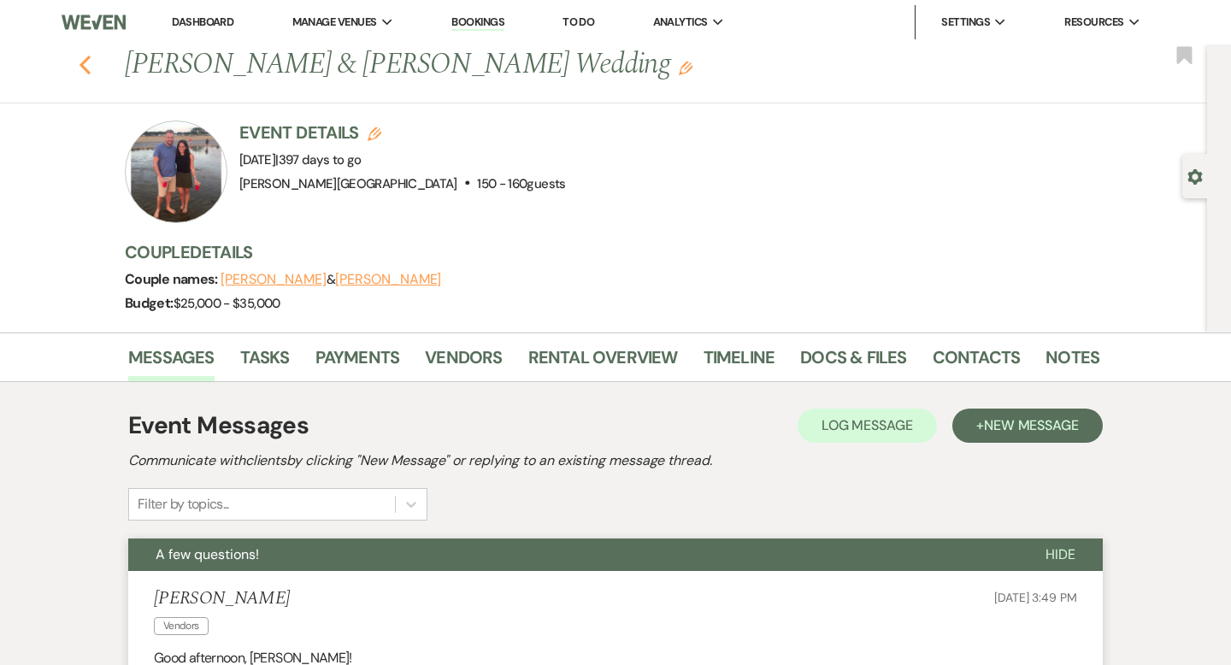
click at [85, 65] on icon "Previous" at bounding box center [85, 65] width 13 height 21
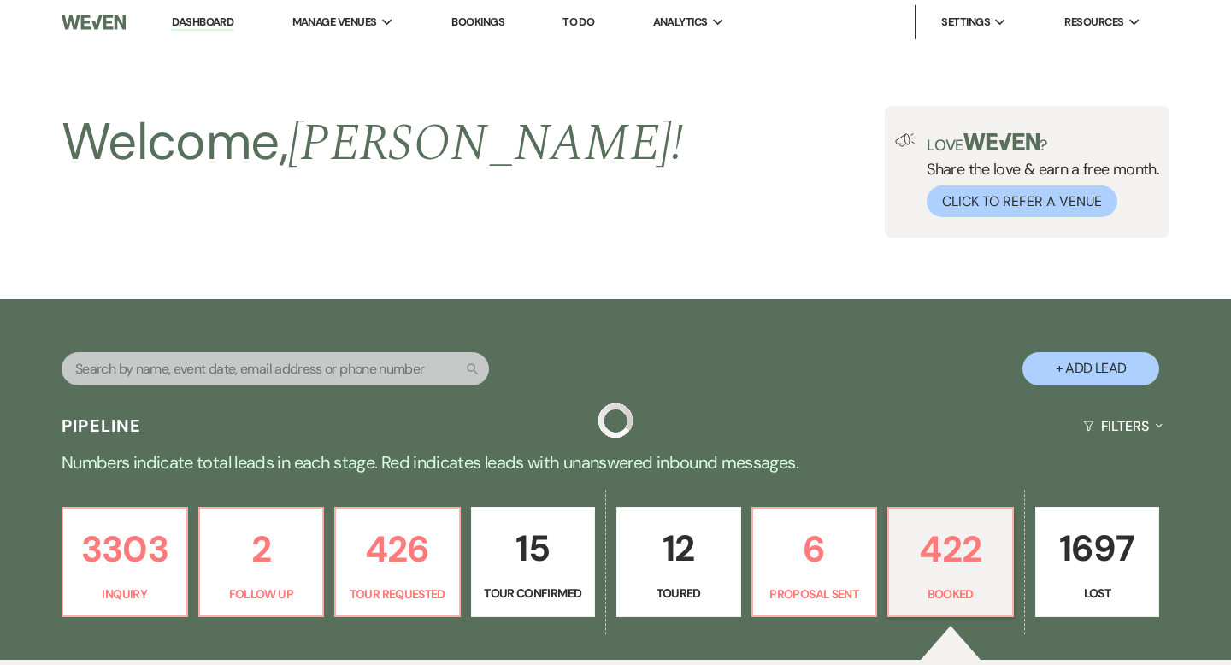
scroll to position [532, 0]
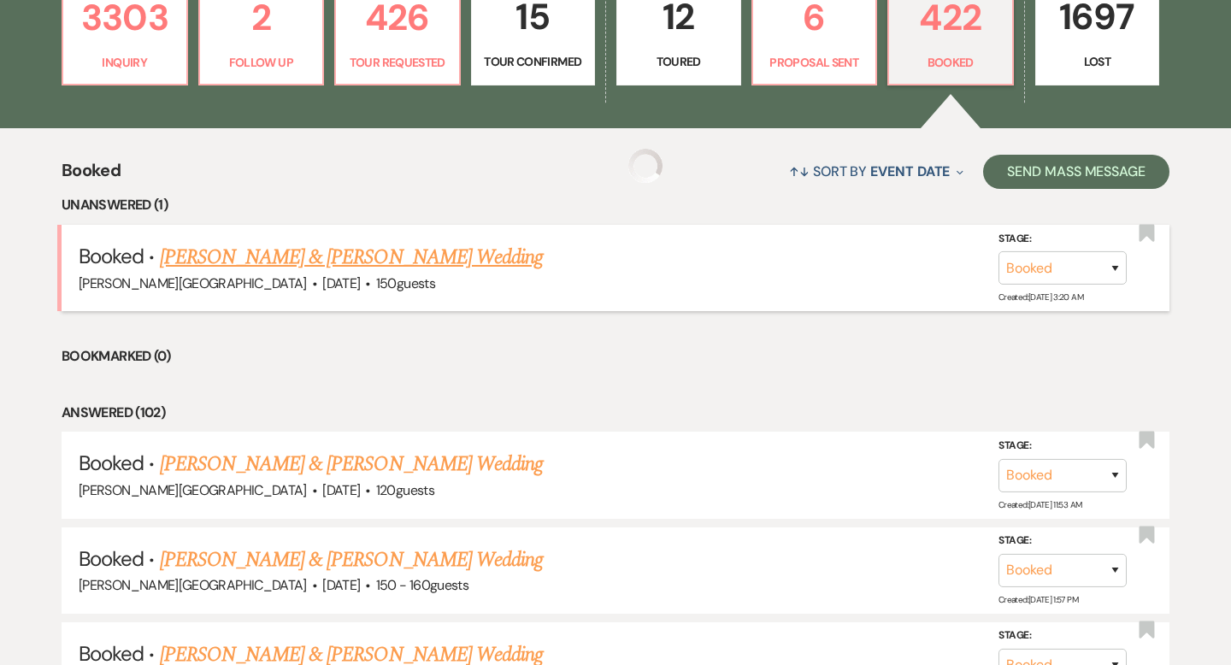
click at [290, 257] on link "[PERSON_NAME] & [PERSON_NAME] Wedding" at bounding box center [351, 257] width 383 height 31
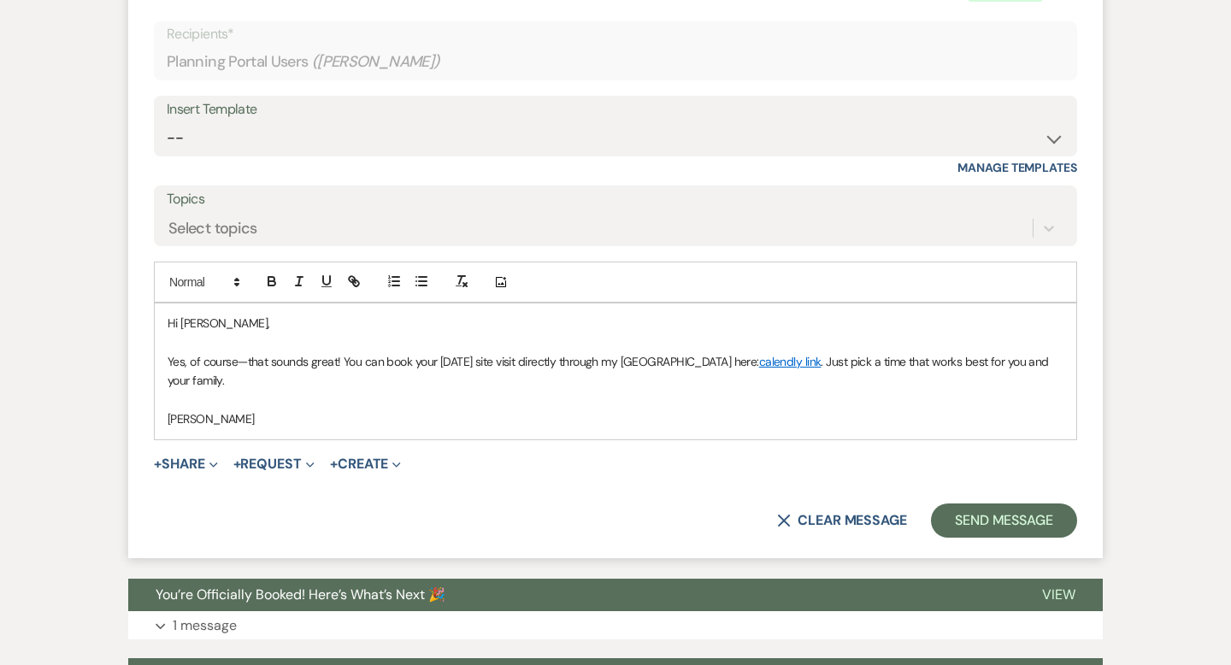
scroll to position [817, 0]
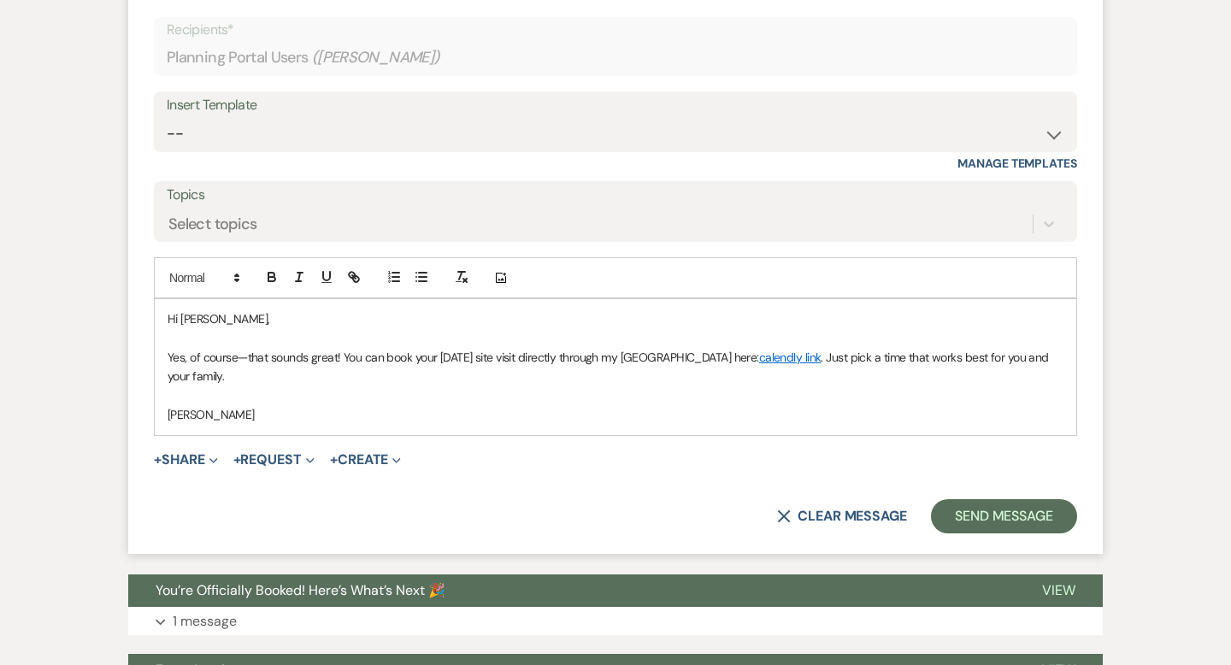
click at [288, 386] on p "Yes, of course—that sounds great! You can book your September 2nd site visit di…" at bounding box center [616, 367] width 896 height 38
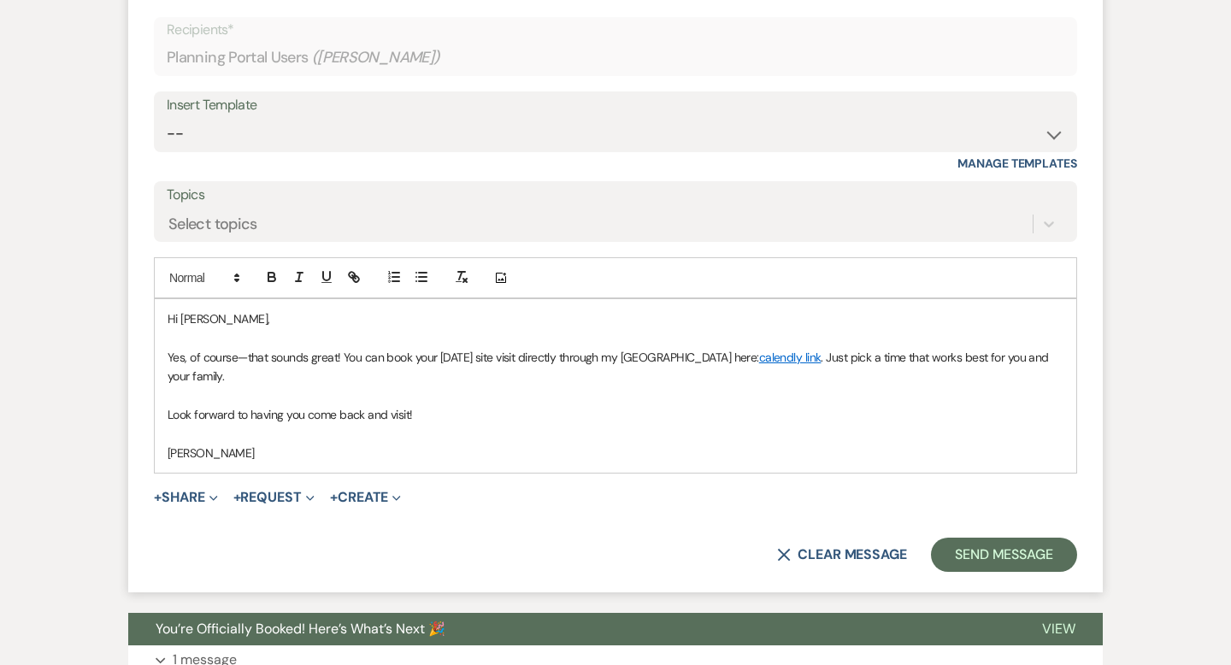
click at [168, 462] on p "[PERSON_NAME]" at bounding box center [616, 453] width 896 height 19
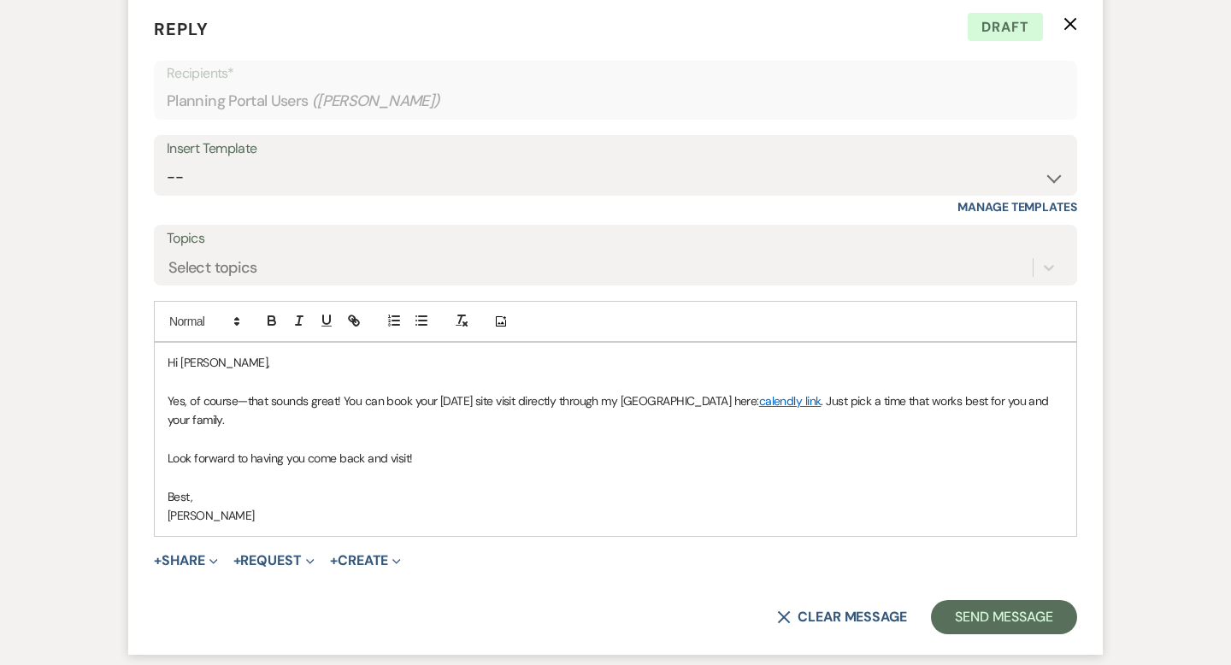
scroll to position [778, 0]
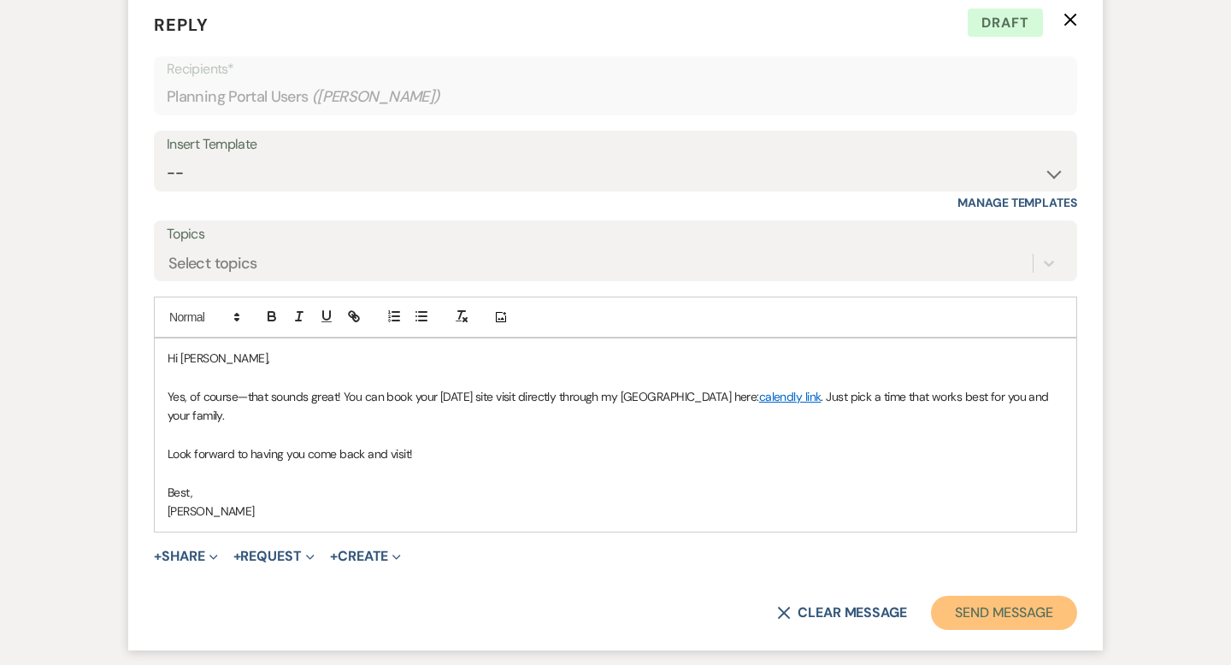
click at [963, 629] on button "Send Message" at bounding box center [1004, 613] width 146 height 34
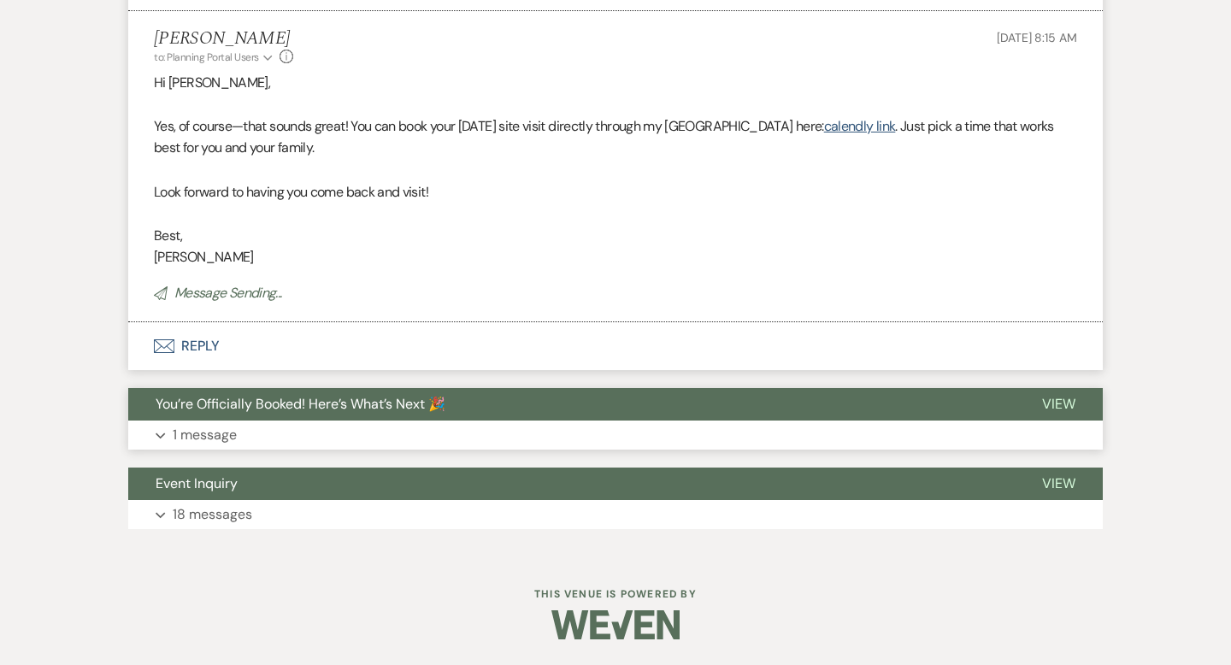
scroll to position [0, 0]
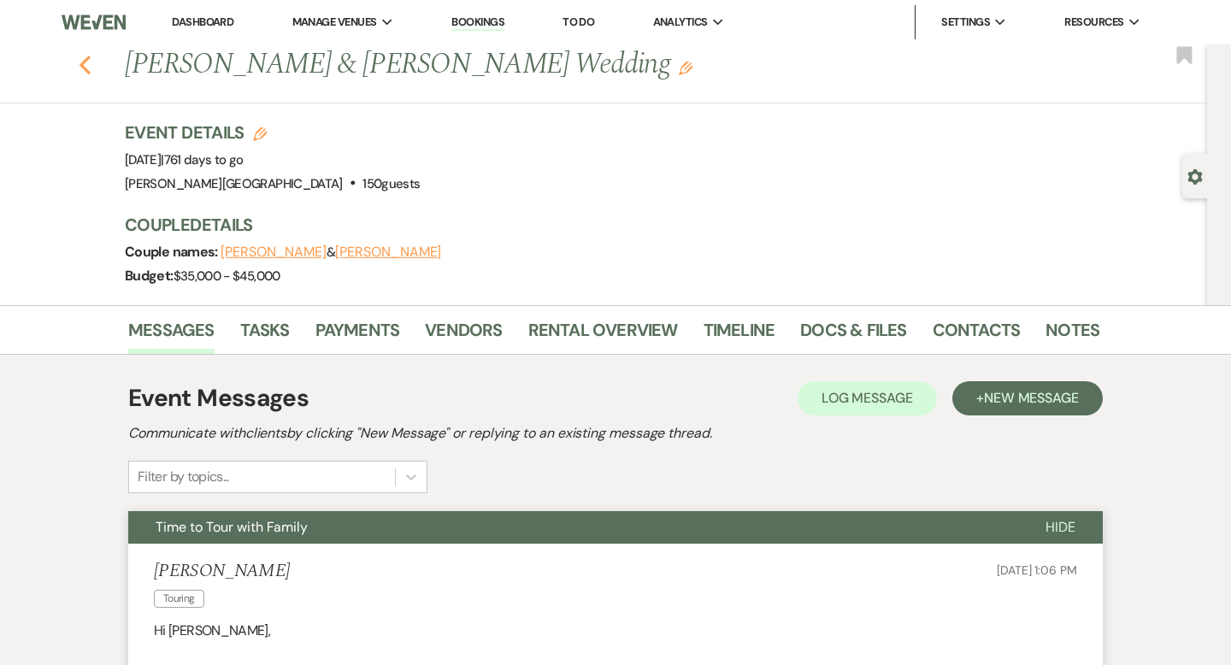
click at [87, 65] on icon "Previous" at bounding box center [85, 65] width 13 height 21
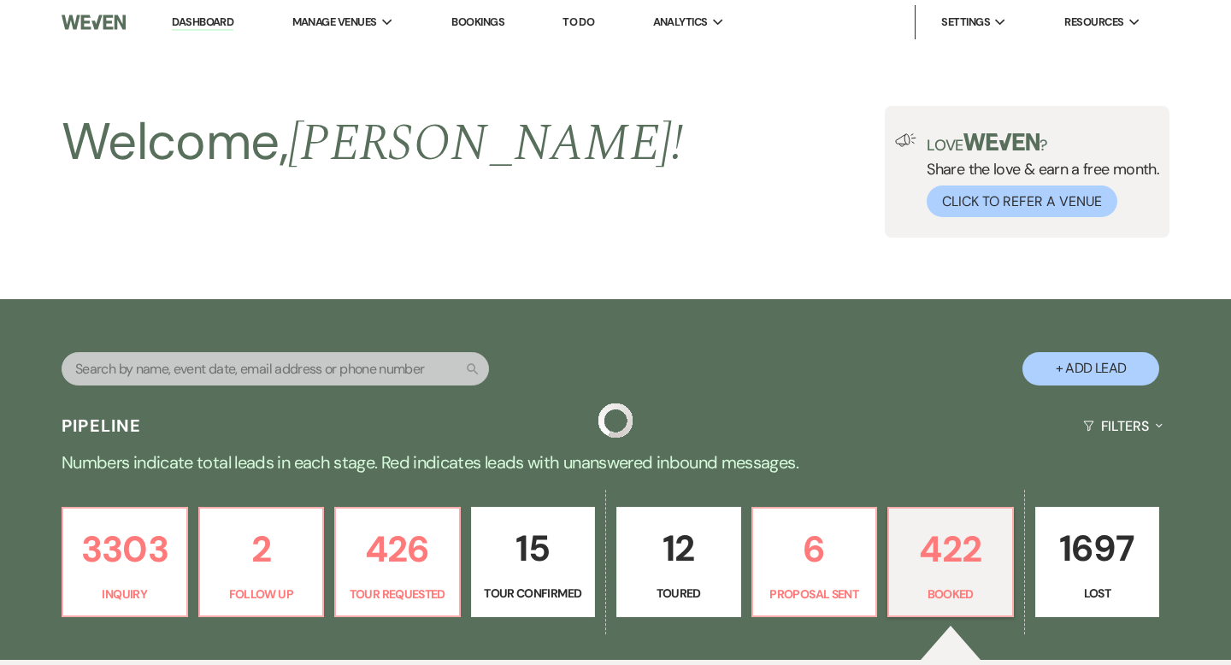
scroll to position [532, 0]
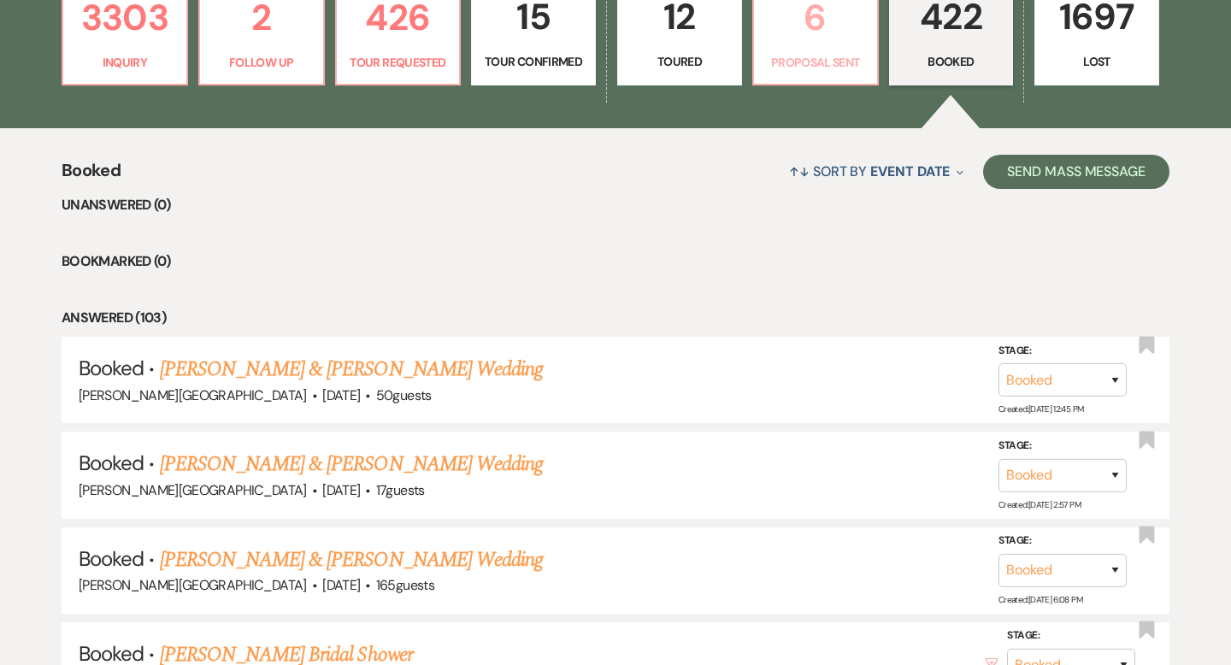
click at [798, 49] on link "6 Proposal Sent" at bounding box center [815, 30] width 126 height 111
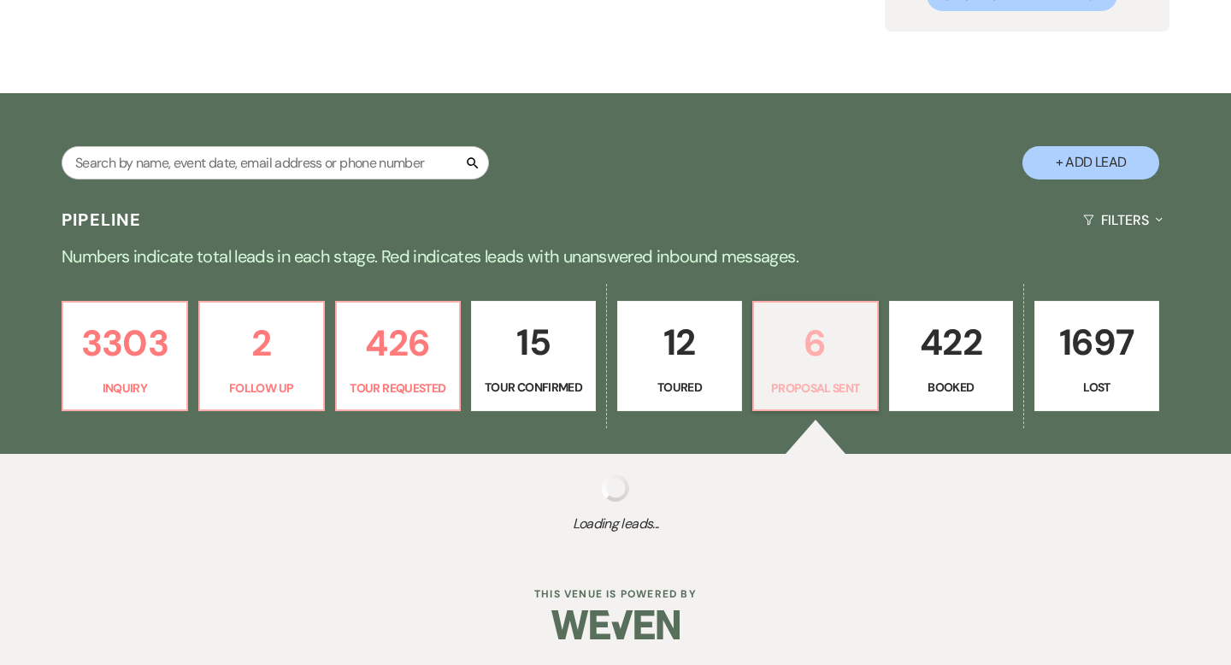
select select "6"
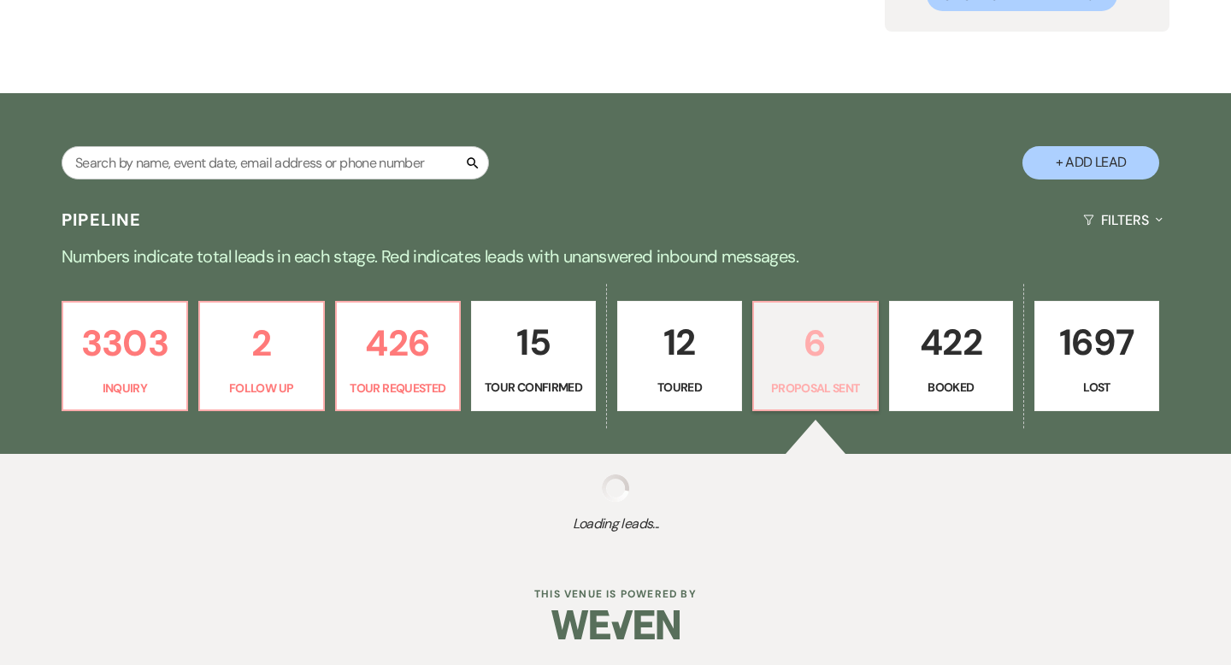
select select "6"
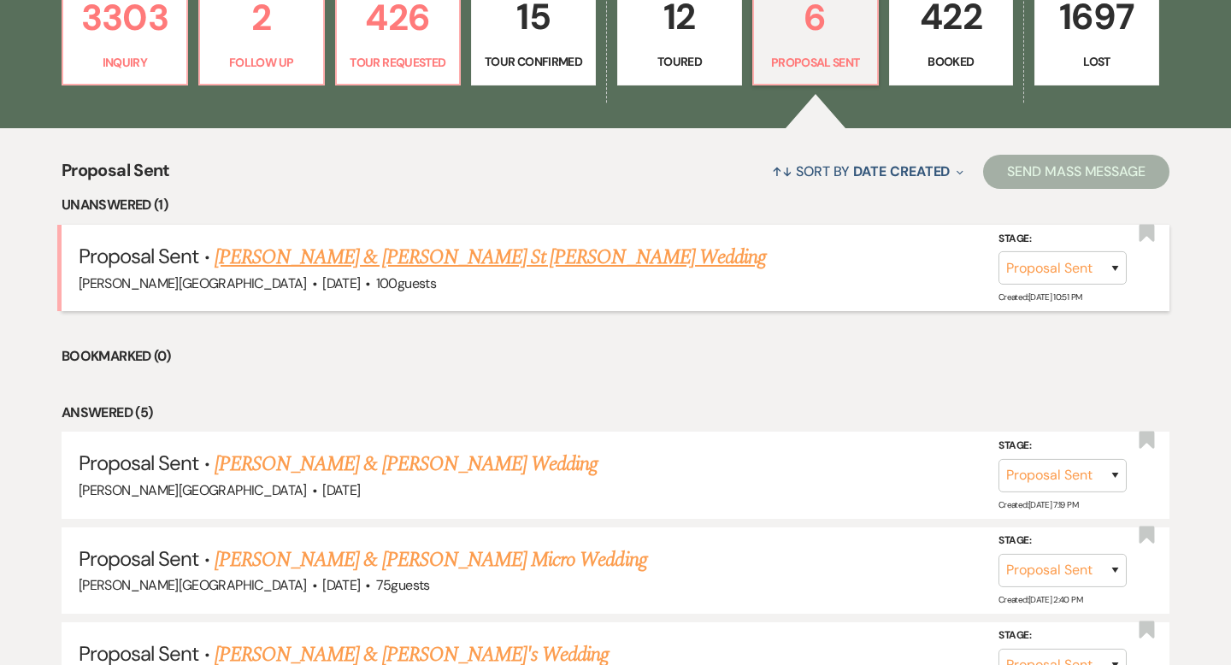
click at [465, 264] on link "[PERSON_NAME] & [PERSON_NAME] St [PERSON_NAME] Wedding" at bounding box center [490, 257] width 551 height 31
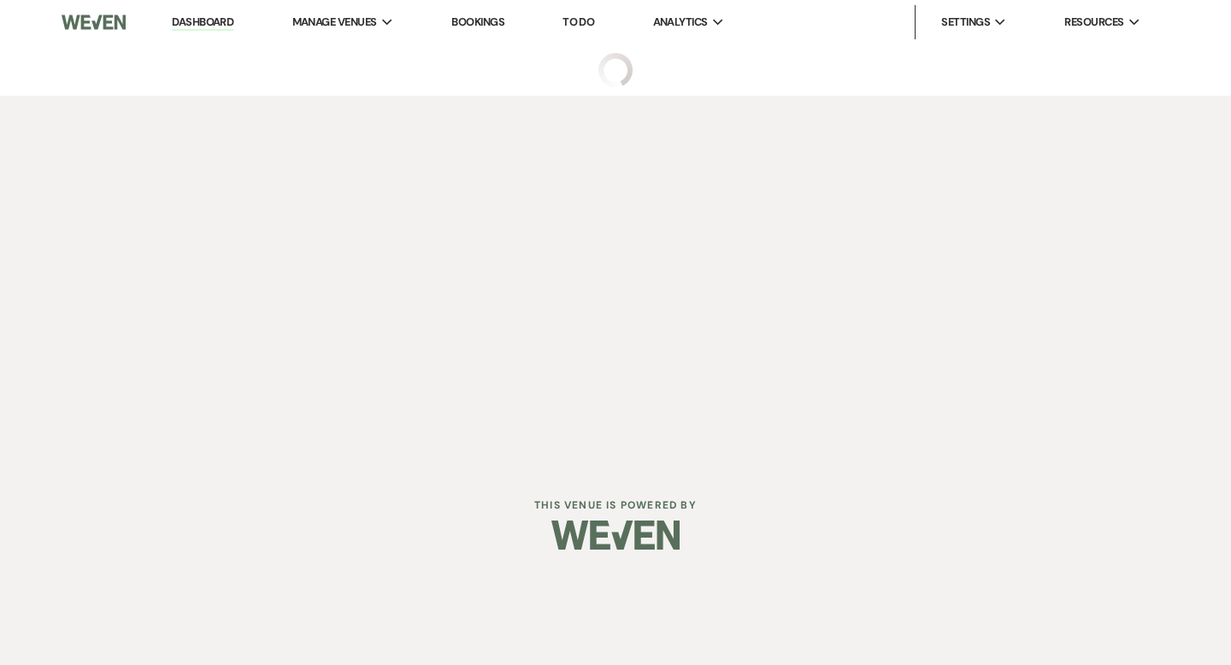
select select "6"
select select "5"
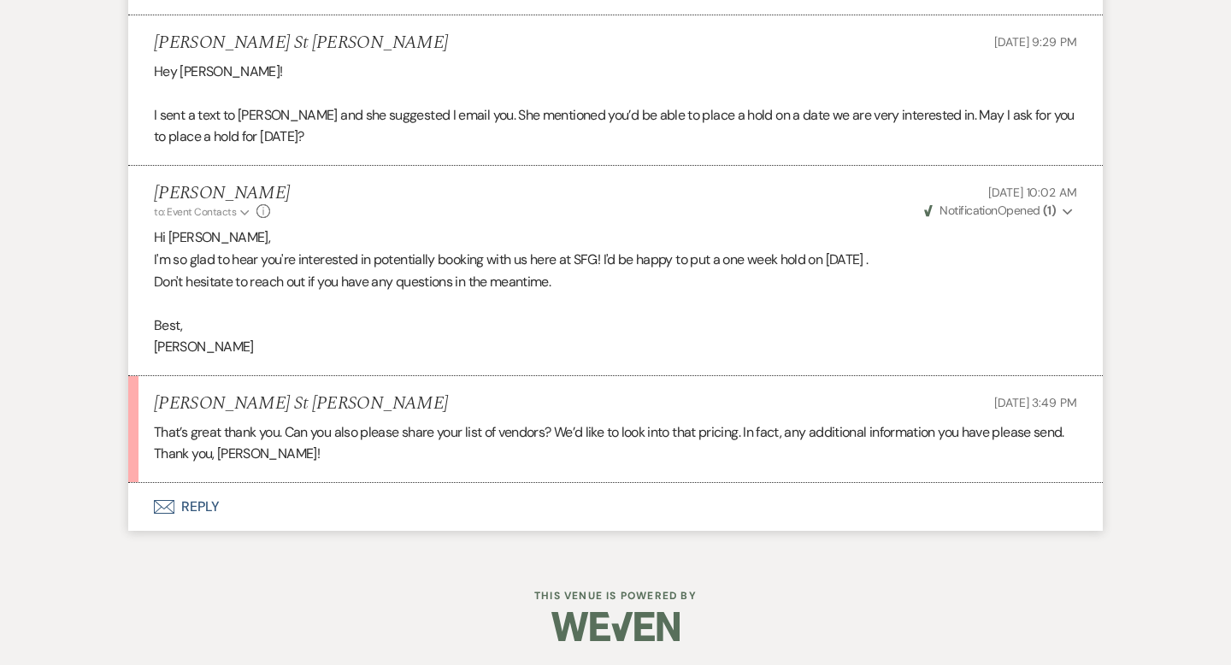
scroll to position [2266, 0]
click at [206, 506] on button "Envelope Reply" at bounding box center [615, 506] width 974 height 48
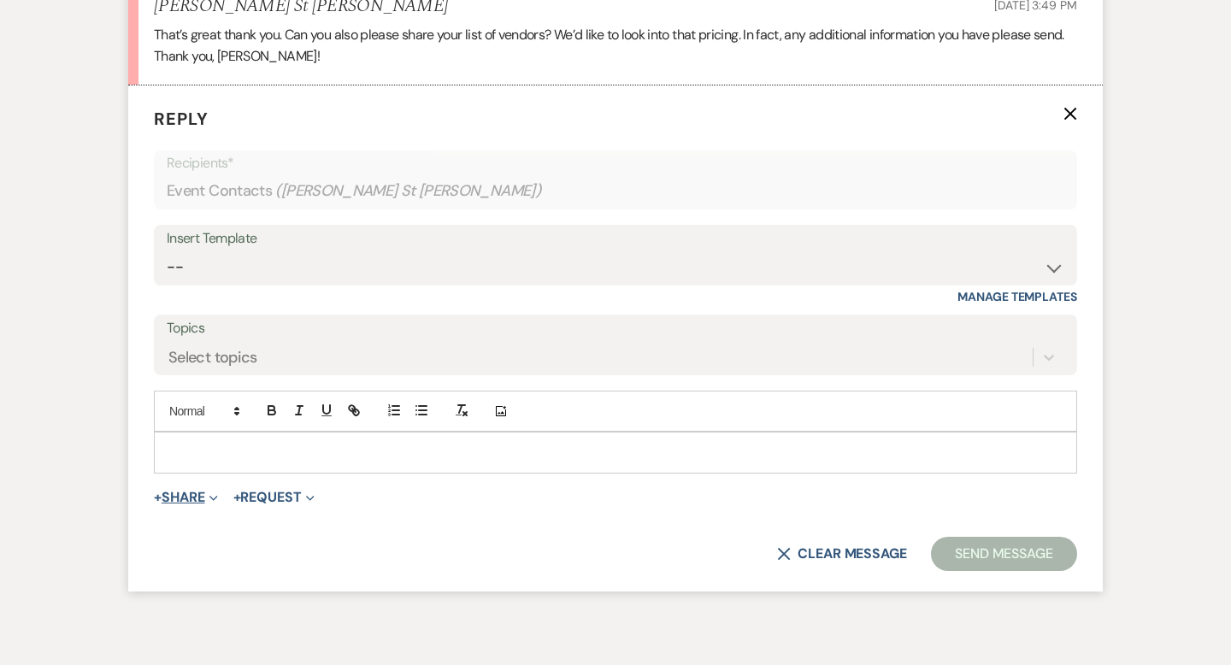
scroll to position [2669, 0]
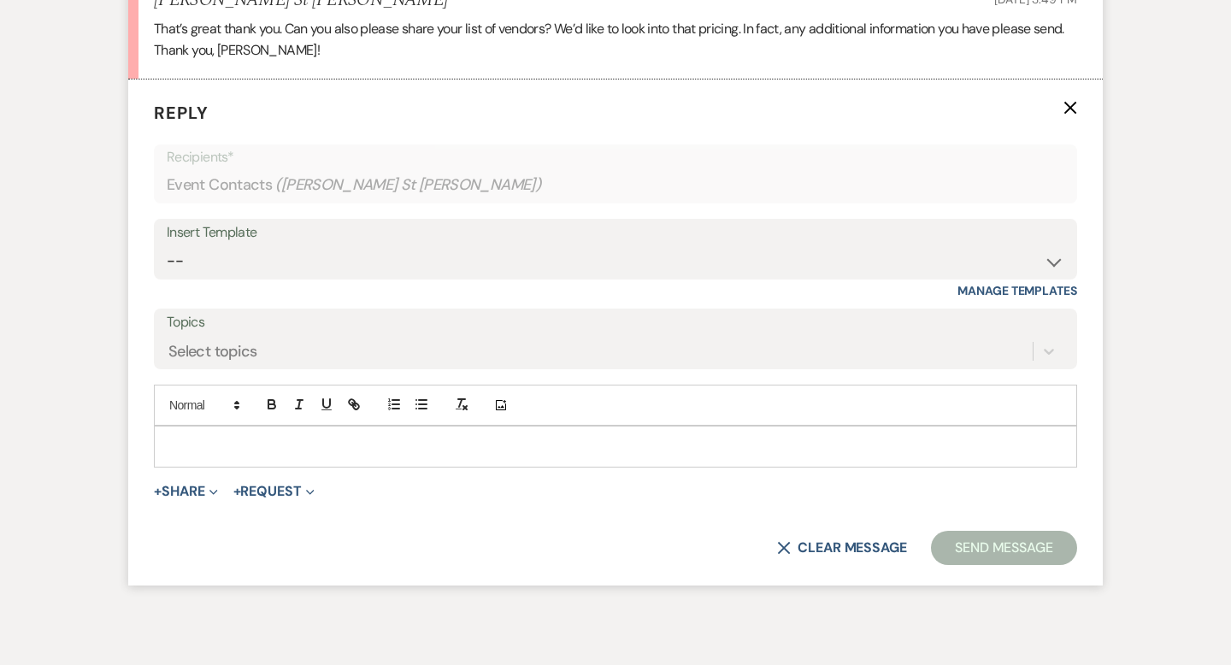
click at [203, 457] on div at bounding box center [615, 445] width 921 height 39
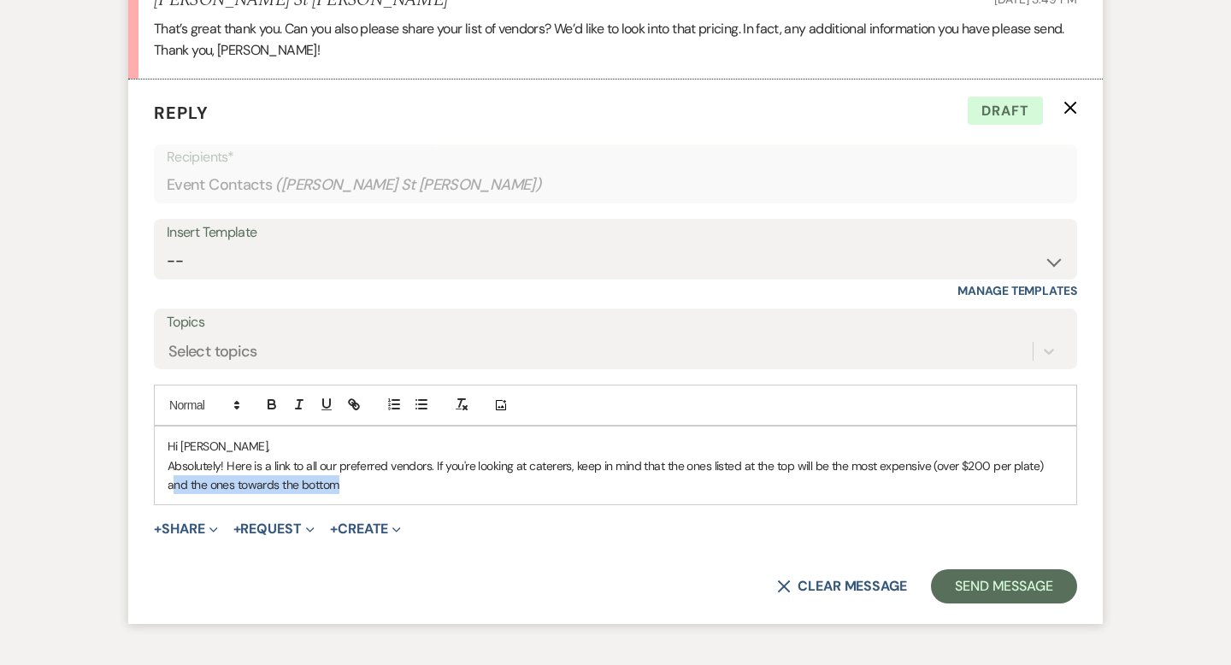
drag, startPoint x: 1057, startPoint y: 484, endPoint x: 1048, endPoint y: 467, distance: 18.8
click at [1048, 467] on p "Absolutely! Here is a link to all our preferred vendors. If you're looking at c…" at bounding box center [616, 475] width 896 height 38
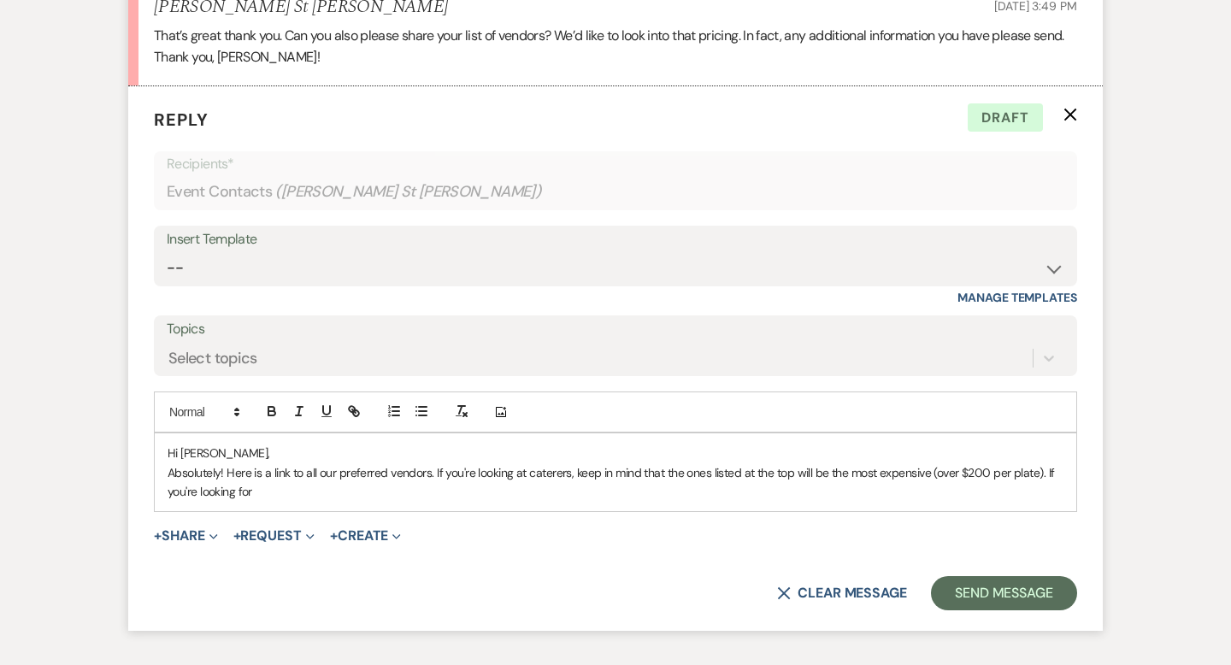
scroll to position [2783, 0]
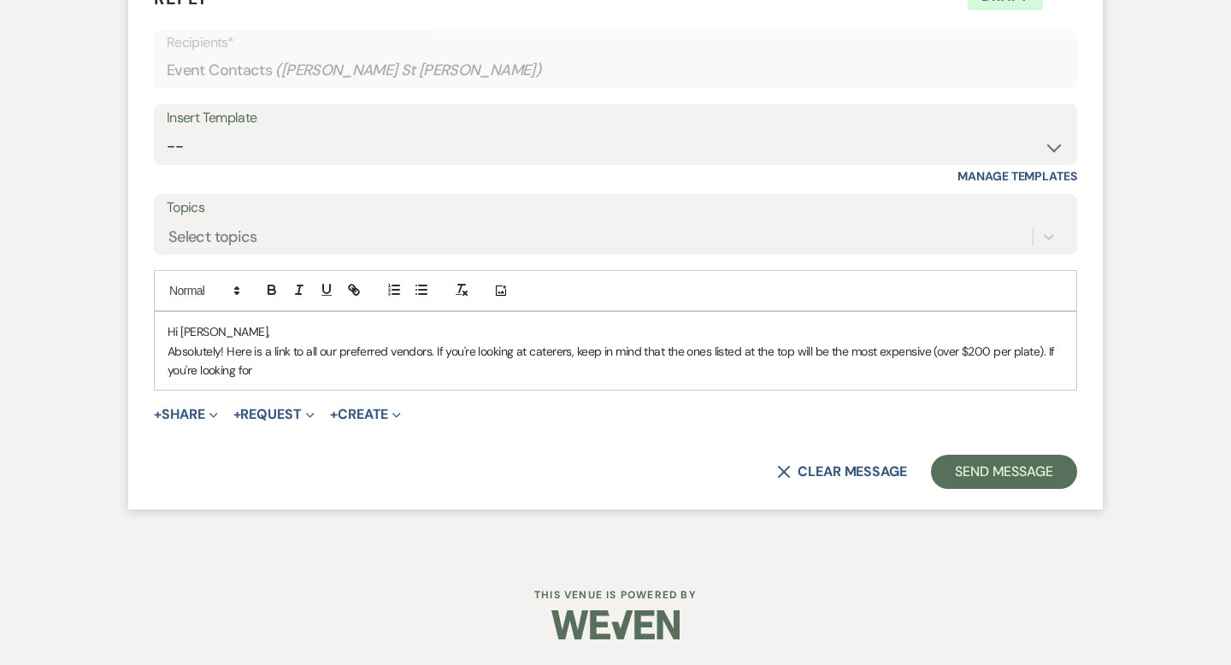
click at [793, 354] on p "Absolutely! Here is a link to all our preferred vendors. If you're looking at c…" at bounding box center [616, 361] width 896 height 38
drag, startPoint x: 307, startPoint y: 369, endPoint x: 214, endPoint y: 367, distance: 93.2
click at [214, 367] on p "Absolutely! Here is a link to all our preferred vendors. If you're looking at c…" at bounding box center [616, 361] width 896 height 38
click at [322, 373] on p "Absolutely! Here is a link to all our preferred vendors. If you're looking at c…" at bounding box center [616, 361] width 896 height 38
drag, startPoint x: 308, startPoint y: 369, endPoint x: 207, endPoint y: 366, distance: 100.9
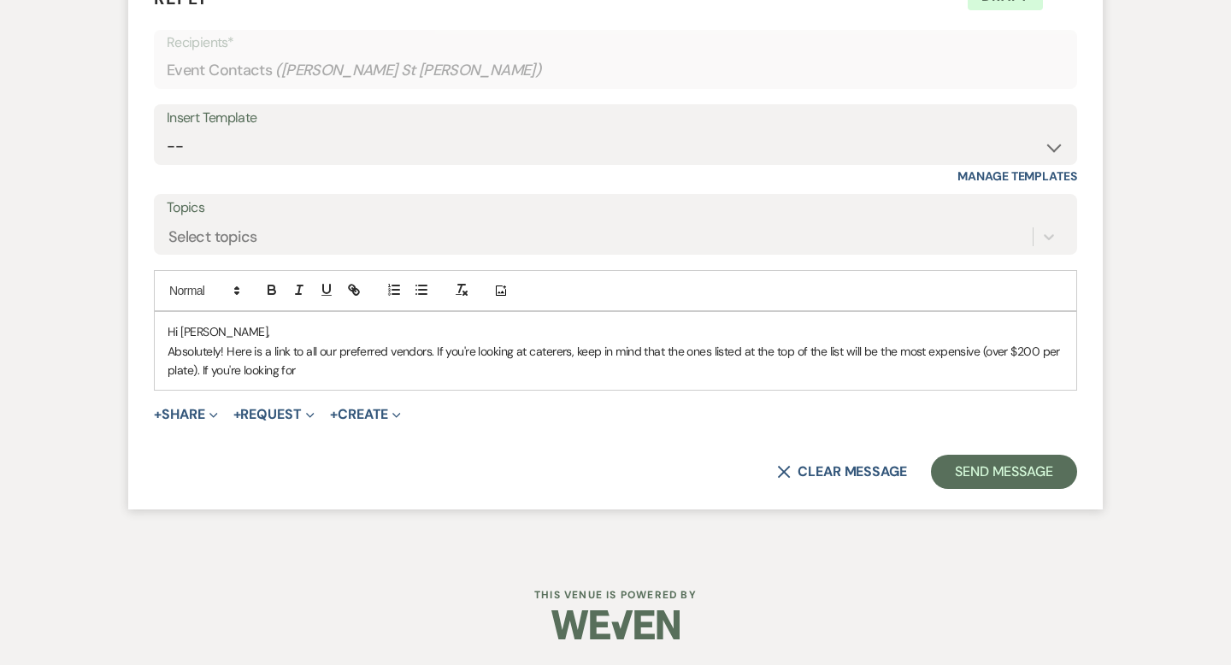
click at [207, 366] on p "Absolutely! Here is a link to all our preferred vendors. If you're looking at c…" at bounding box center [616, 361] width 896 height 38
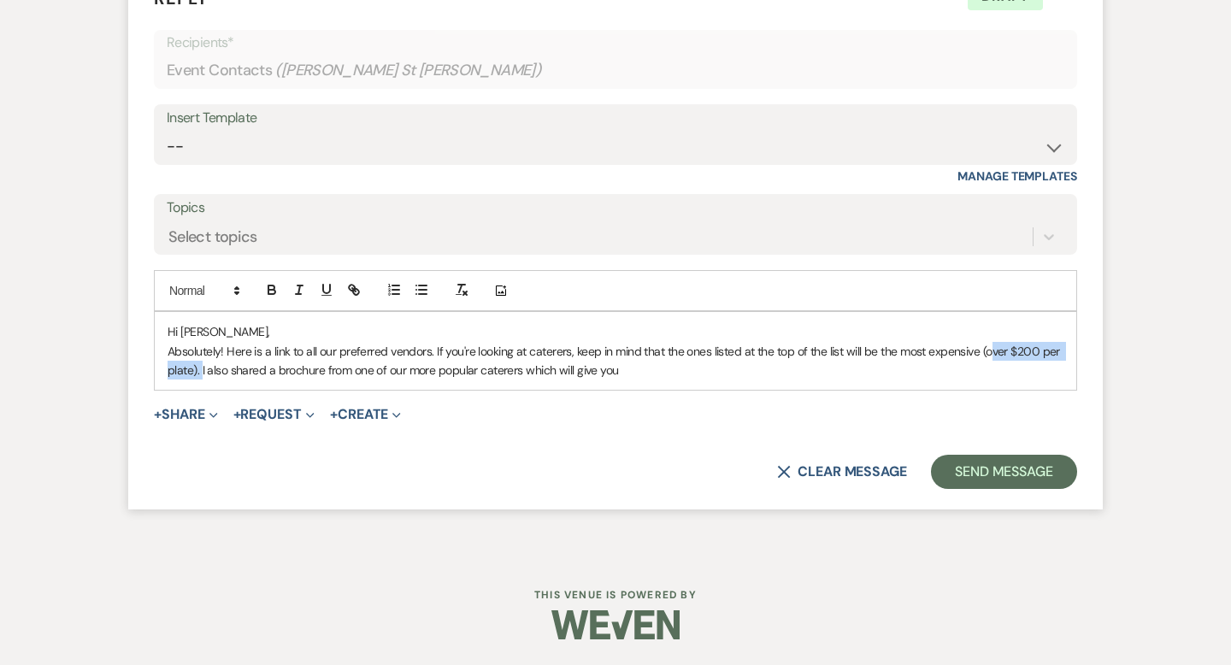
drag, startPoint x: 201, startPoint y: 370, endPoint x: 989, endPoint y: 348, distance: 788.3
click at [989, 348] on p "Absolutely! Here is a link to all our preferred vendors. If you're looking at c…" at bounding box center [616, 361] width 896 height 38
click at [979, 344] on p "Absolutely! Here is a link to all our preferred vendors. If you're looking at c…" at bounding box center [616, 361] width 896 height 38
drag, startPoint x: 310, startPoint y: 367, endPoint x: 979, endPoint y: 356, distance: 668.4
click at [979, 356] on p "Absolutely! Here is a link to all our preferred vendors. If you're looking at c…" at bounding box center [616, 361] width 896 height 38
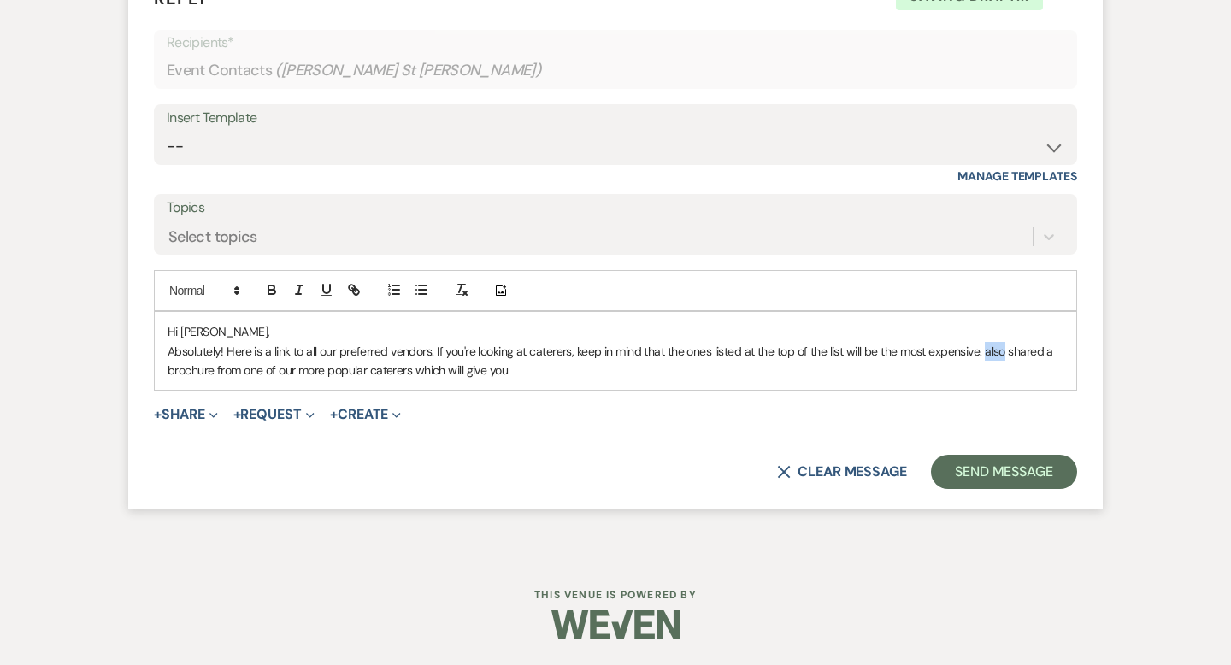
drag, startPoint x: 1002, startPoint y: 351, endPoint x: 985, endPoint y: 347, distance: 17.6
click at [985, 347] on p "Absolutely! Here is a link to all our preferred vendors. If you're looking at c…" at bounding box center [616, 361] width 896 height 38
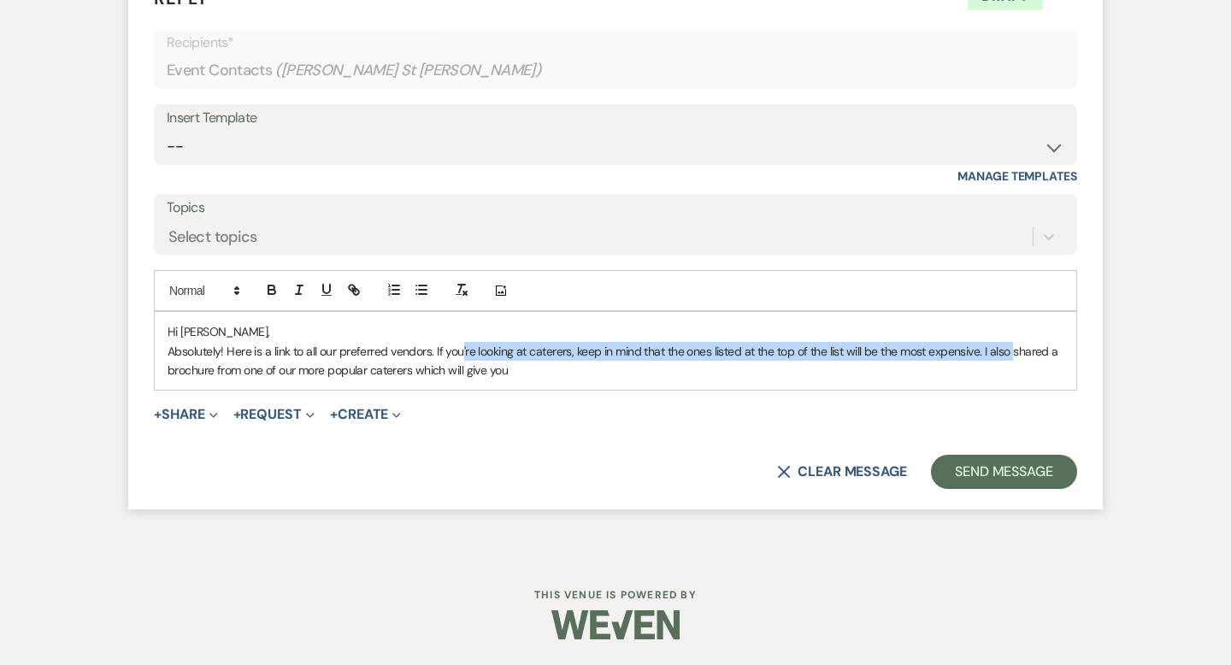
drag, startPoint x: 1011, startPoint y: 350, endPoint x: 459, endPoint y: 348, distance: 552.1
click at [459, 348] on p "Absolutely! Here is a link to all our preferred vendors. If you're looking at c…" at bounding box center [616, 361] width 896 height 38
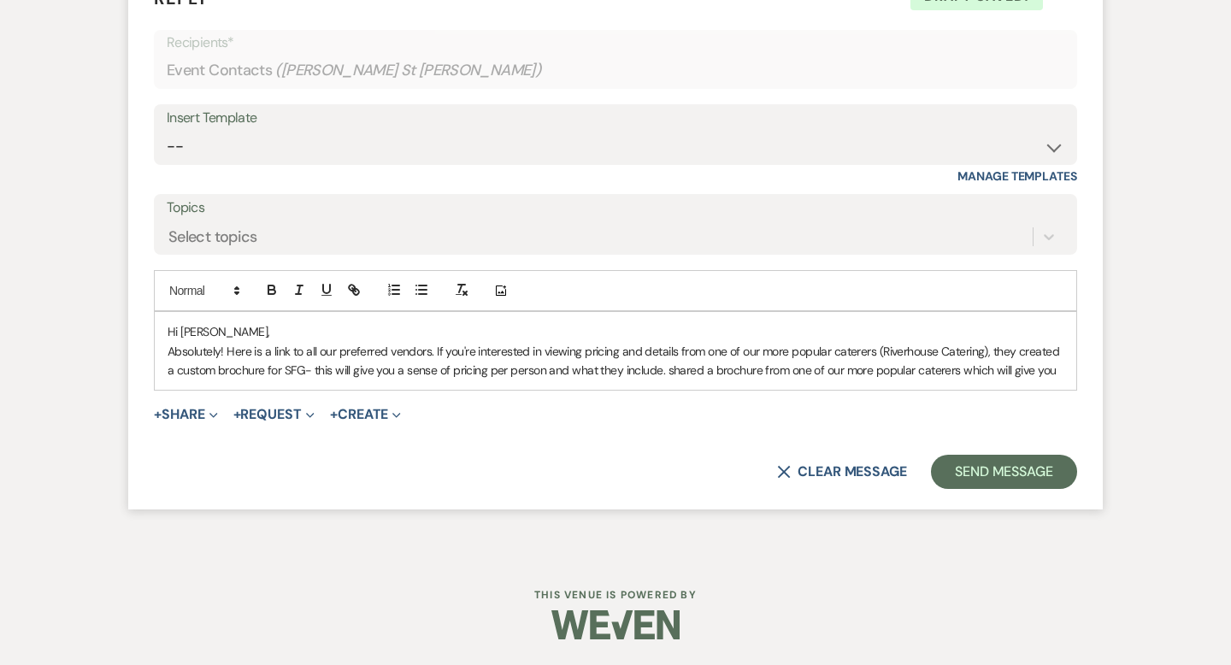
drag, startPoint x: 1057, startPoint y: 370, endPoint x: 666, endPoint y: 369, distance: 391.4
click at [666, 369] on p "Absolutely! Here is a link to all our preferred vendors. If you're interested i…" at bounding box center [616, 361] width 896 height 38
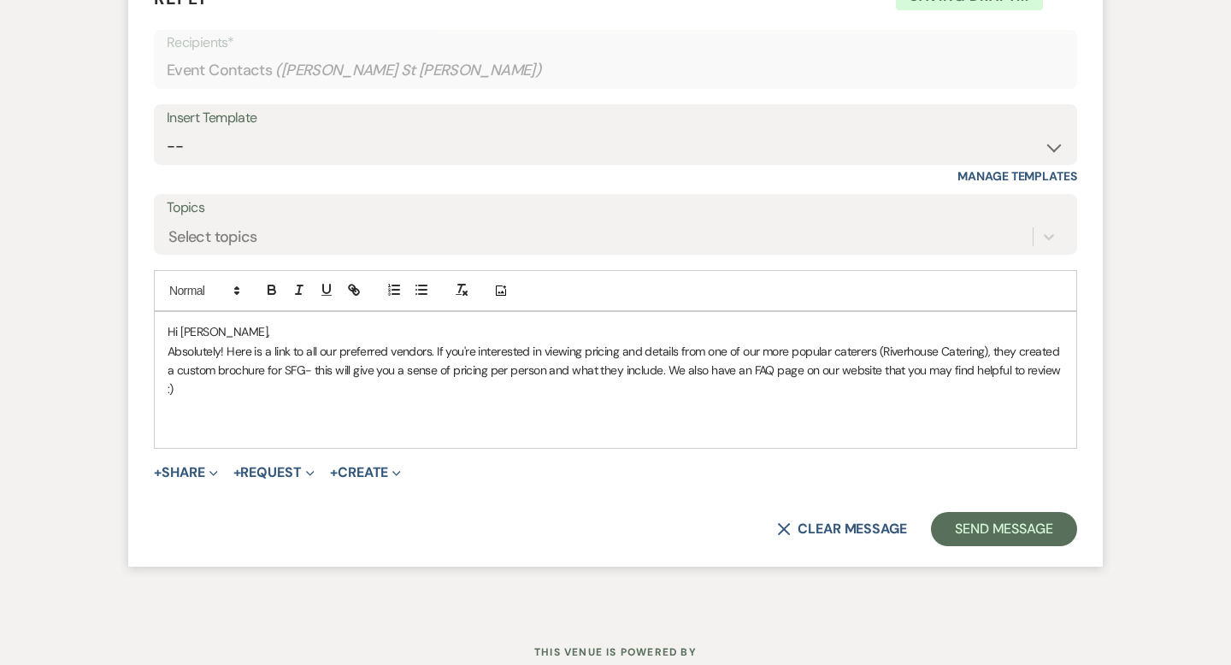
click at [1065, 364] on div "Hi Caroline, Absolutely! Here is a link to all our preferred vendors. If you're…" at bounding box center [615, 379] width 921 height 135
click at [878, 365] on p "Absolutely! Here is a link to all our preferred vendors. If you're interested i…" at bounding box center [616, 370] width 896 height 57
click at [358, 389] on p "Absolutely! Here is a link to all our preferred vendors. If you're interested i…" at bounding box center [616, 370] width 896 height 57
click at [433, 347] on p "Absolutely! Here is a link to all our preferred vendors. If you're interested i…" at bounding box center [616, 370] width 896 height 57
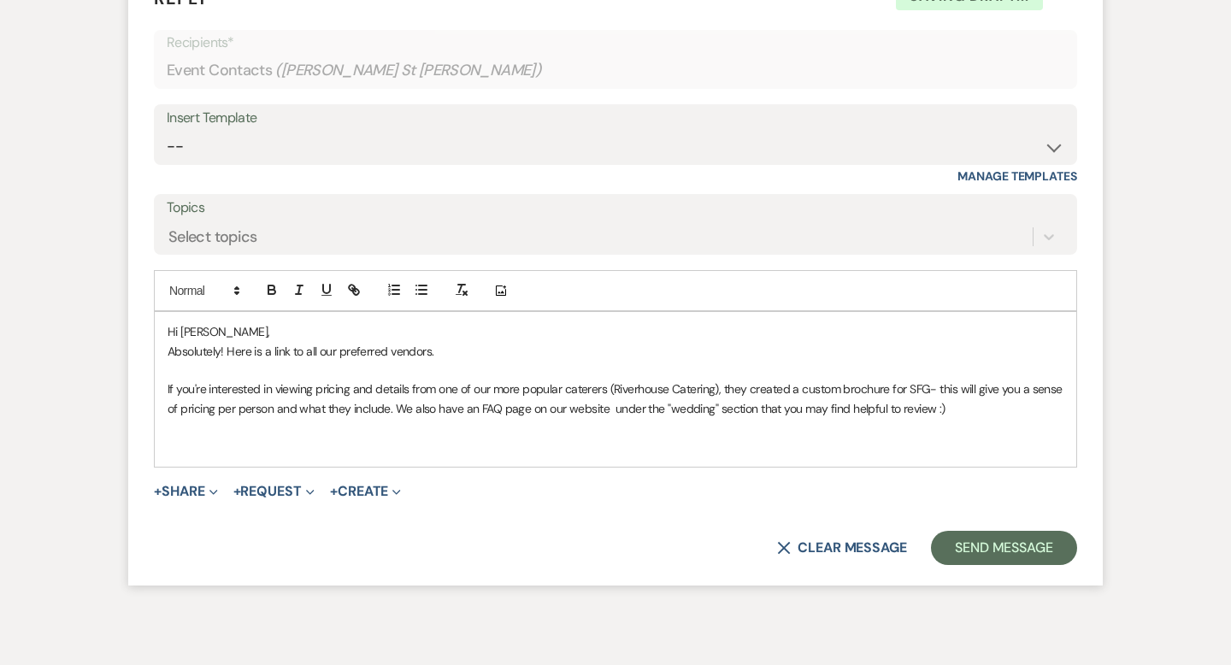
click at [347, 370] on p at bounding box center [616, 370] width 896 height 19
click at [452, 350] on p "Absolutely! Here is a link to all our preferred vendors." at bounding box center [616, 351] width 896 height 19
click at [937, 381] on p "If you're interested in viewing pricing and details from one of our more popula…" at bounding box center [616, 398] width 896 height 38
click at [951, 386] on p "If you're interested in viewing pricing and details from one of our more popula…" at bounding box center [616, 398] width 896 height 38
drag, startPoint x: 387, startPoint y: 407, endPoint x: 293, endPoint y: 399, distance: 94.3
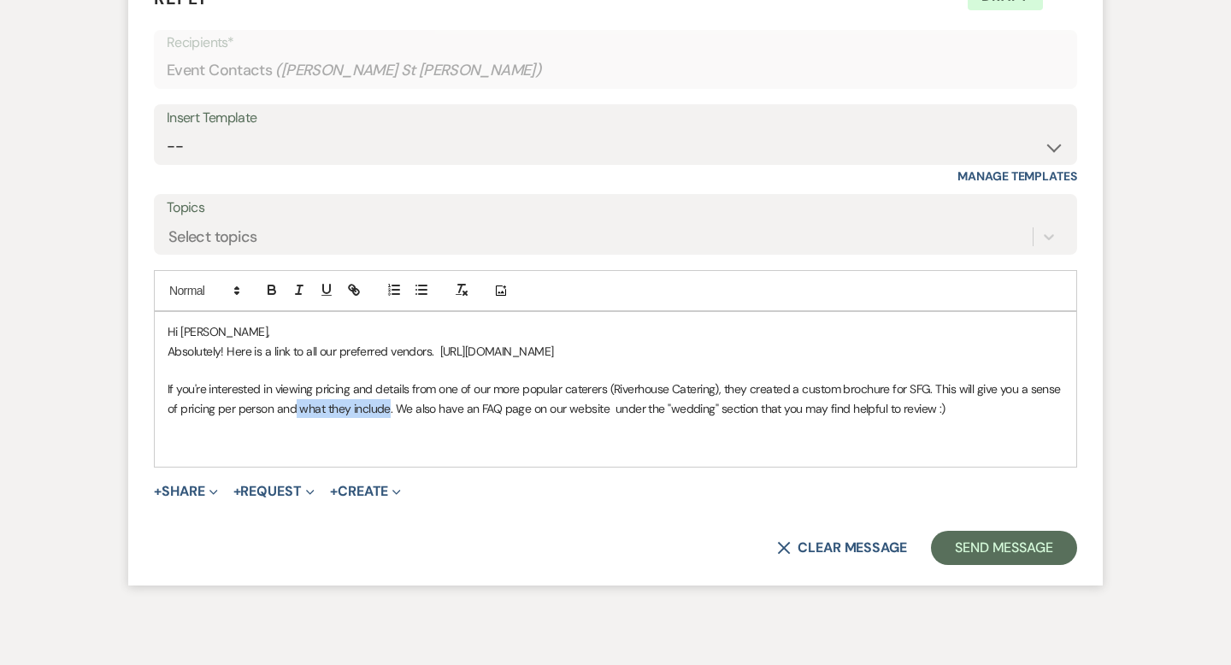
click at [293, 399] on p "If you're interested in viewing pricing and details from one of our more popula…" at bounding box center [616, 398] width 896 height 38
click at [933, 384] on p "If you're interested in viewing pricing and details from one of our more popula…" at bounding box center [616, 398] width 896 height 38
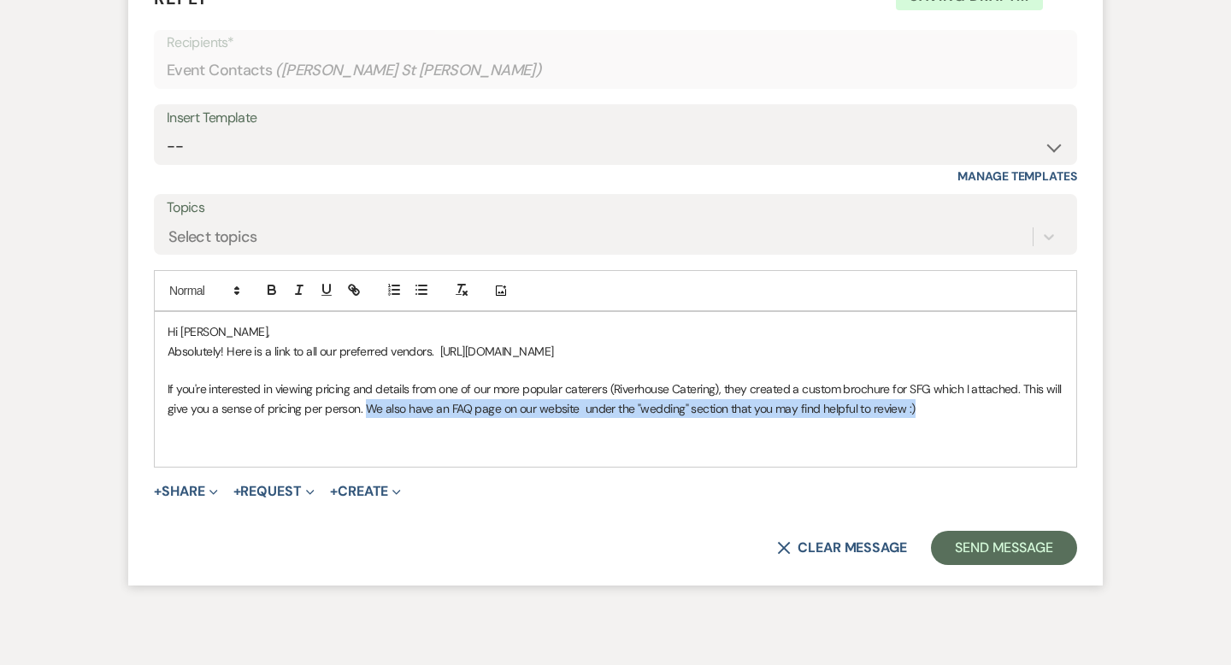
drag, startPoint x: 364, startPoint y: 409, endPoint x: 924, endPoint y: 398, distance: 559.9
click at [924, 398] on p "If you're interested in viewing pricing and details from one of our more popula…" at bounding box center [616, 398] width 896 height 38
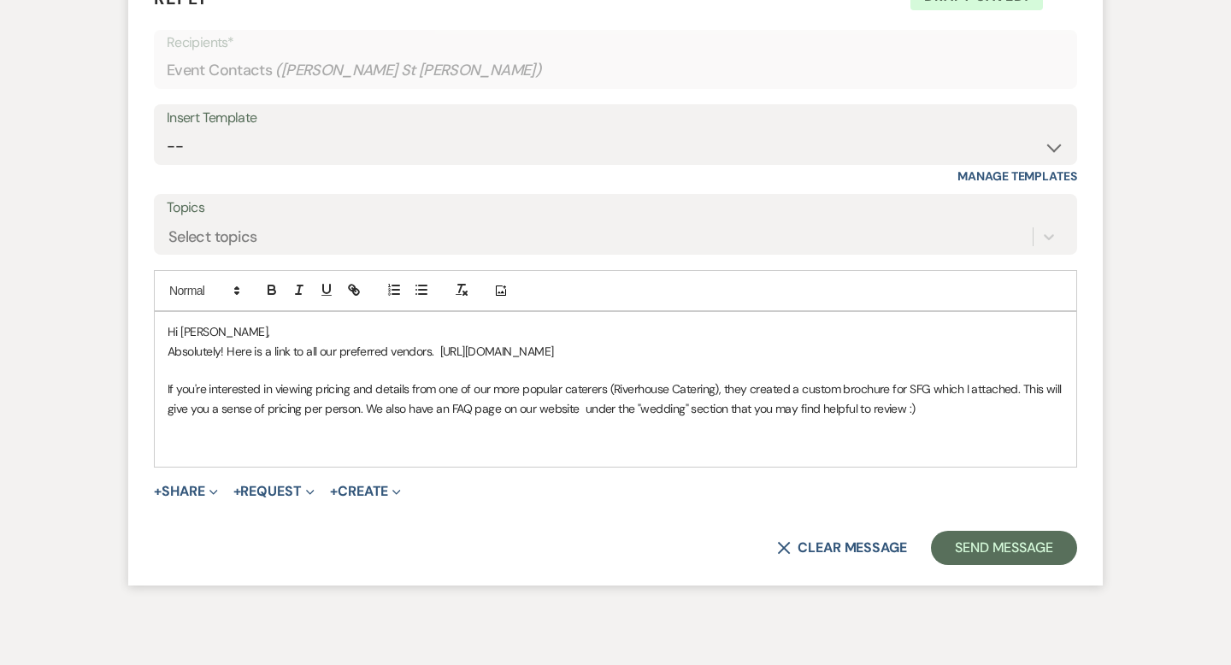
click at [965, 412] on p "If you're interested in viewing pricing and details from one of our more popula…" at bounding box center [616, 398] width 896 height 38
drag, startPoint x: 366, startPoint y: 407, endPoint x: 1027, endPoint y: 392, distance: 661.6
click at [1027, 392] on p "If you're interested in viewing pricing and details from one of our more popula…" at bounding box center [616, 398] width 896 height 38
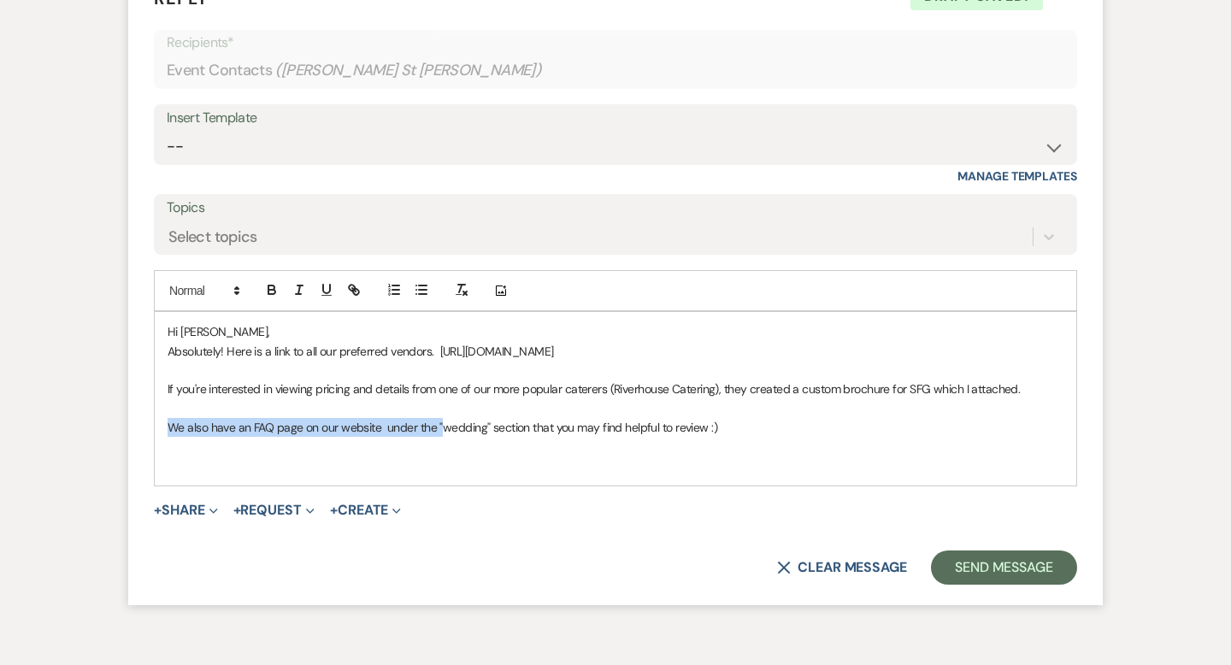
drag, startPoint x: 444, startPoint y: 422, endPoint x: 165, endPoint y: 422, distance: 278.6
click at [165, 422] on div "Hi Caroline, Absolutely! Here is a link to all our preferred vendors. https://s…" at bounding box center [615, 398] width 921 height 173
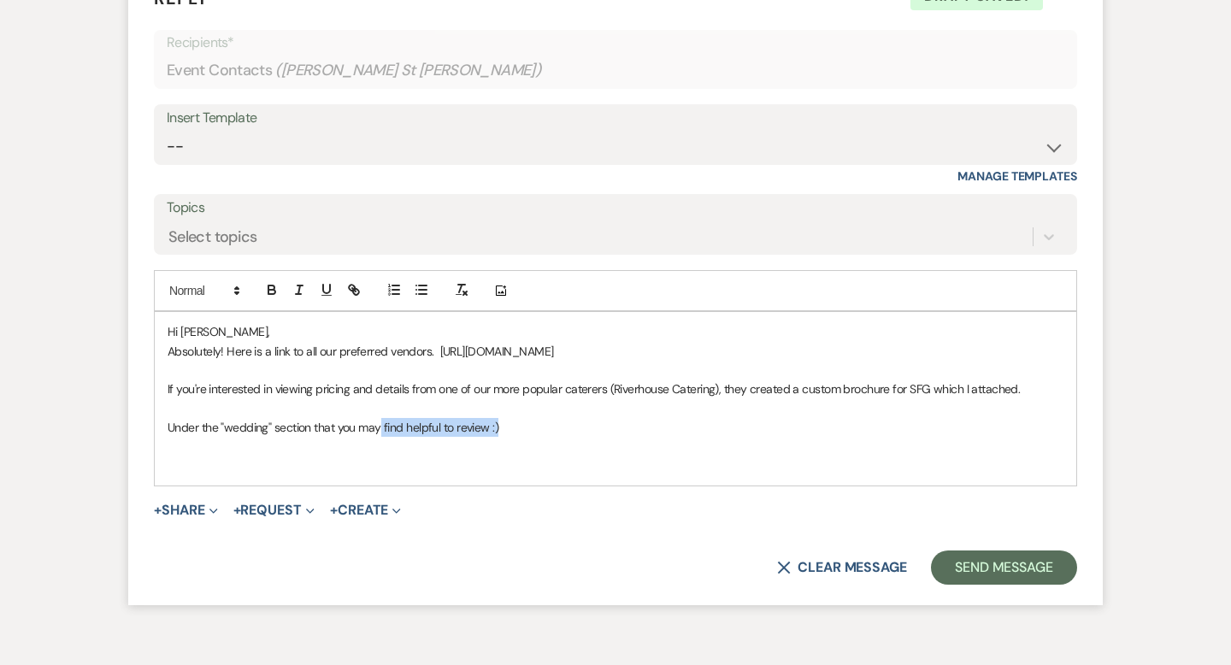
drag, startPoint x: 503, startPoint y: 422, endPoint x: 379, endPoint y: 421, distance: 123.1
click at [379, 421] on p "Under the "wedding" section that you may find helpful to review :)" at bounding box center [616, 427] width 896 height 19
drag, startPoint x: 510, startPoint y: 427, endPoint x: 426, endPoint y: 428, distance: 84.6
click at [426, 428] on p "Under the "wedding" section on our website is an FAQ page and" at bounding box center [616, 427] width 896 height 19
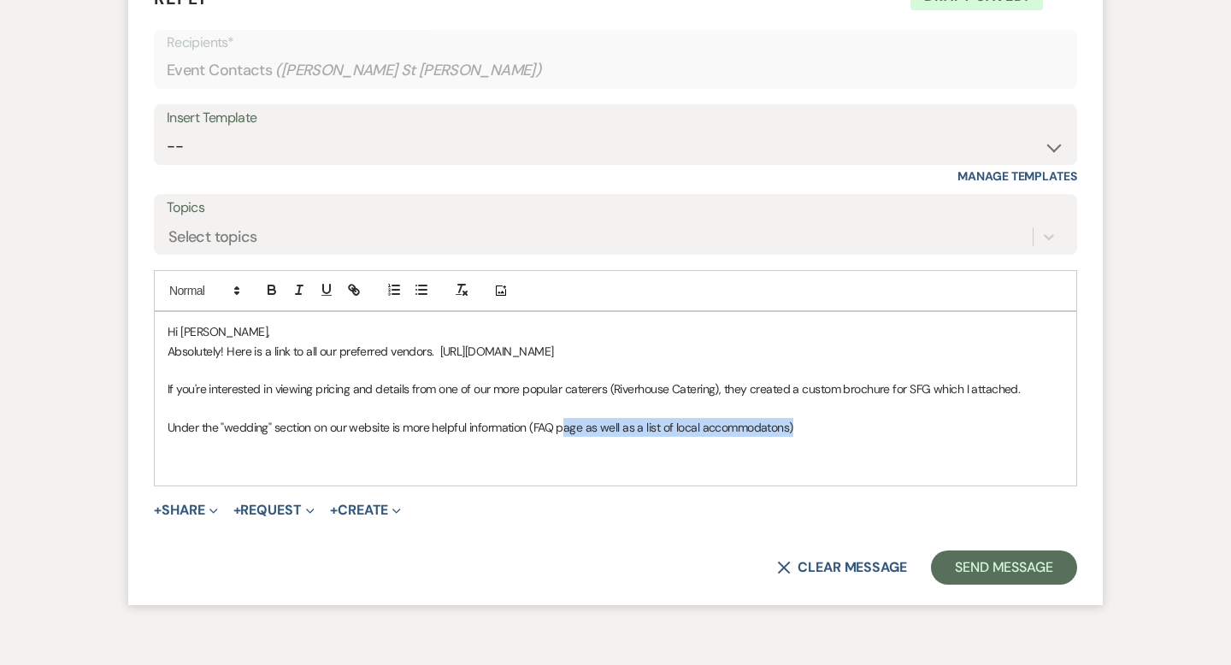
drag, startPoint x: 797, startPoint y: 432, endPoint x: 562, endPoint y: 437, distance: 235.1
click at [562, 437] on div "Hi Caroline, Absolutely! Here is a link to all our preferred vendors. https://s…" at bounding box center [615, 398] width 921 height 173
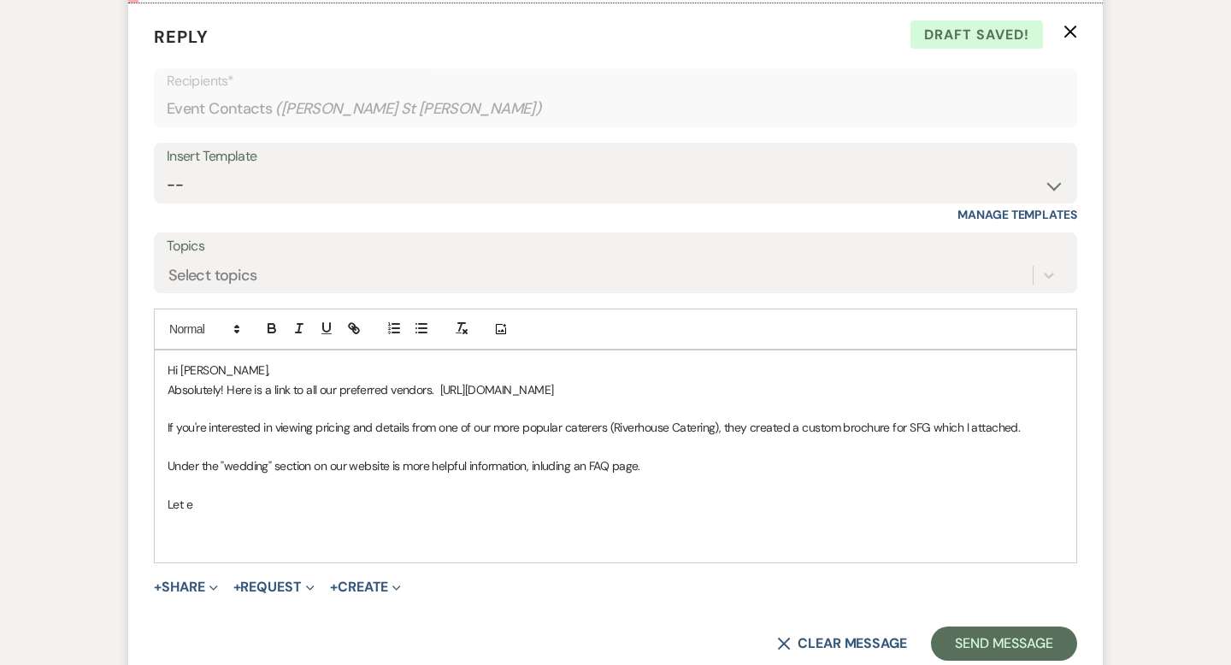
scroll to position [2855, 0]
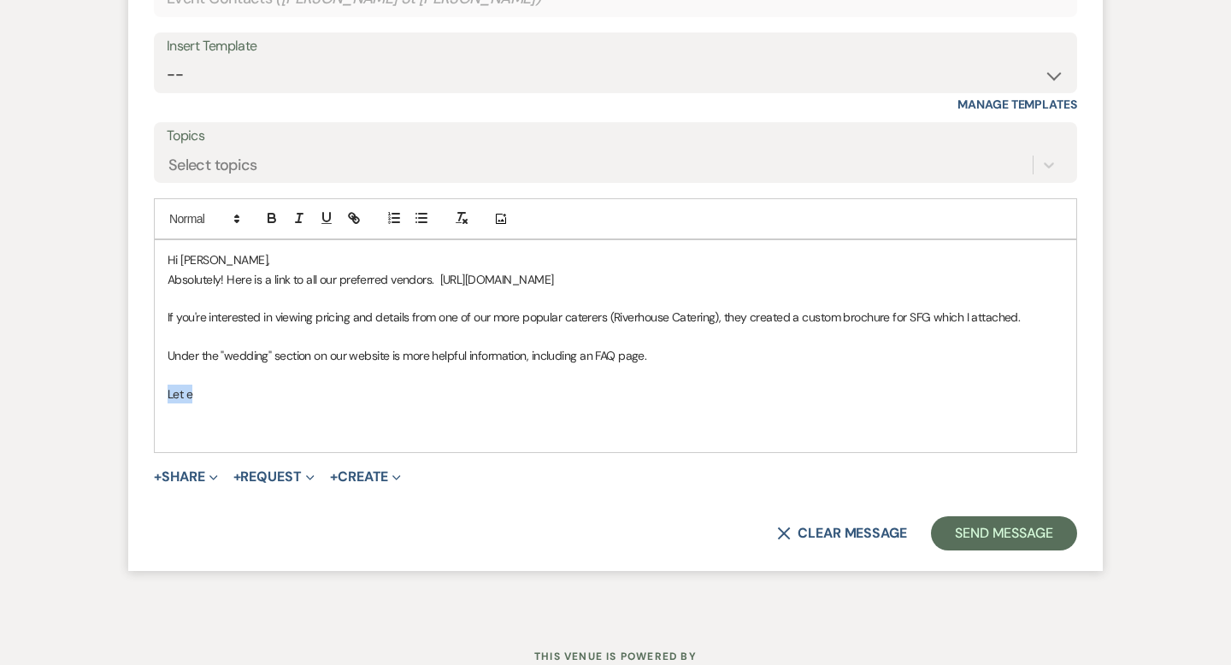
drag, startPoint x: 197, startPoint y: 401, endPoint x: 168, endPoint y: 399, distance: 28.3
click at [168, 399] on p "Let e" at bounding box center [616, 394] width 896 height 19
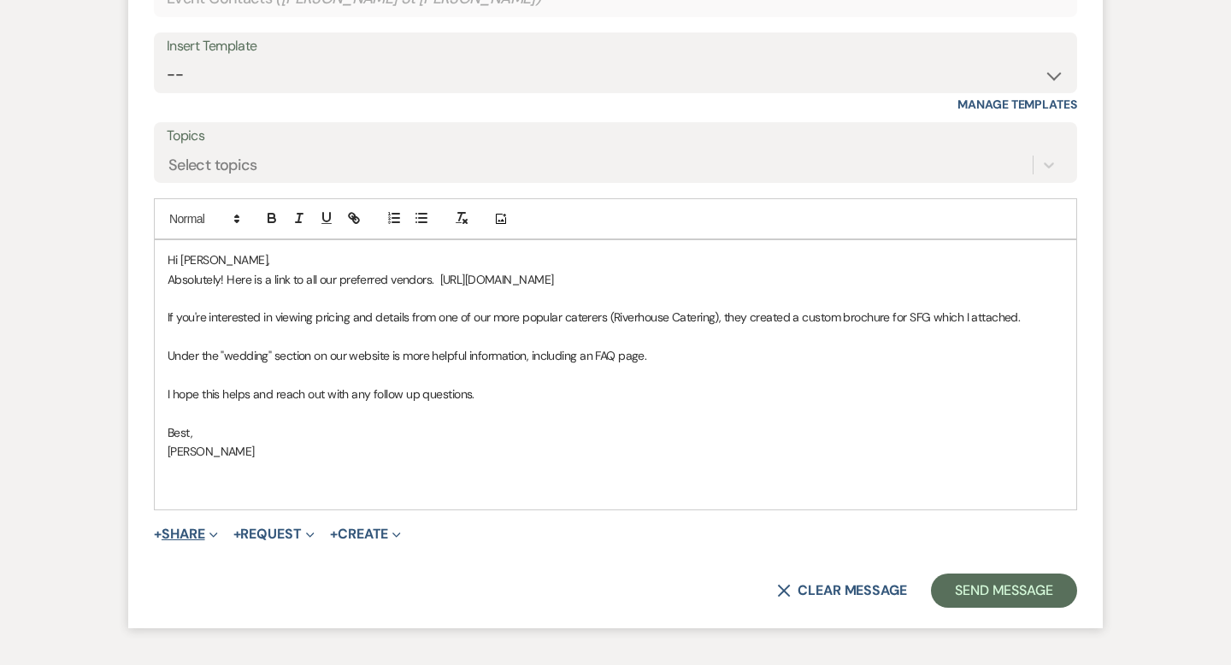
click at [202, 534] on button "+ Share Expand" at bounding box center [186, 534] width 64 height 14
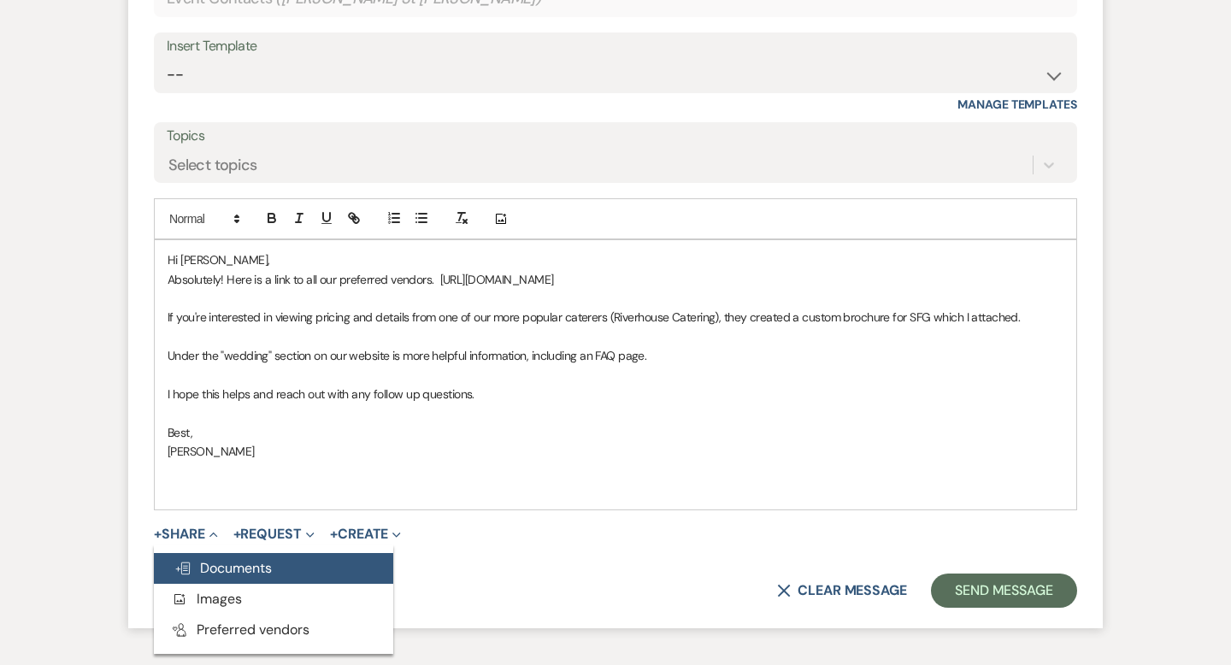
click at [236, 566] on span "Doc Upload Documents" at bounding box center [222, 568] width 97 height 18
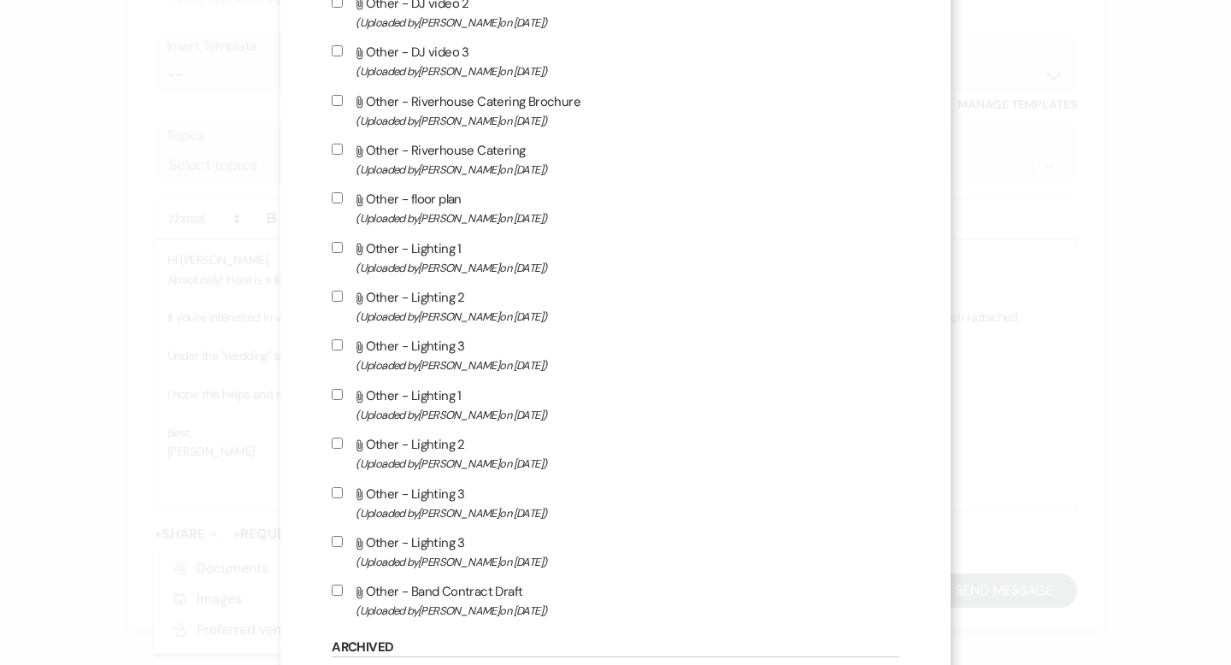
scroll to position [1577, 0]
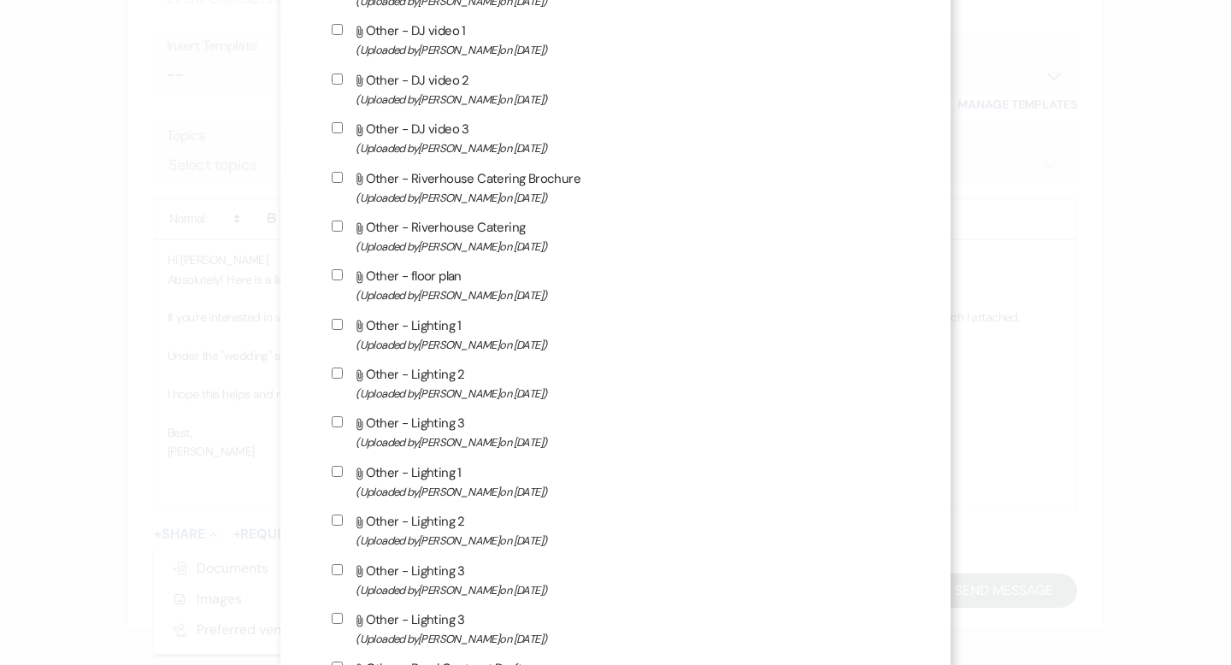
click at [529, 196] on label "Attach File Other - Riverhouse Catering Brochure (Uploaded by Travis Winkley on…" at bounding box center [615, 188] width 567 height 40
click at [343, 183] on input "Attach File Other - Riverhouse Catering Brochure (Uploaded by Travis Winkley on…" at bounding box center [337, 177] width 11 height 11
checkbox input "true"
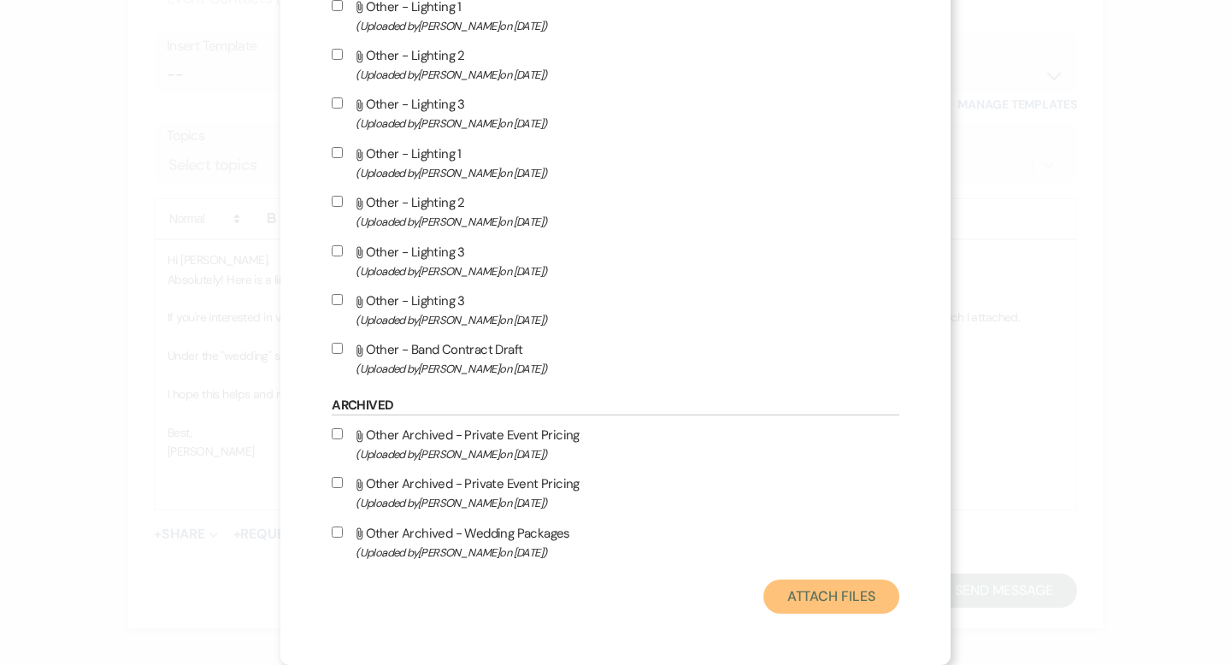
click at [768, 609] on button "Attach Files" at bounding box center [831, 596] width 136 height 34
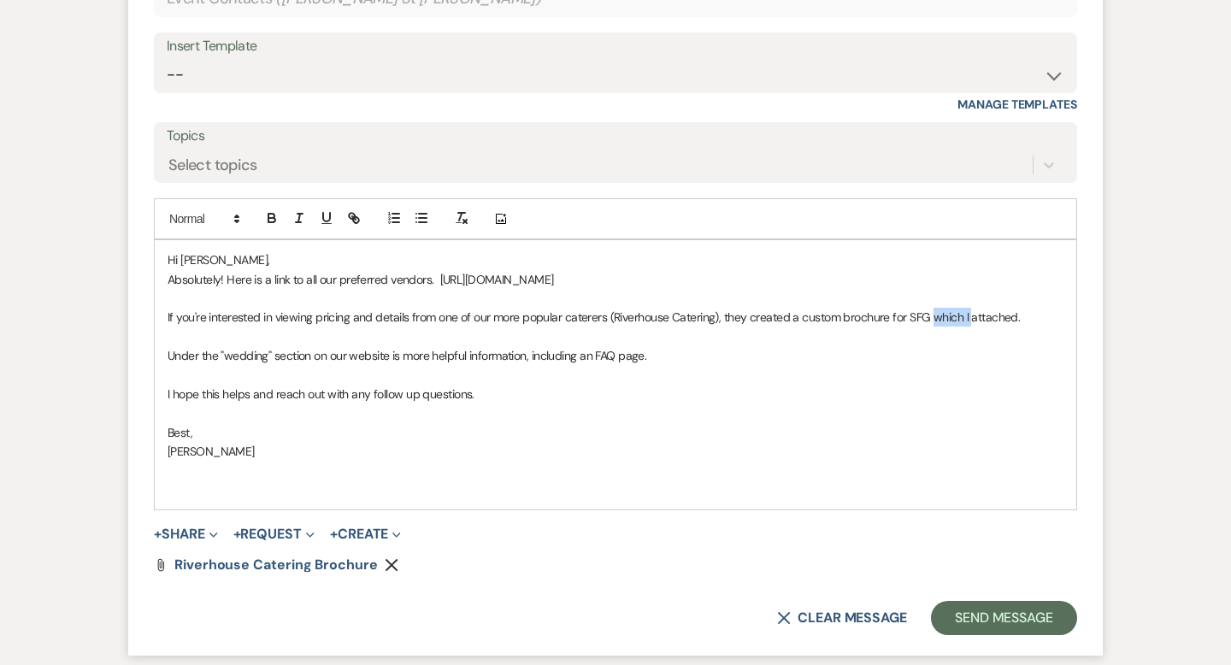
drag, startPoint x: 968, startPoint y: 314, endPoint x: 933, endPoint y: 314, distance: 35.0
click at [933, 314] on p "If you're interested in viewing pricing and details from one of our more popula…" at bounding box center [616, 317] width 896 height 19
click at [392, 350] on p "Under the "wedding" section on our website is more helpful information, includi…" at bounding box center [616, 355] width 896 height 19
drag, startPoint x: 462, startPoint y: 356, endPoint x: 435, endPoint y: 356, distance: 27.3
click at [435, 356] on p "Under the "wedding" section on our website there is more helpful information, i…" at bounding box center [616, 355] width 896 height 19
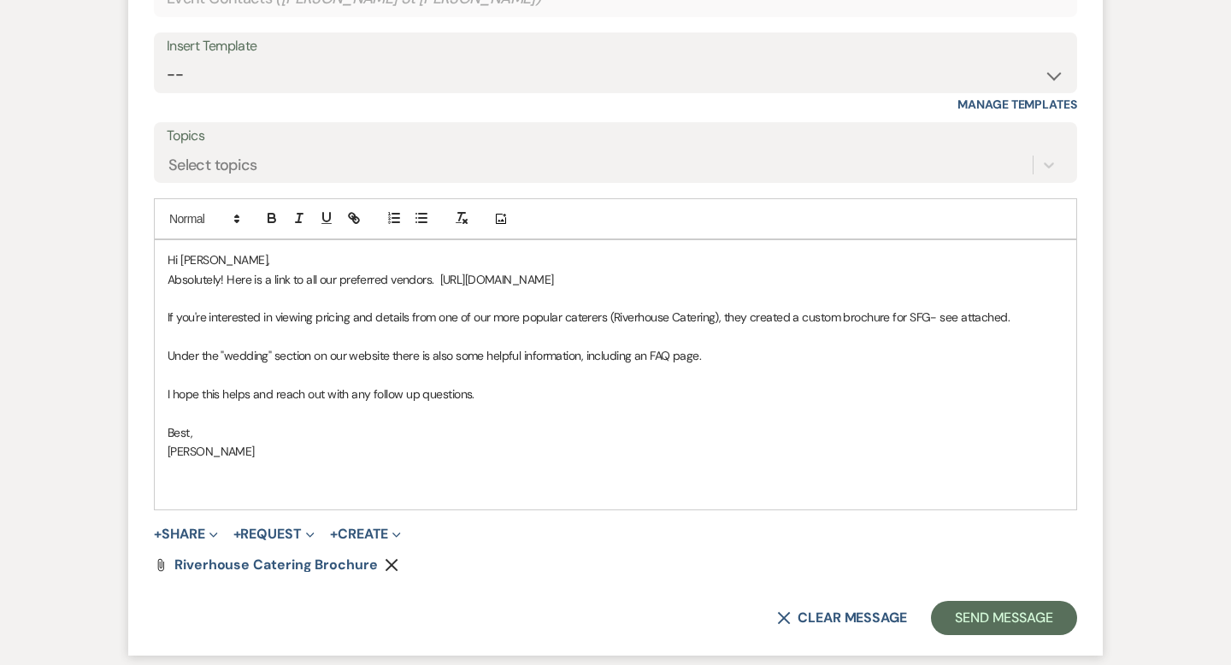
click at [581, 356] on p "Under the "wedding" section on our website there is also some helpful informati…" at bounding box center [616, 355] width 896 height 19
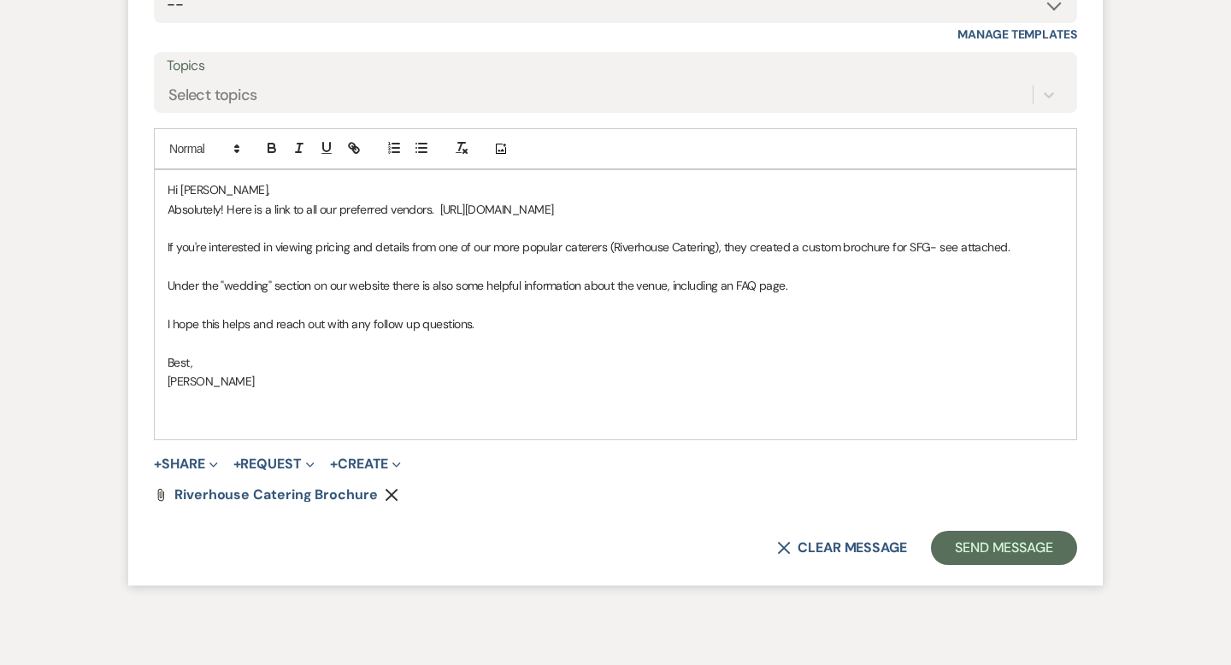
scroll to position [2937, 0]
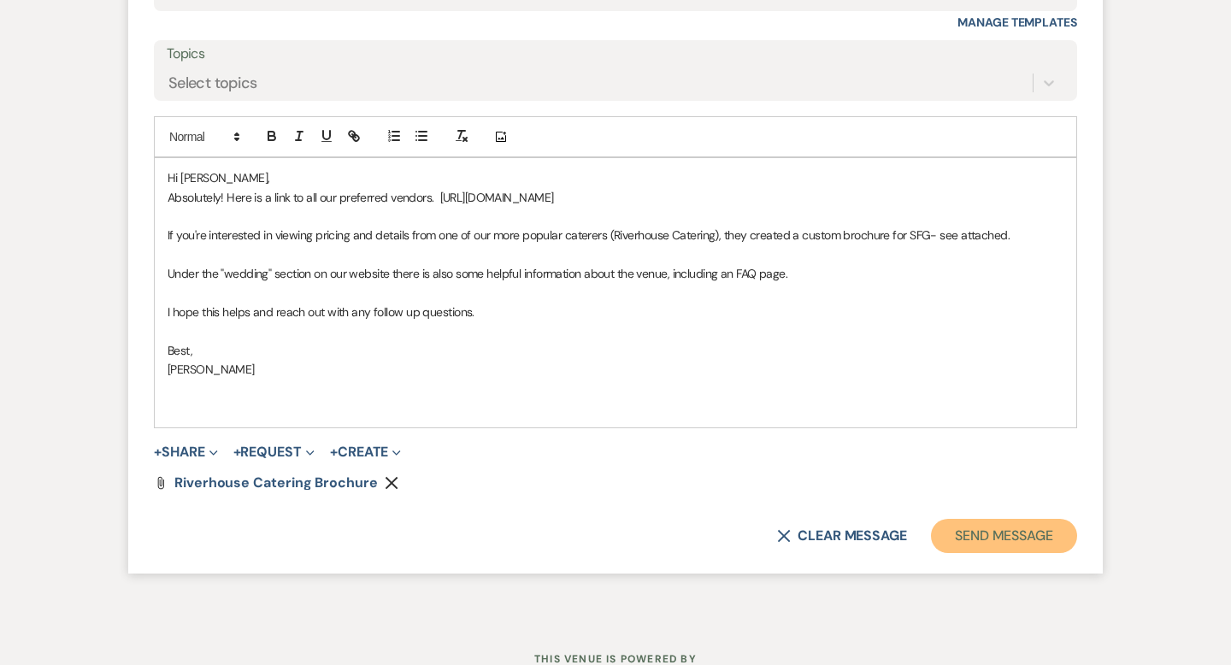
click at [961, 526] on button "Send Message" at bounding box center [1004, 536] width 146 height 34
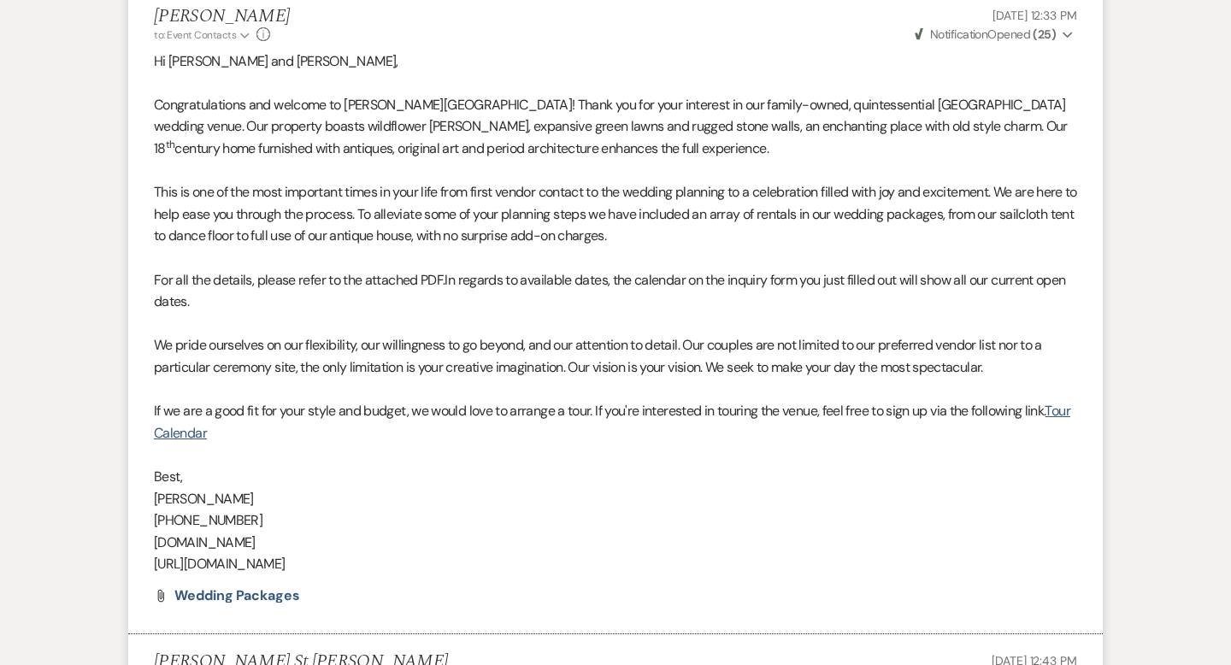
scroll to position [0, 0]
